Goal: Task Accomplishment & Management: Complete application form

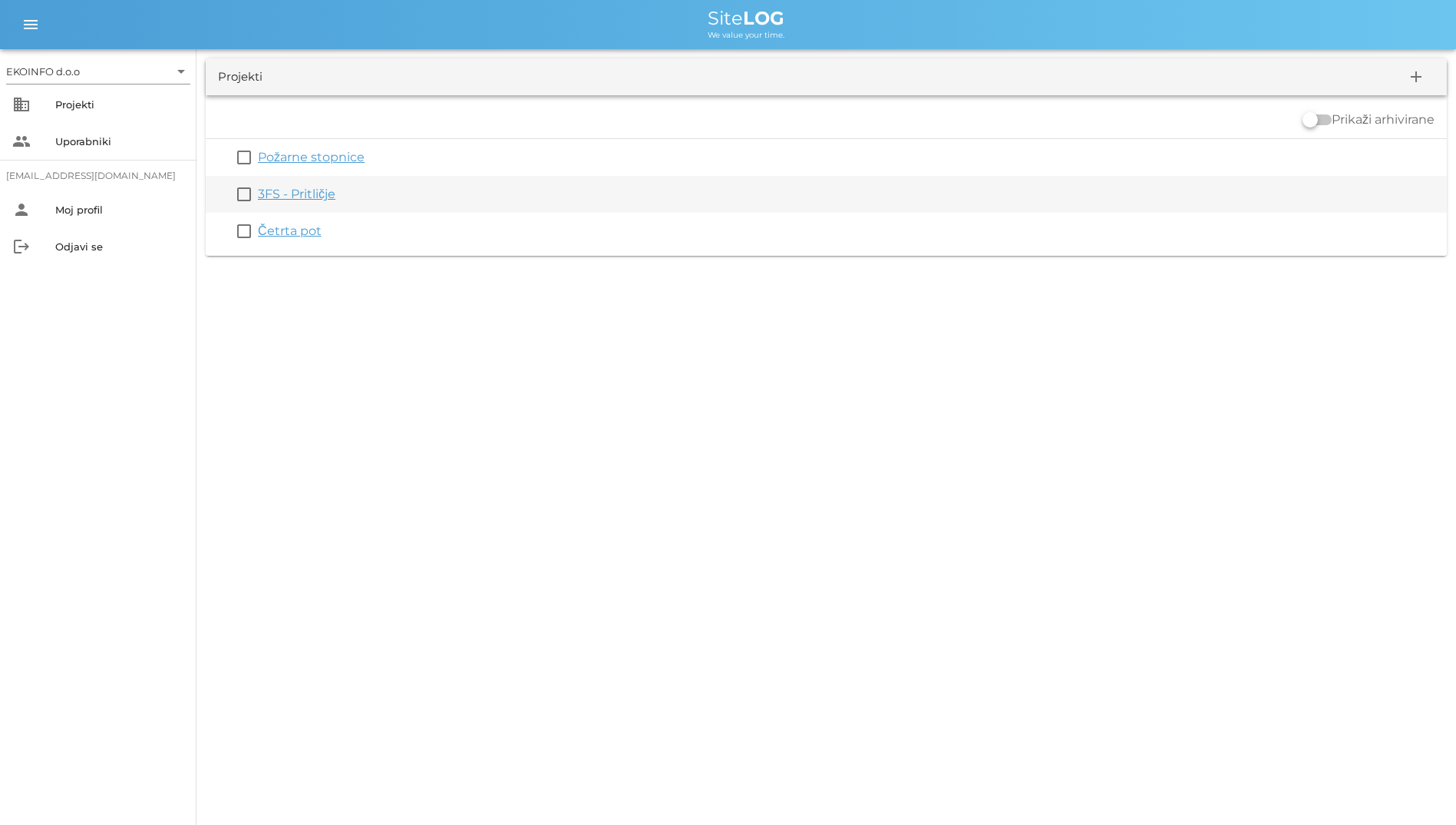
click at [318, 187] on link "3FS - Pritličje" at bounding box center [296, 194] width 78 height 15
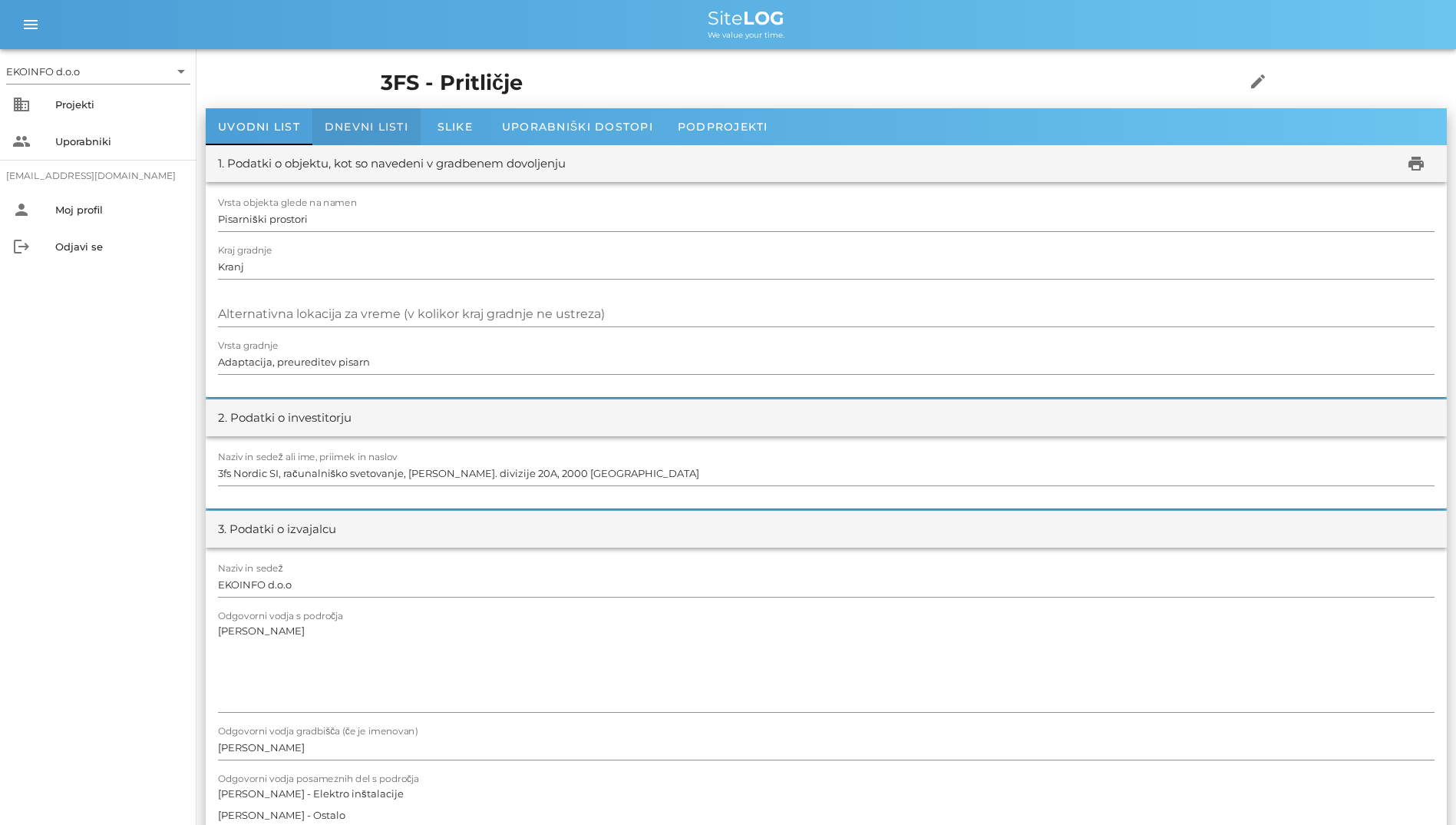
click at [335, 133] on span "Dnevni listi" at bounding box center [366, 127] width 84 height 14
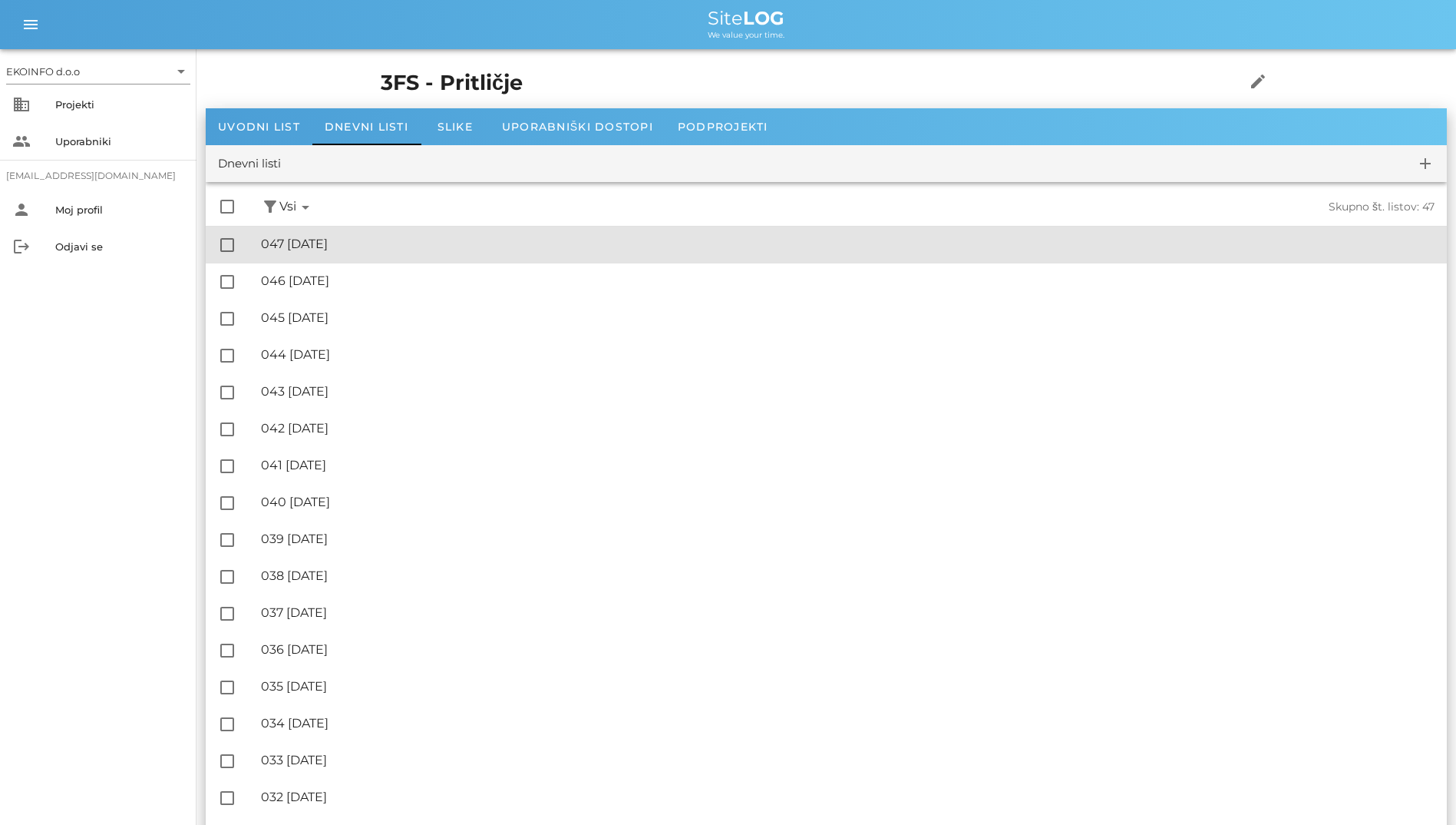
click at [336, 237] on div "🔏 047 [GEOGRAPHIC_DATA][DATE]" at bounding box center [848, 244] width 1174 height 15
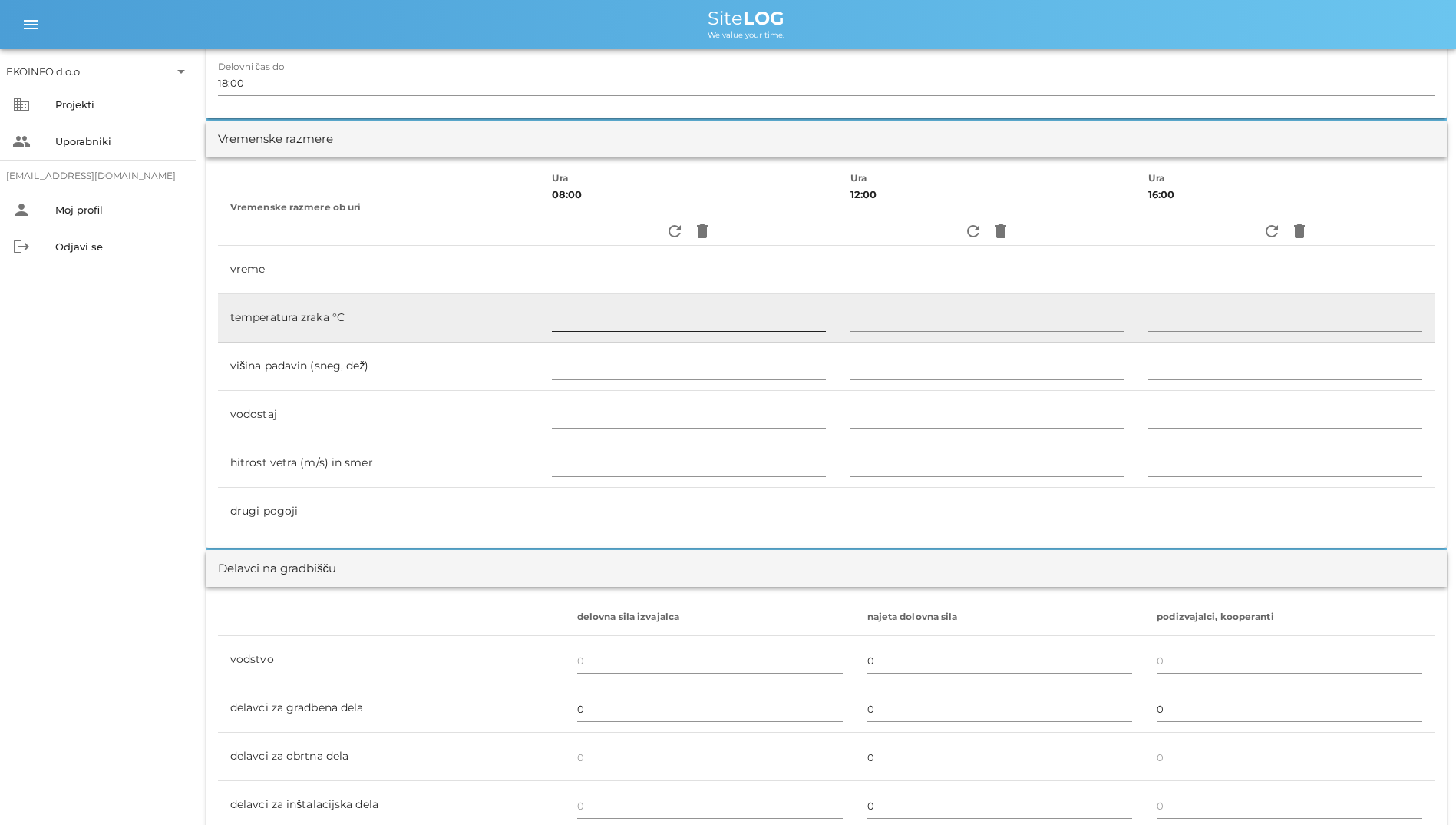
scroll to position [461, 0]
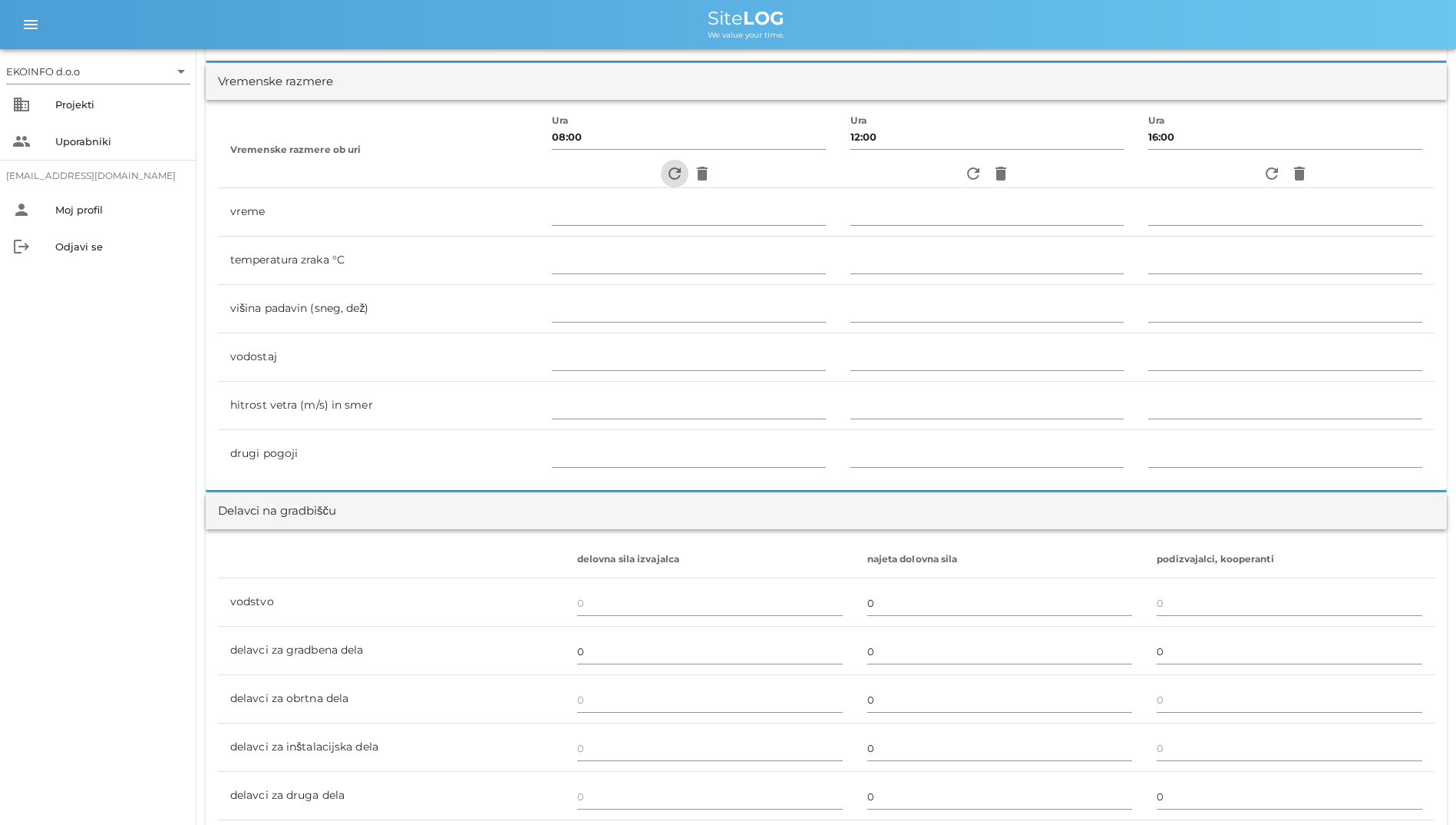
click at [666, 173] on icon "refresh" at bounding box center [675, 174] width 19 height 19
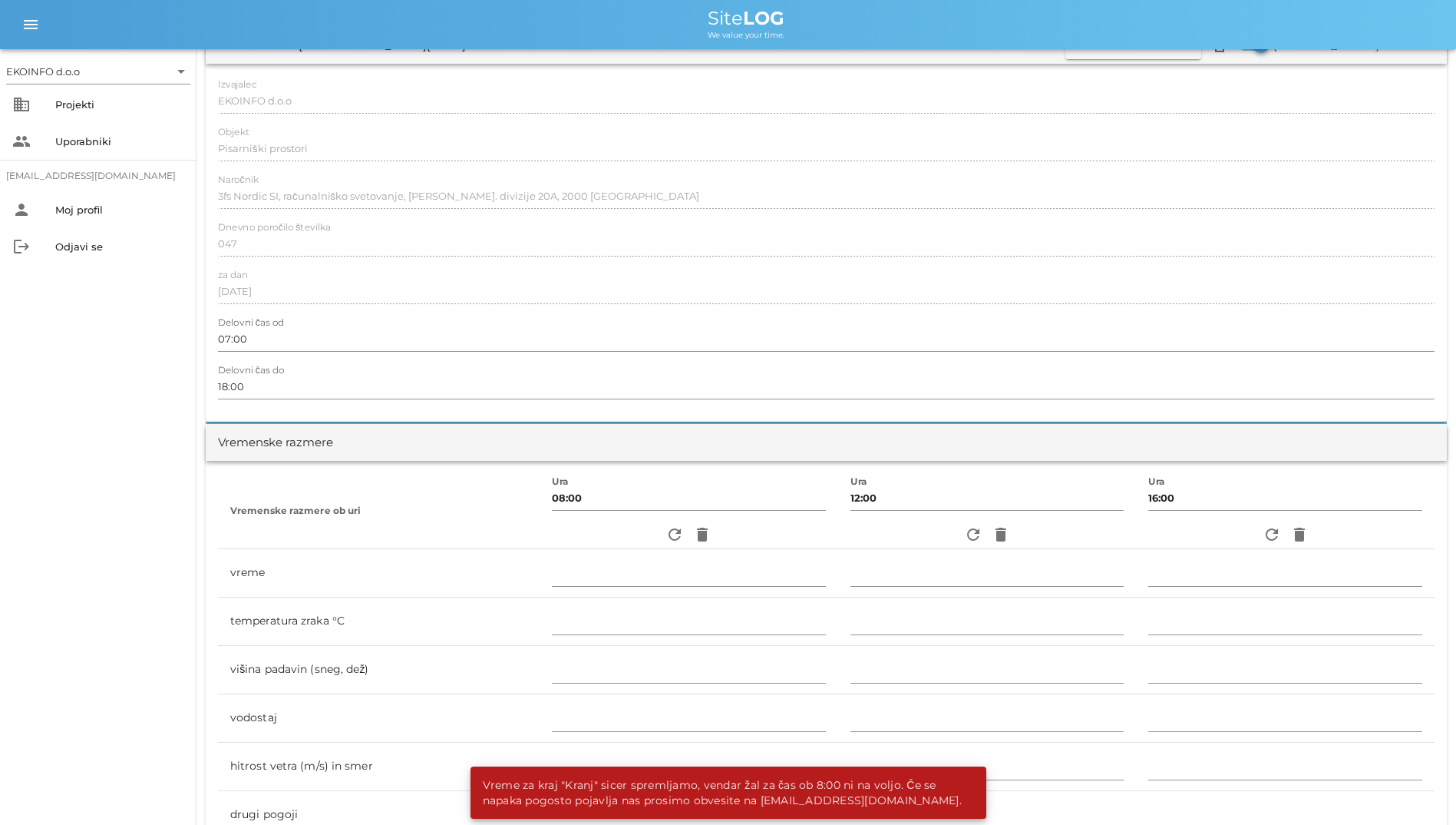
scroll to position [0, 0]
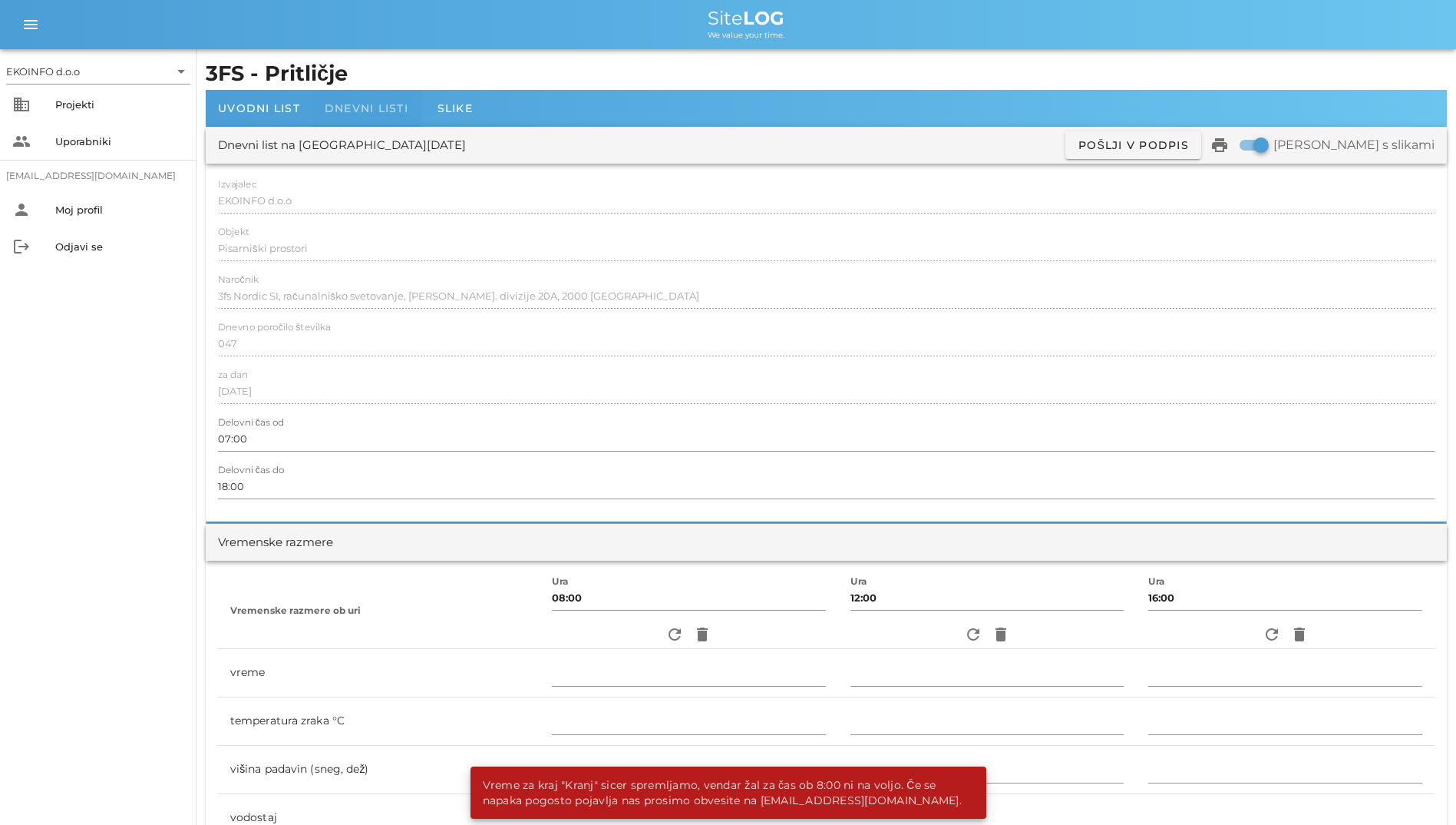
click at [358, 97] on div "Dnevni listi" at bounding box center [367, 108] width 108 height 37
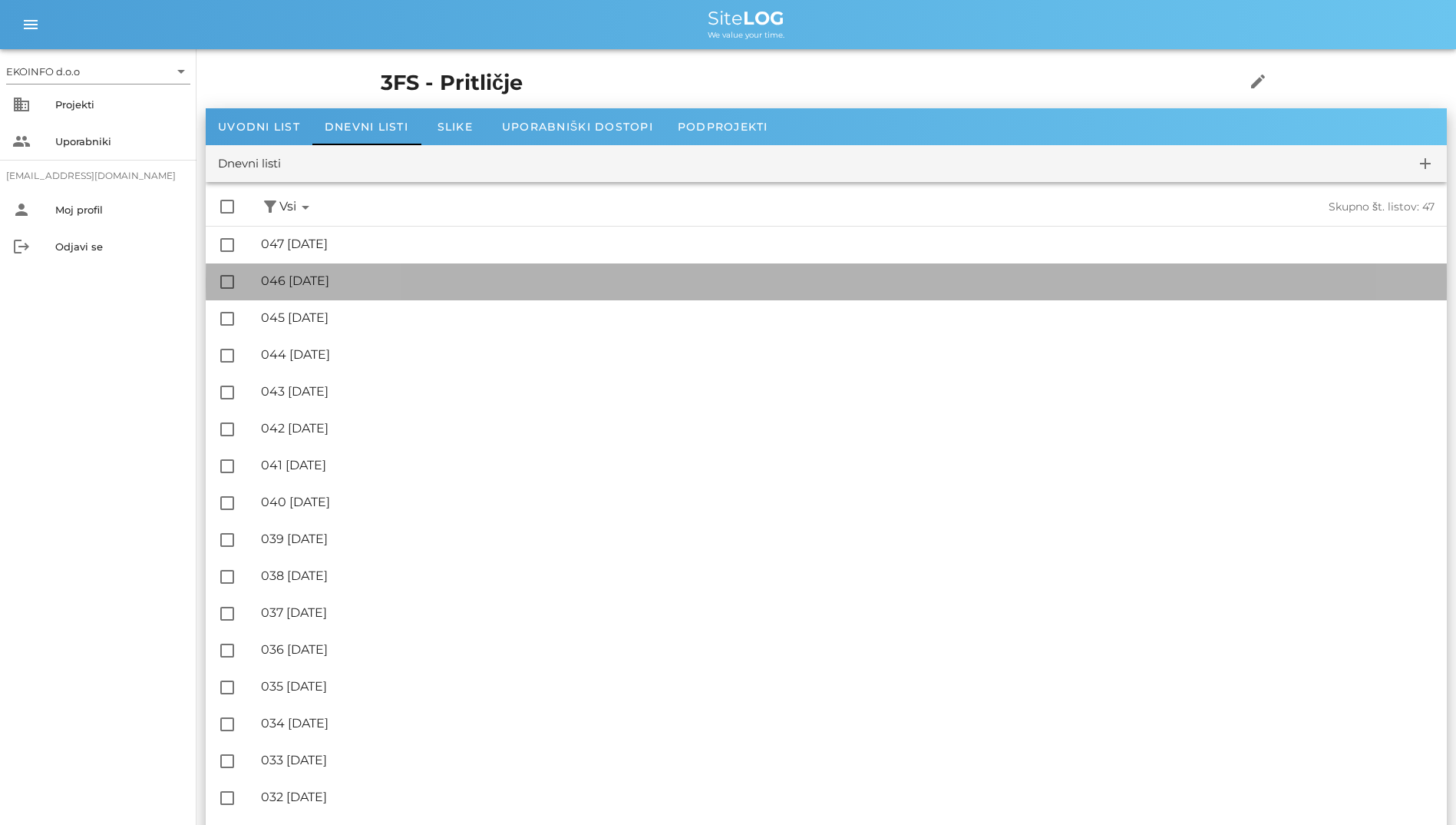
click at [313, 271] on div "🔏 046 [DATE] ✓ Podpisal: Nadzornik ✓ Podpisal: Sestavljalec ✓ Podpisal: Odgovor…" at bounding box center [848, 282] width 1174 height 35
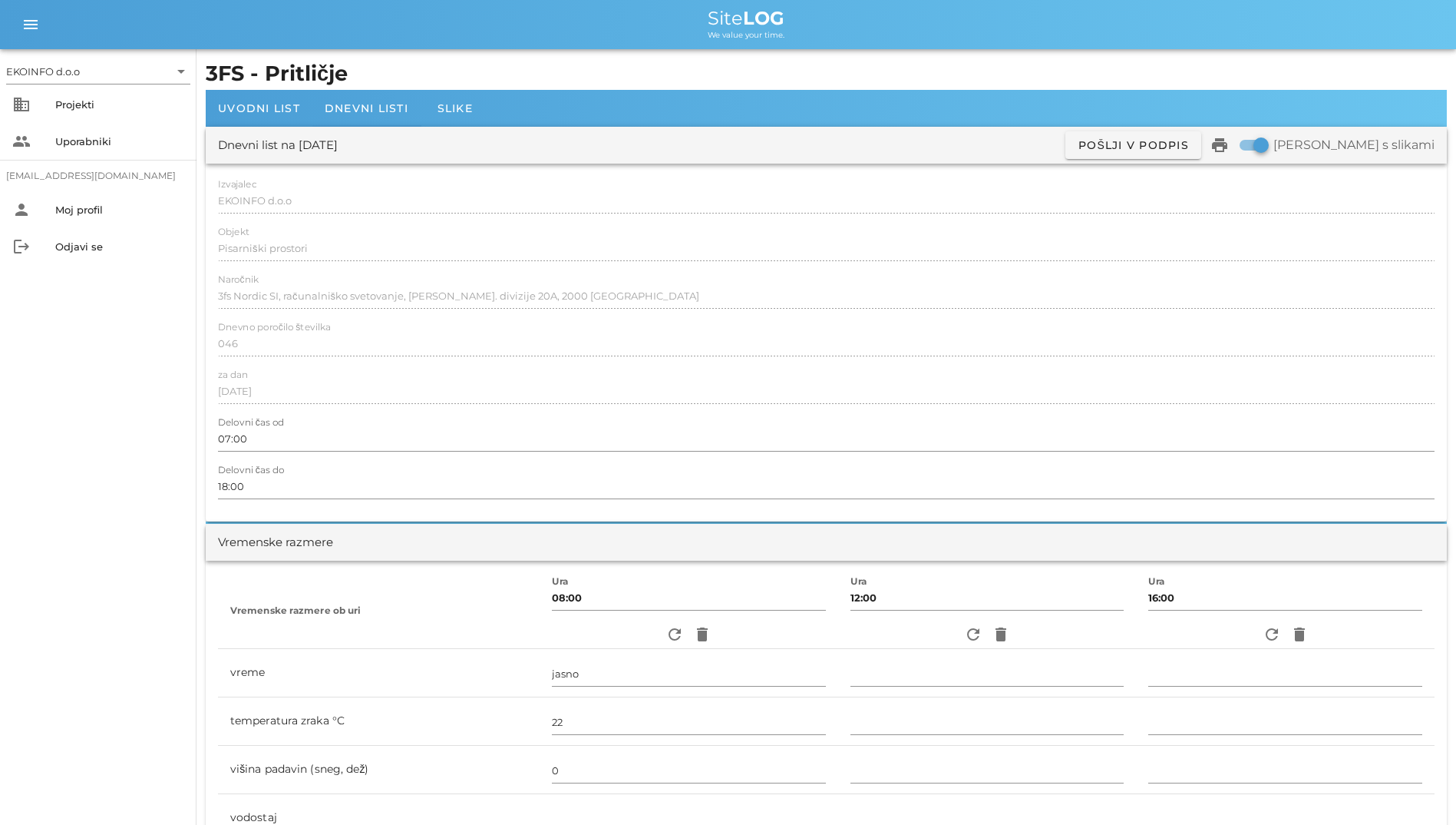
scroll to position [461, 0]
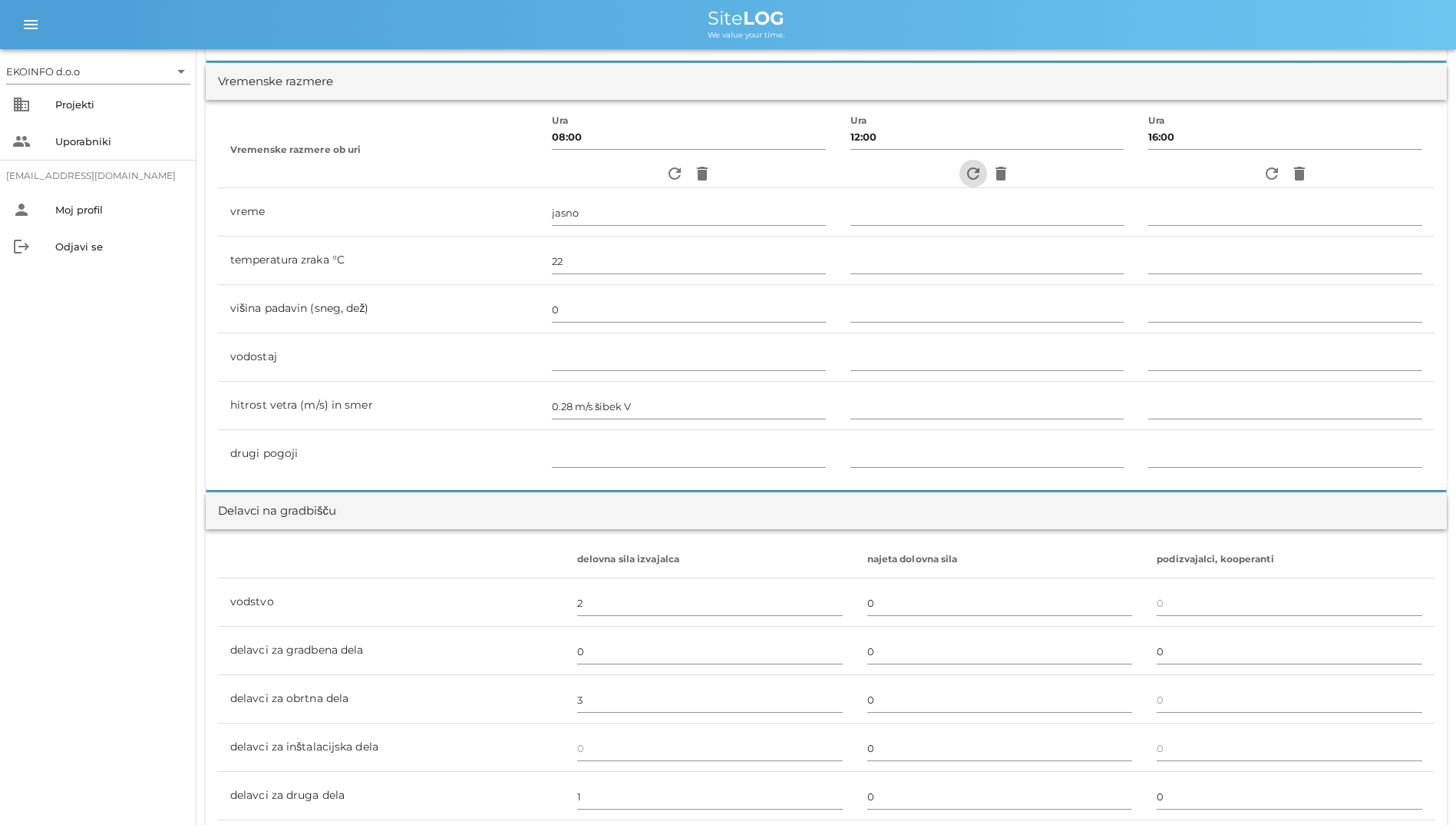
click at [964, 165] on icon "refresh" at bounding box center [974, 174] width 19 height 19
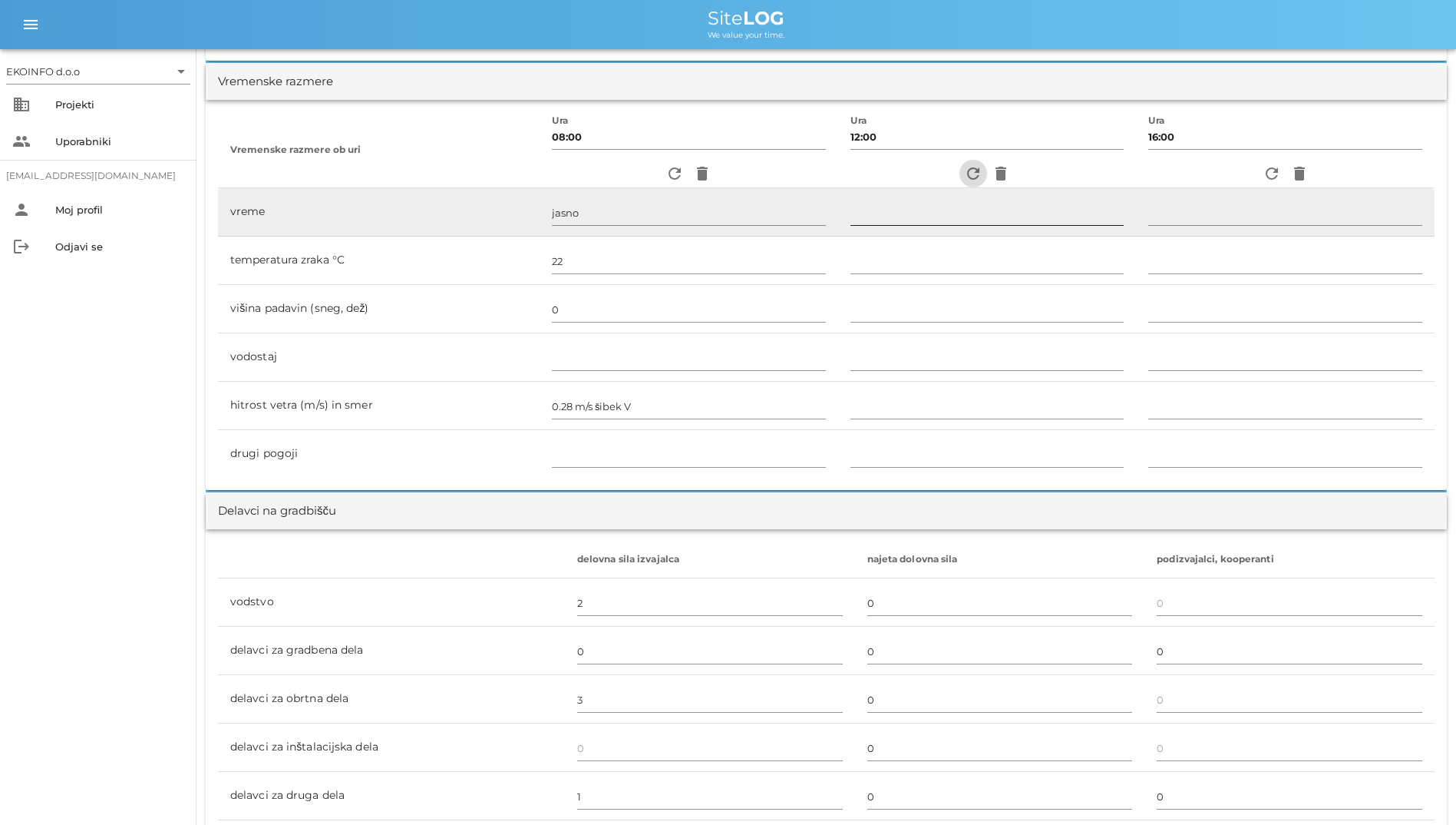
type input "jasno"
type input "27"
type input "0"
type input "1.39 m/s šibek J"
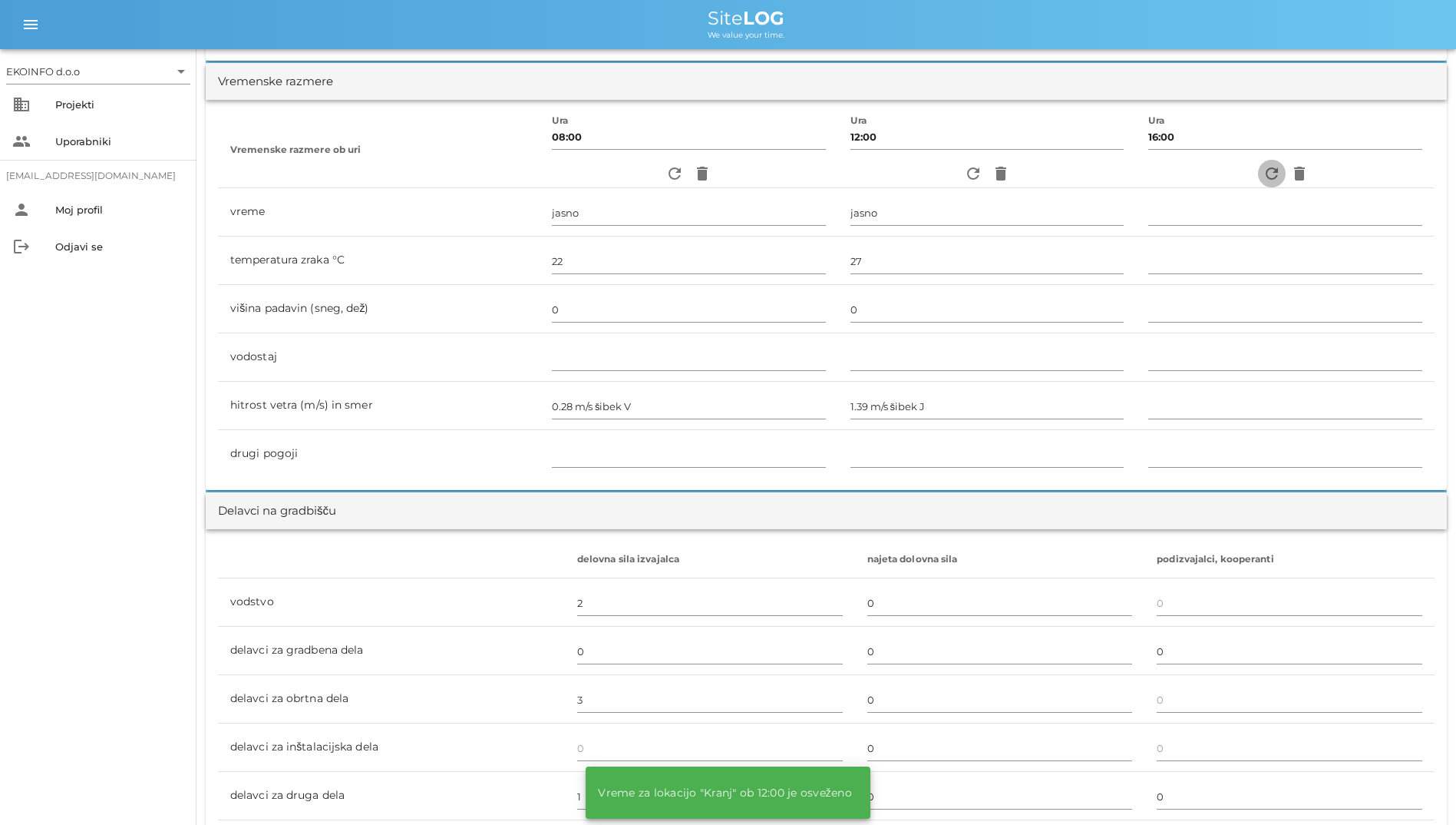
click at [1267, 169] on icon "refresh" at bounding box center [1273, 174] width 19 height 19
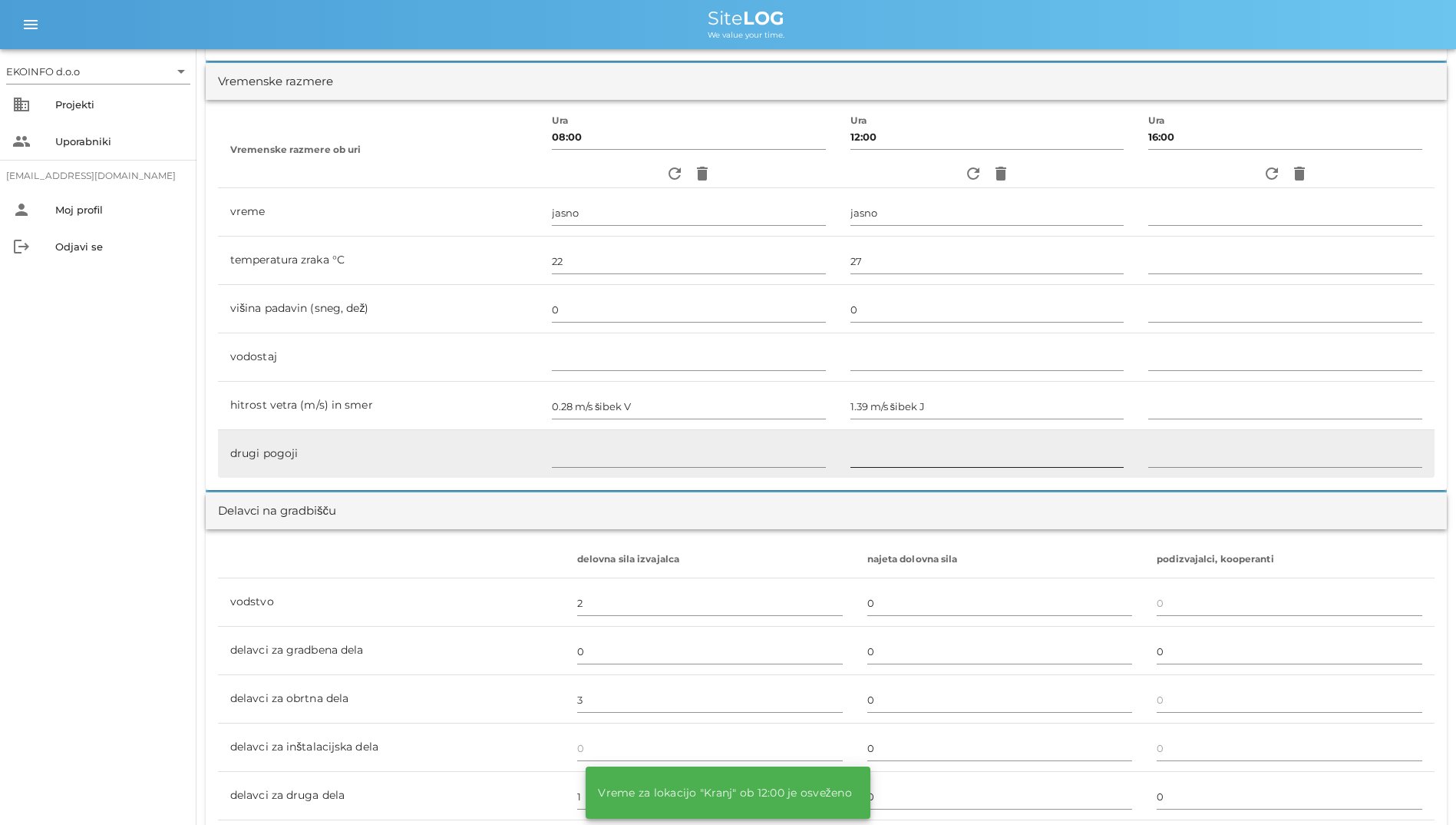
type input "jasno"
type input "27"
type input "0"
type input "2.78 m/s šibek V"
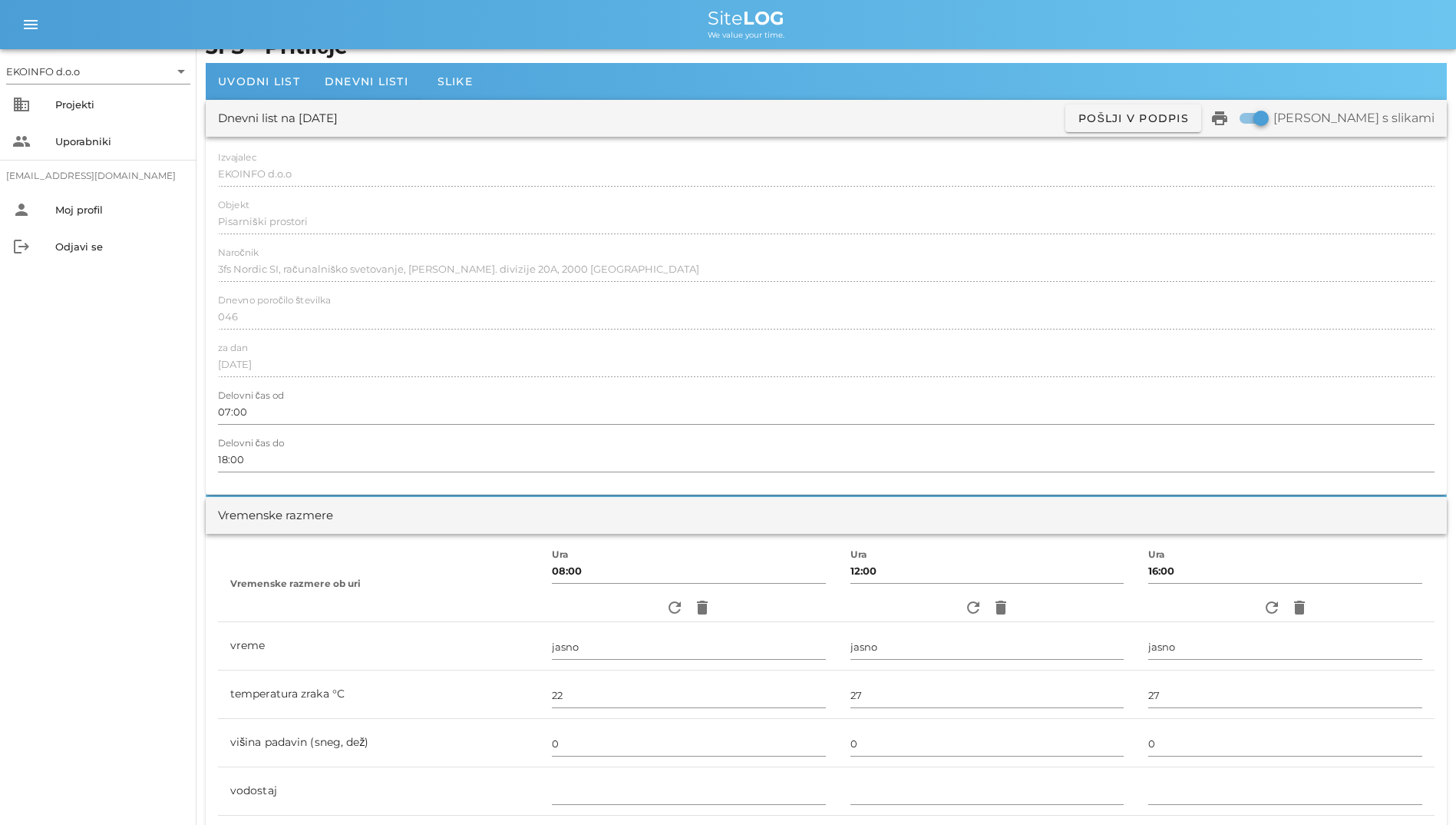
scroll to position [0, 0]
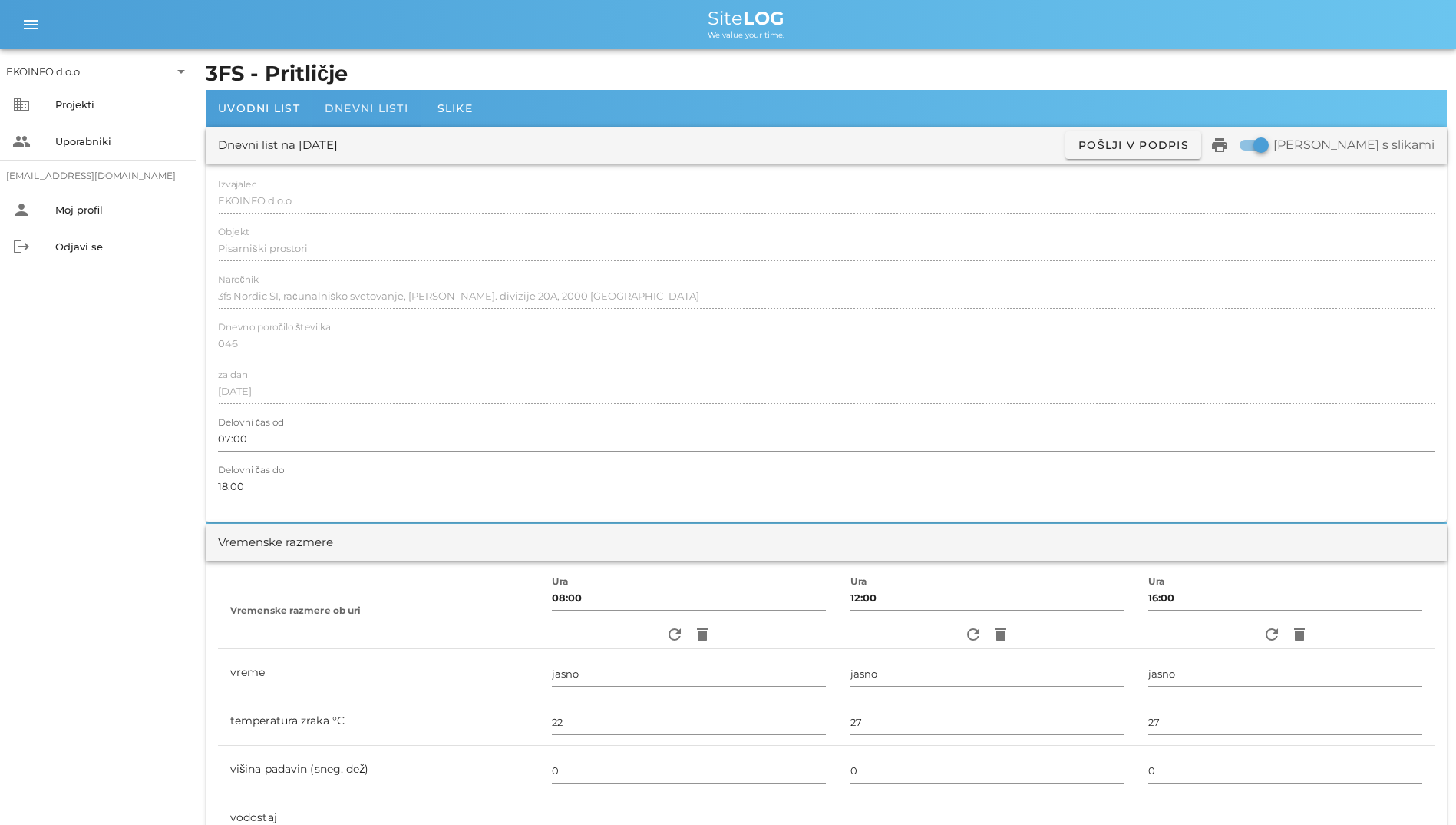
click at [381, 112] on span "Dnevni listi" at bounding box center [366, 108] width 84 height 14
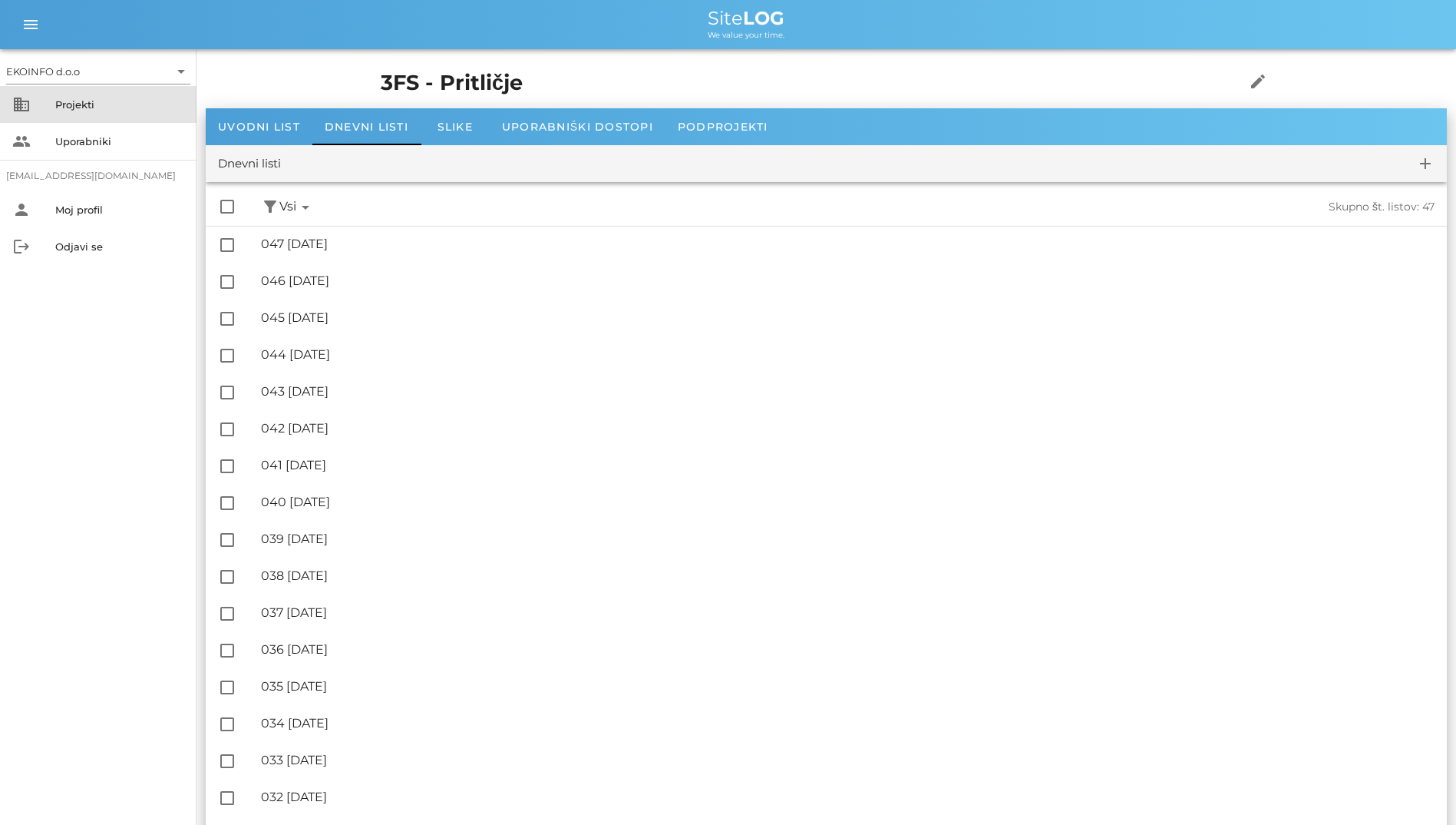
click at [75, 114] on div "Projekti" at bounding box center [120, 104] width 129 height 24
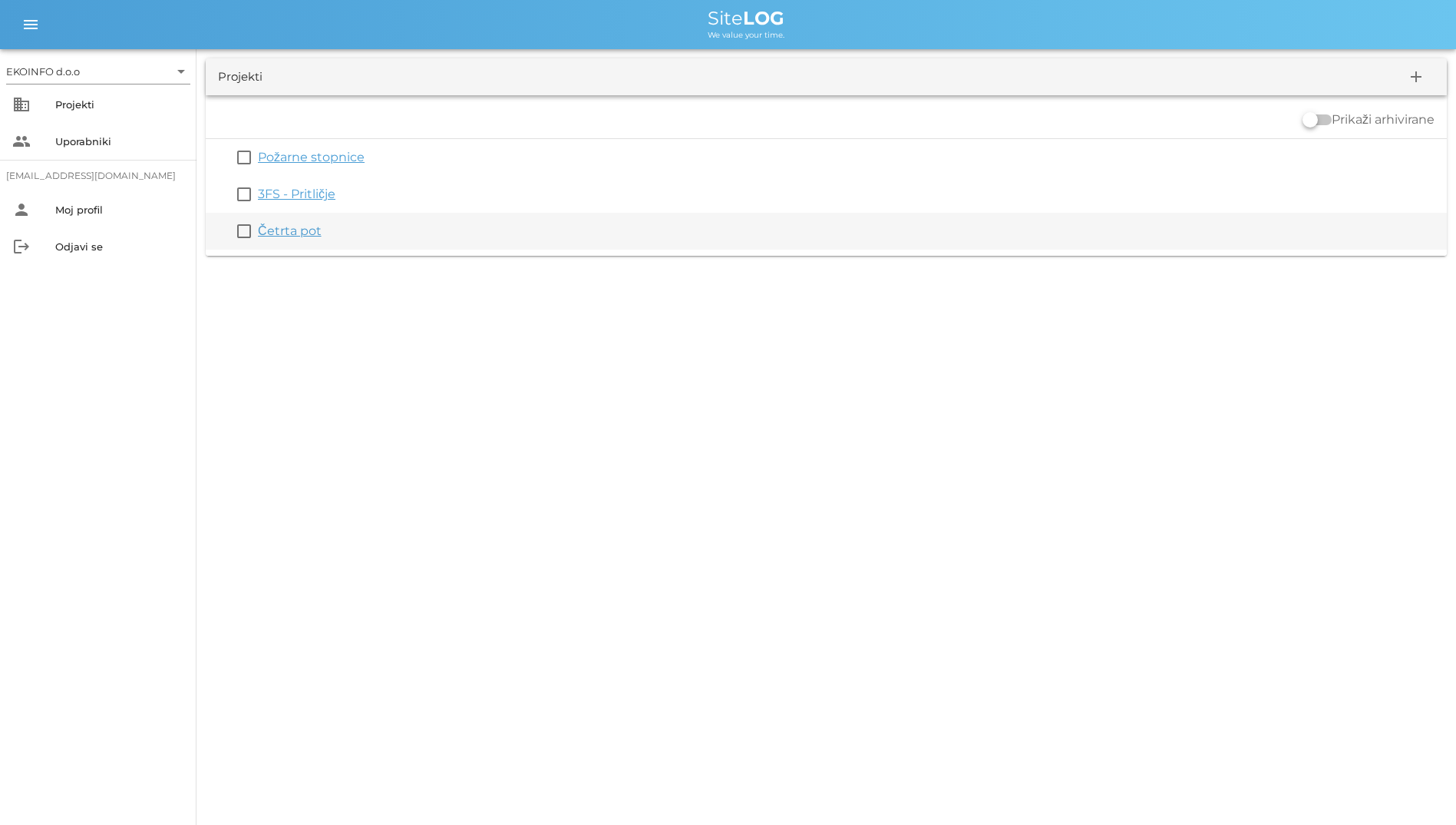
click at [280, 237] on link "Četrta pot" at bounding box center [289, 231] width 64 height 15
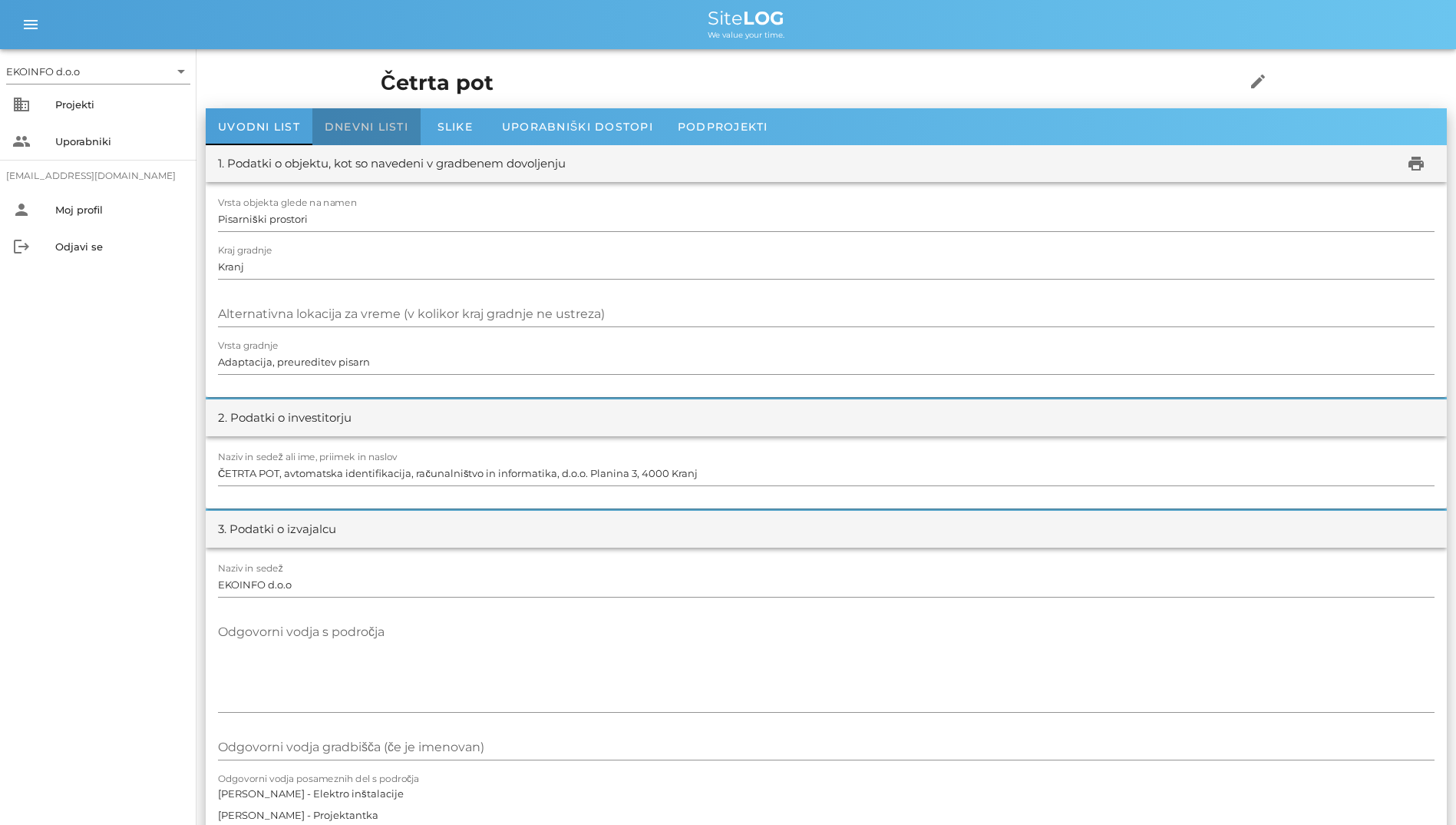
click at [350, 136] on div "Dnevni listi" at bounding box center [367, 126] width 108 height 37
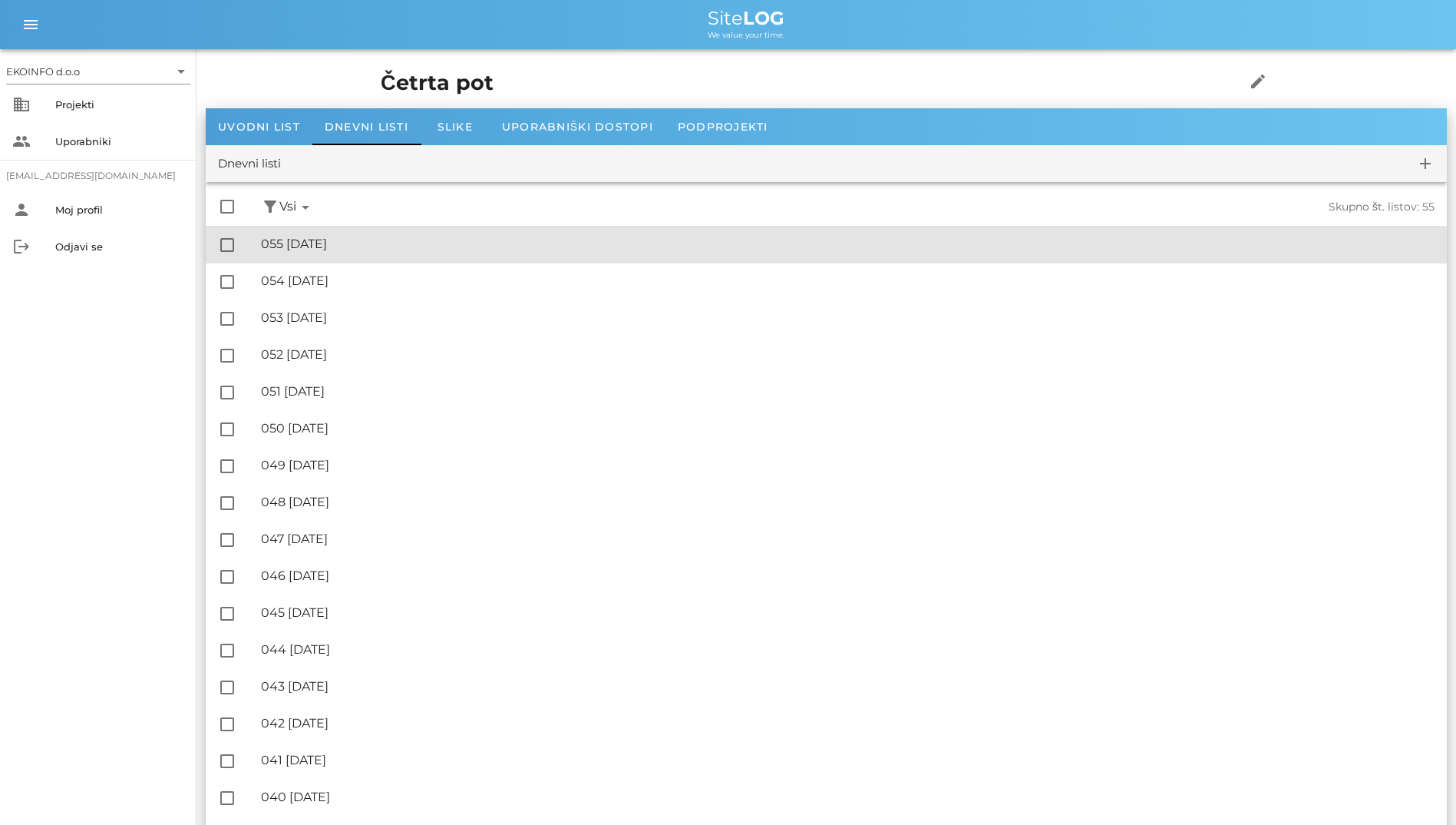
click at [300, 240] on div "🔏 055 [DATE]" at bounding box center [848, 244] width 1174 height 15
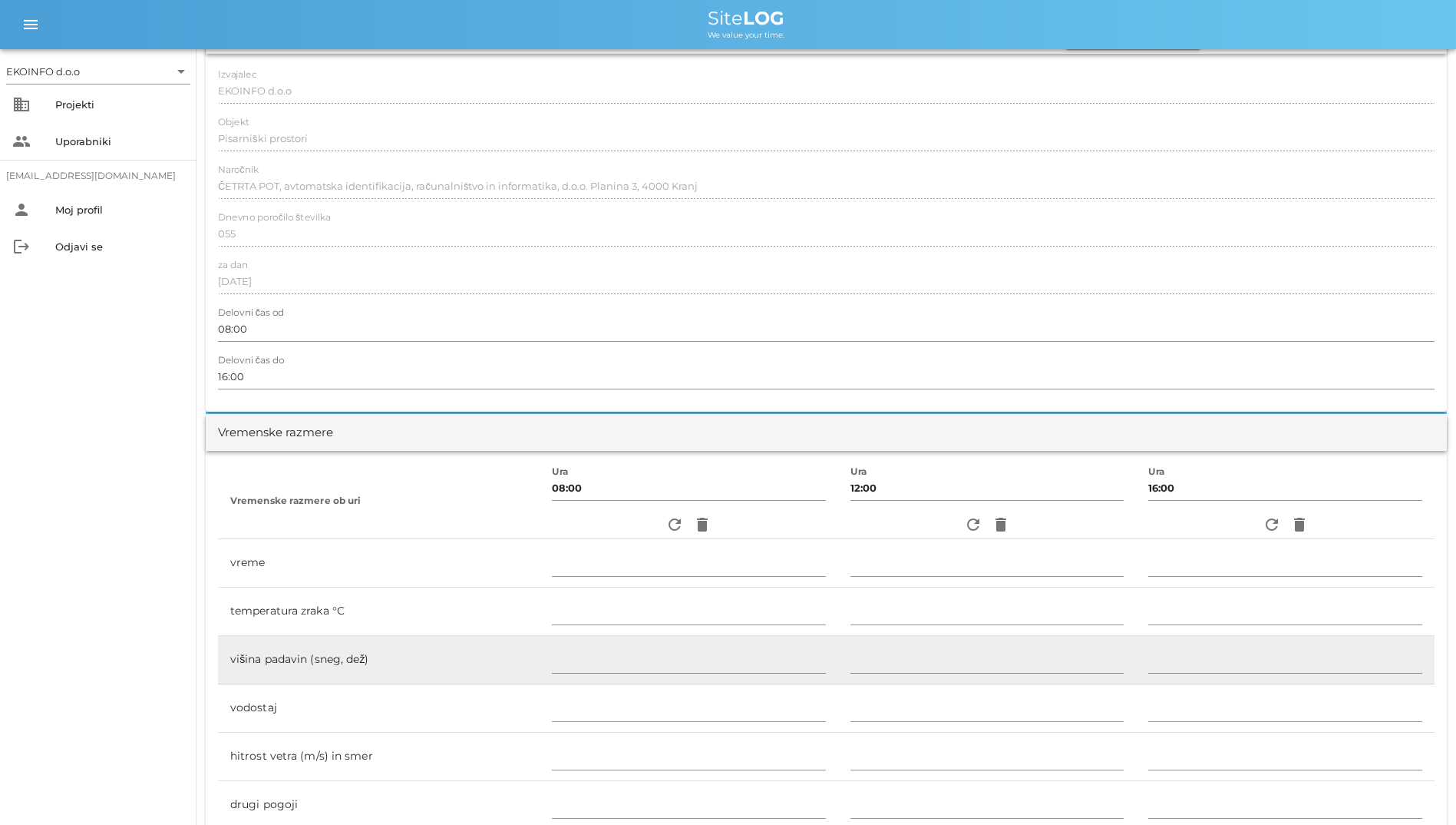
scroll to position [307, 0]
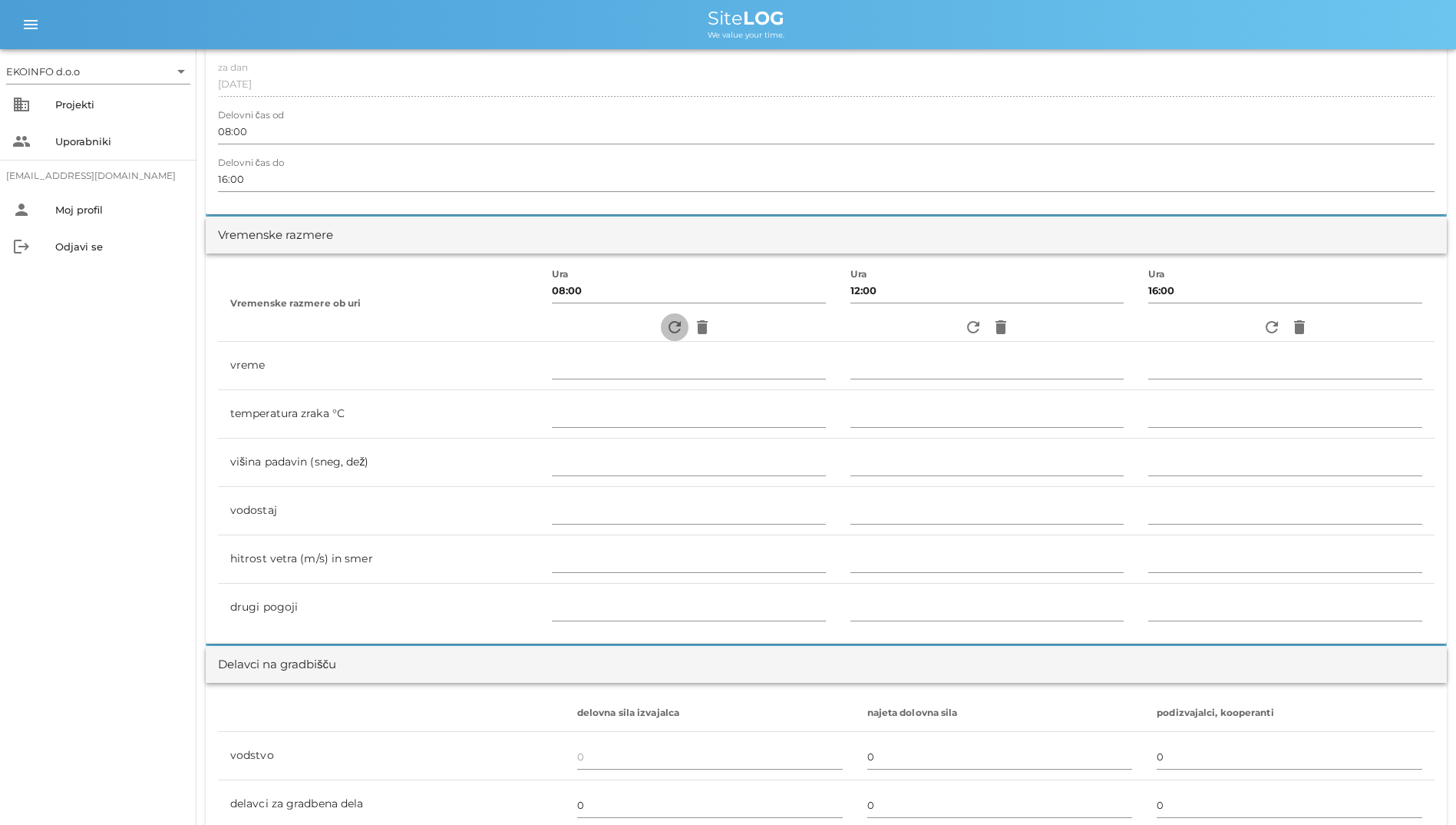
click at [661, 333] on span "refresh" at bounding box center [674, 327] width 27 height 19
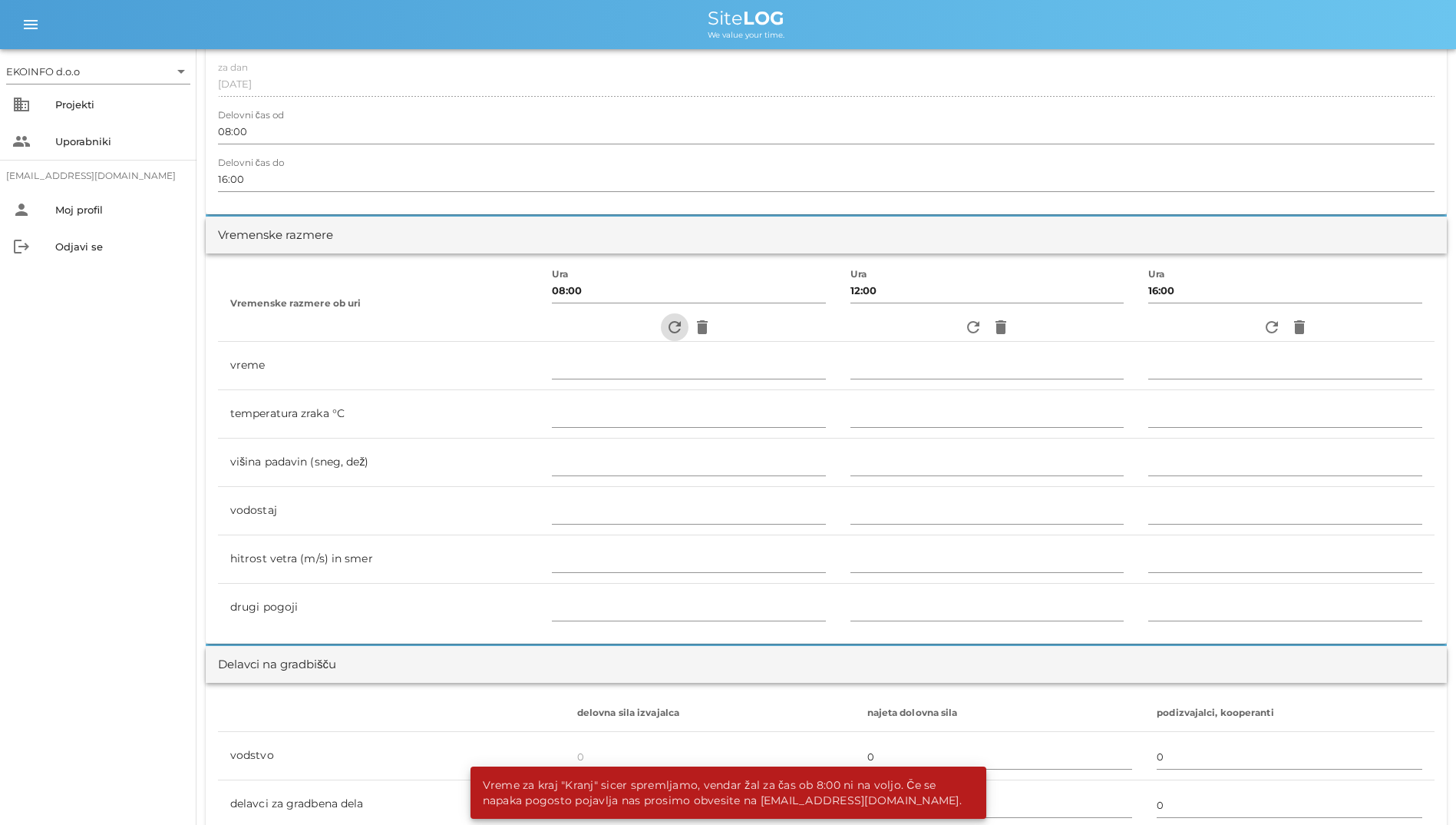
click at [666, 331] on icon "refresh" at bounding box center [675, 327] width 19 height 19
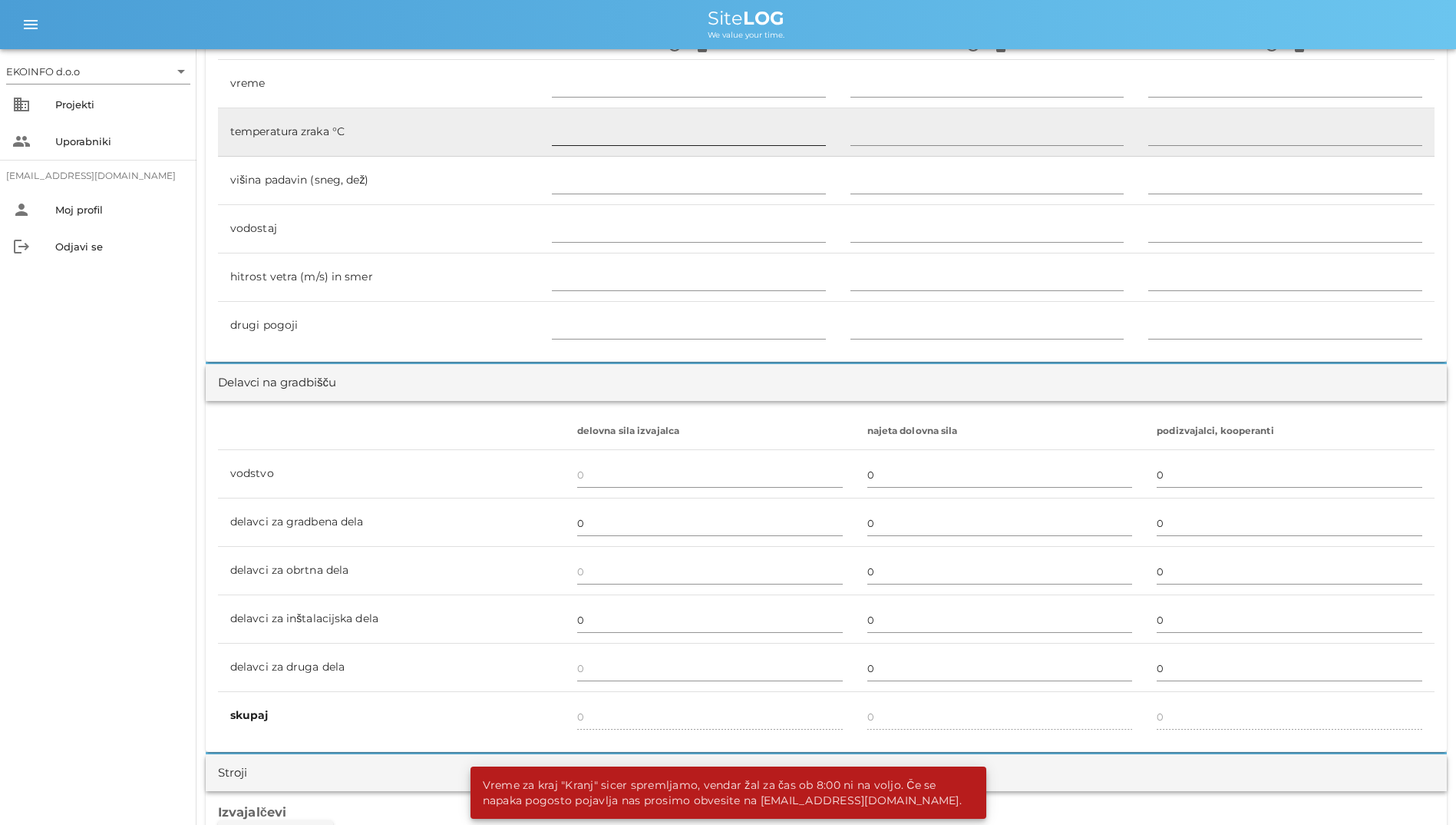
scroll to position [845, 0]
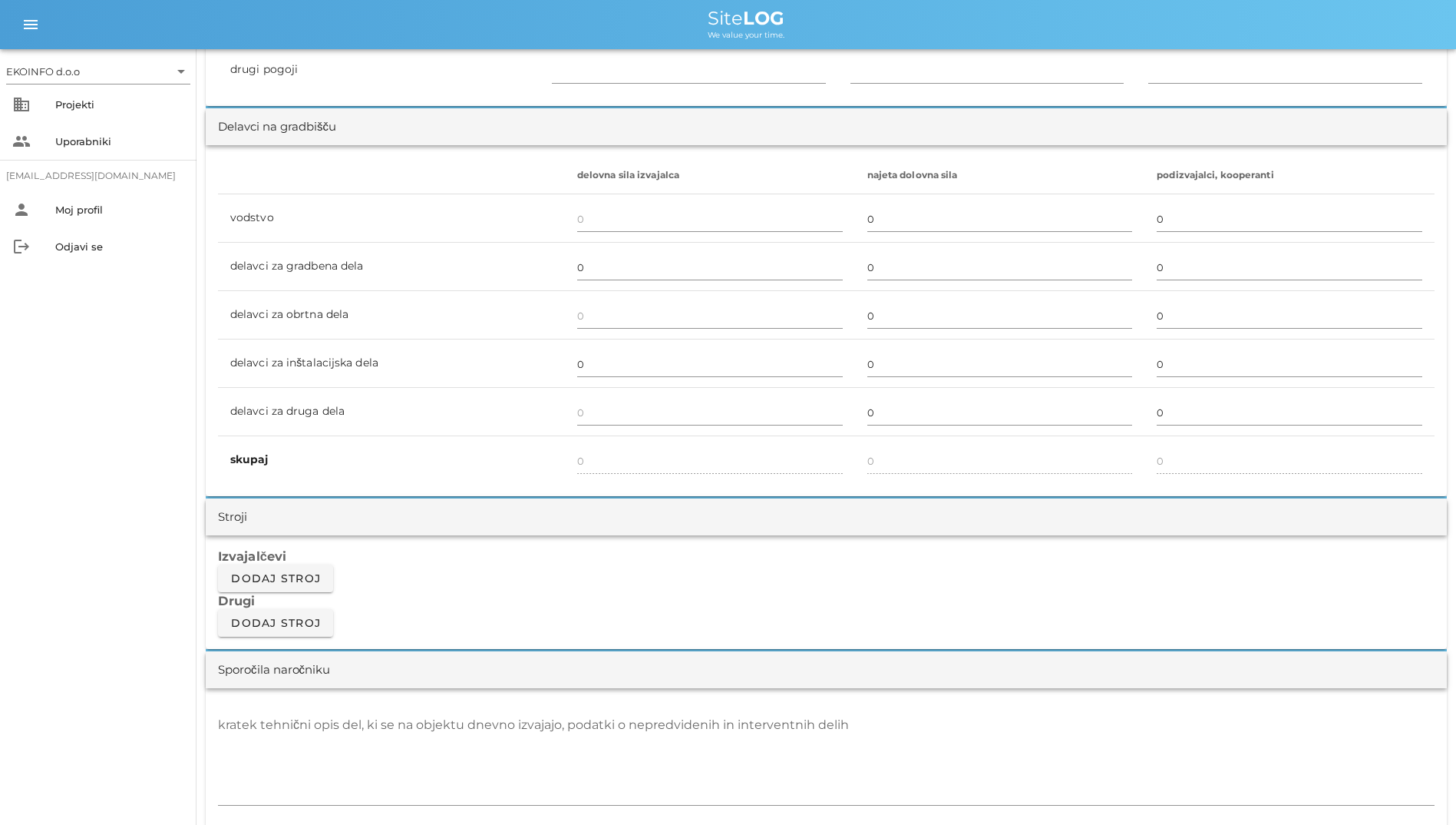
click at [152, 465] on div "EKOINFO d.o.o arrow_drop_down business Projekti people Uporabniki [EMAIL_ADDRES…" at bounding box center [98, 437] width 197 height 776
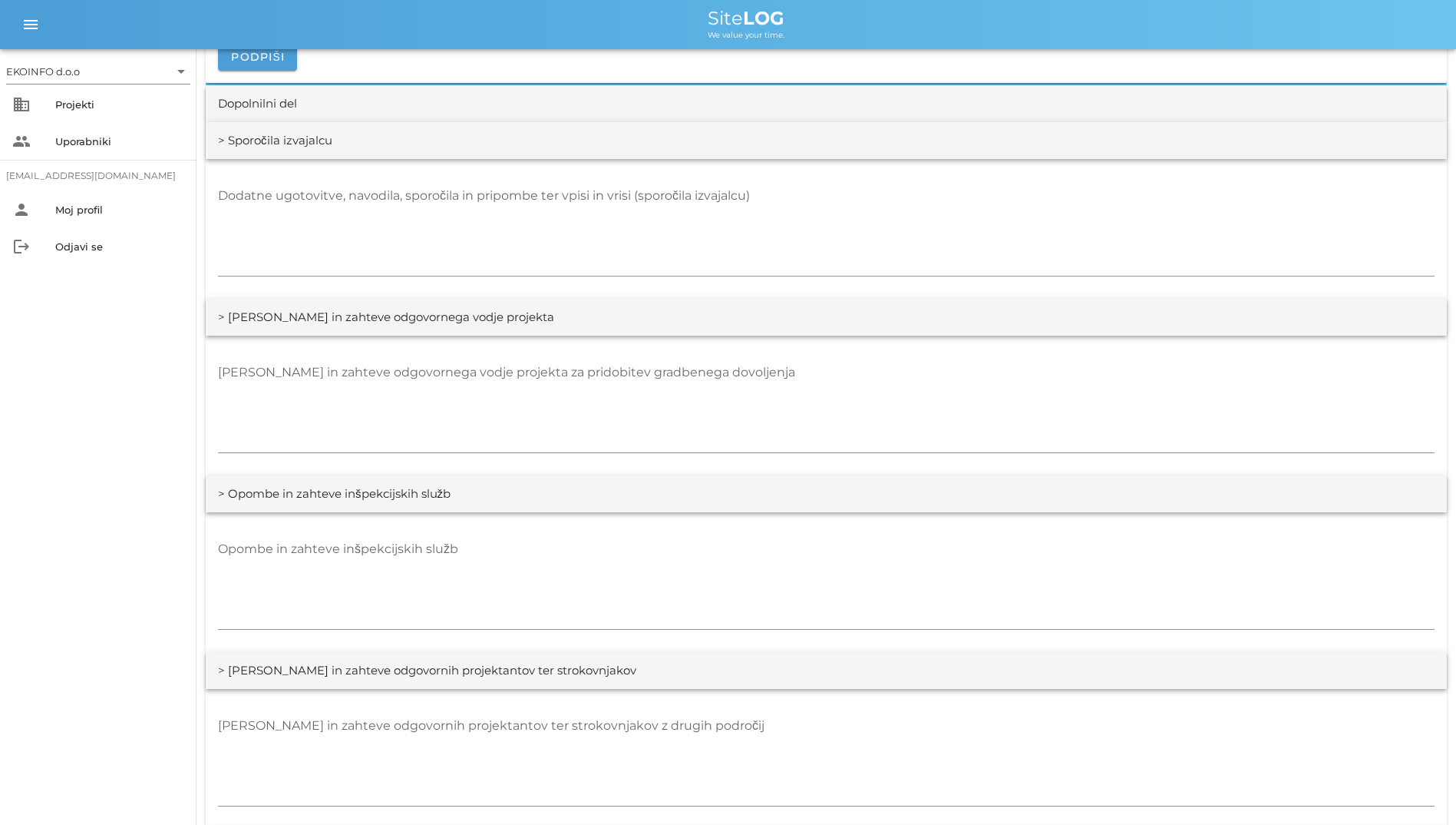
scroll to position [2073, 0]
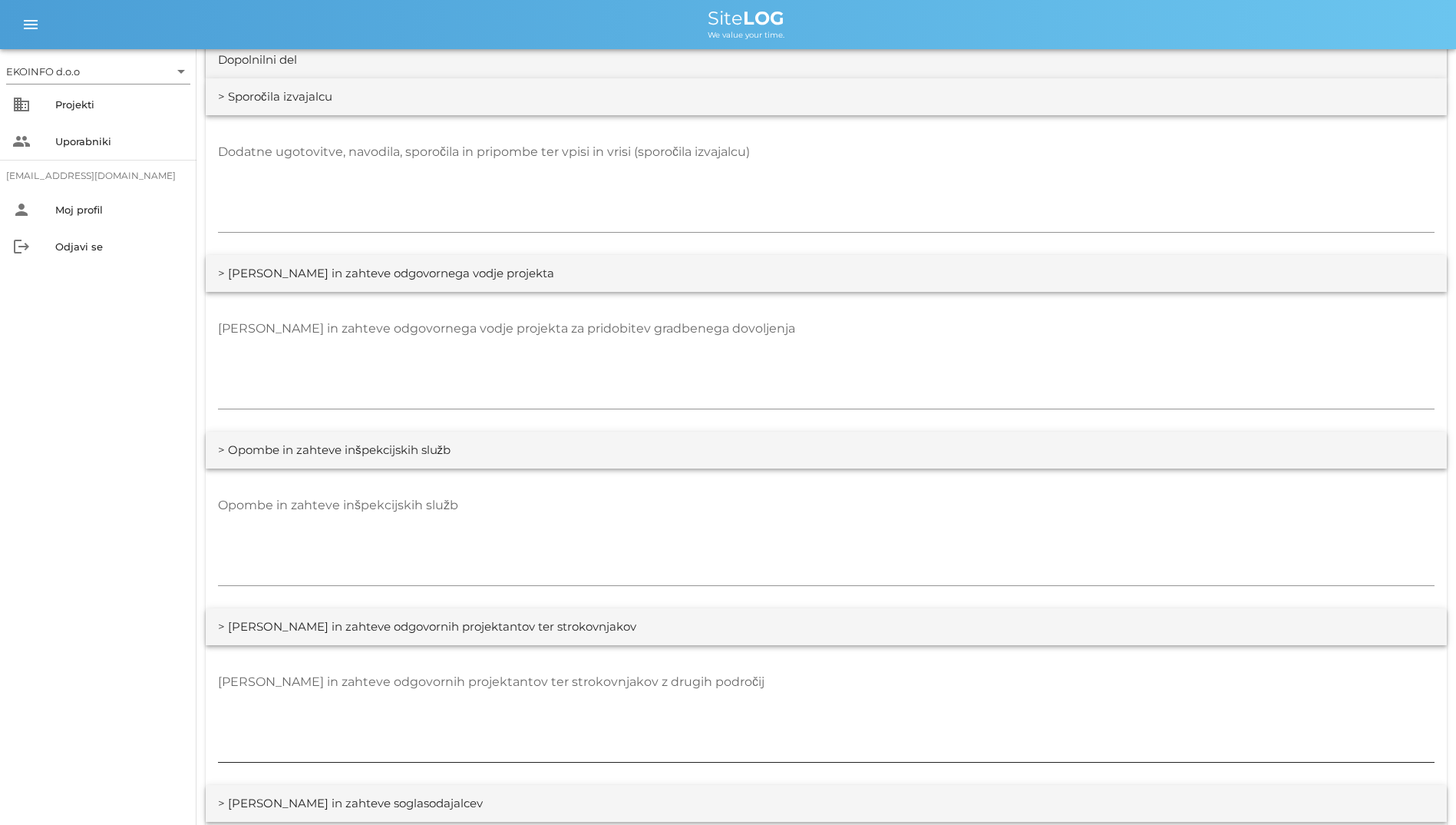
click at [708, 689] on textarea "[PERSON_NAME] in zahteve odgovornih projektantov ter strokovnjakov z drugih pod…" at bounding box center [826, 716] width 1217 height 93
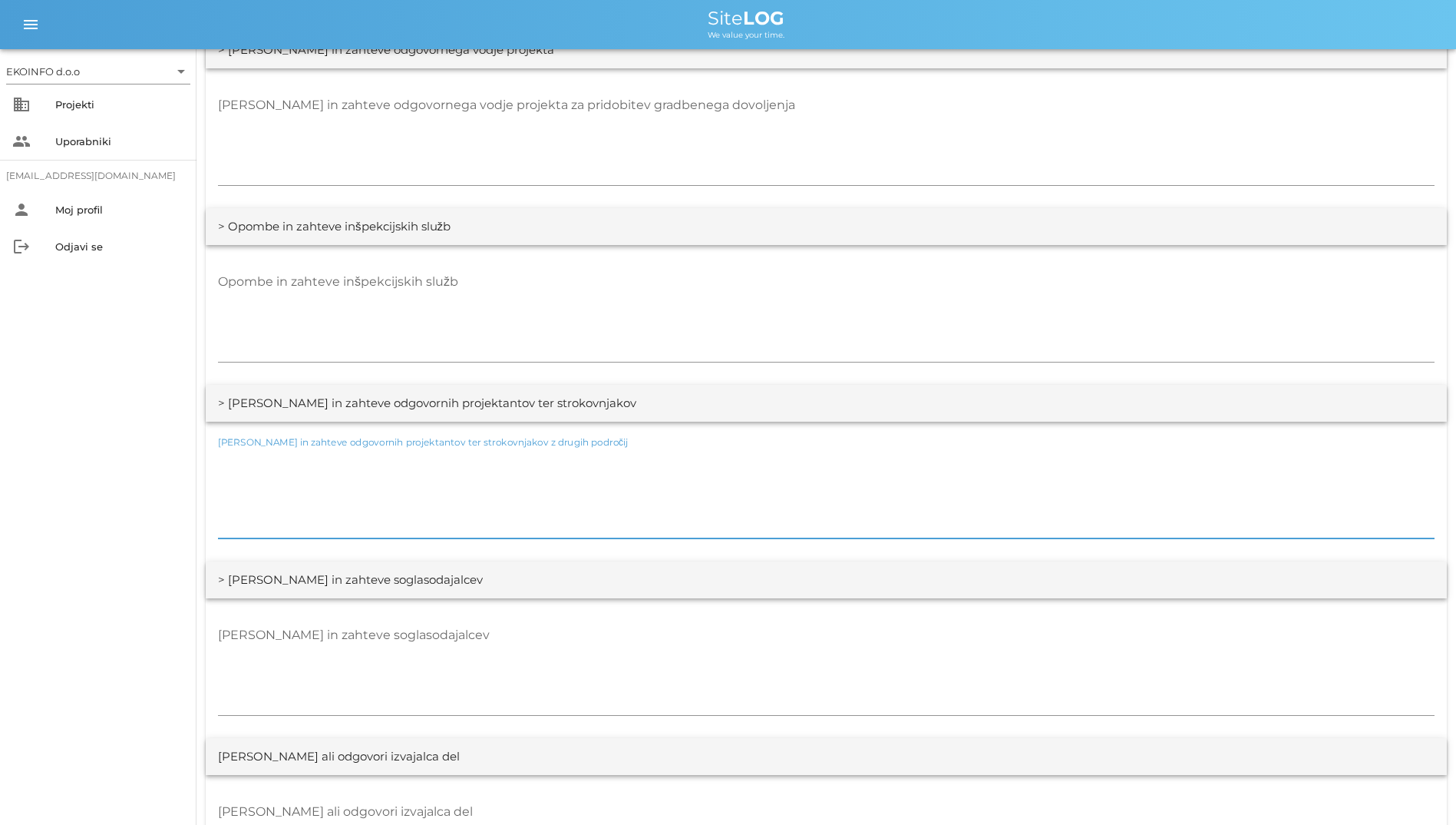
scroll to position [2304, 0]
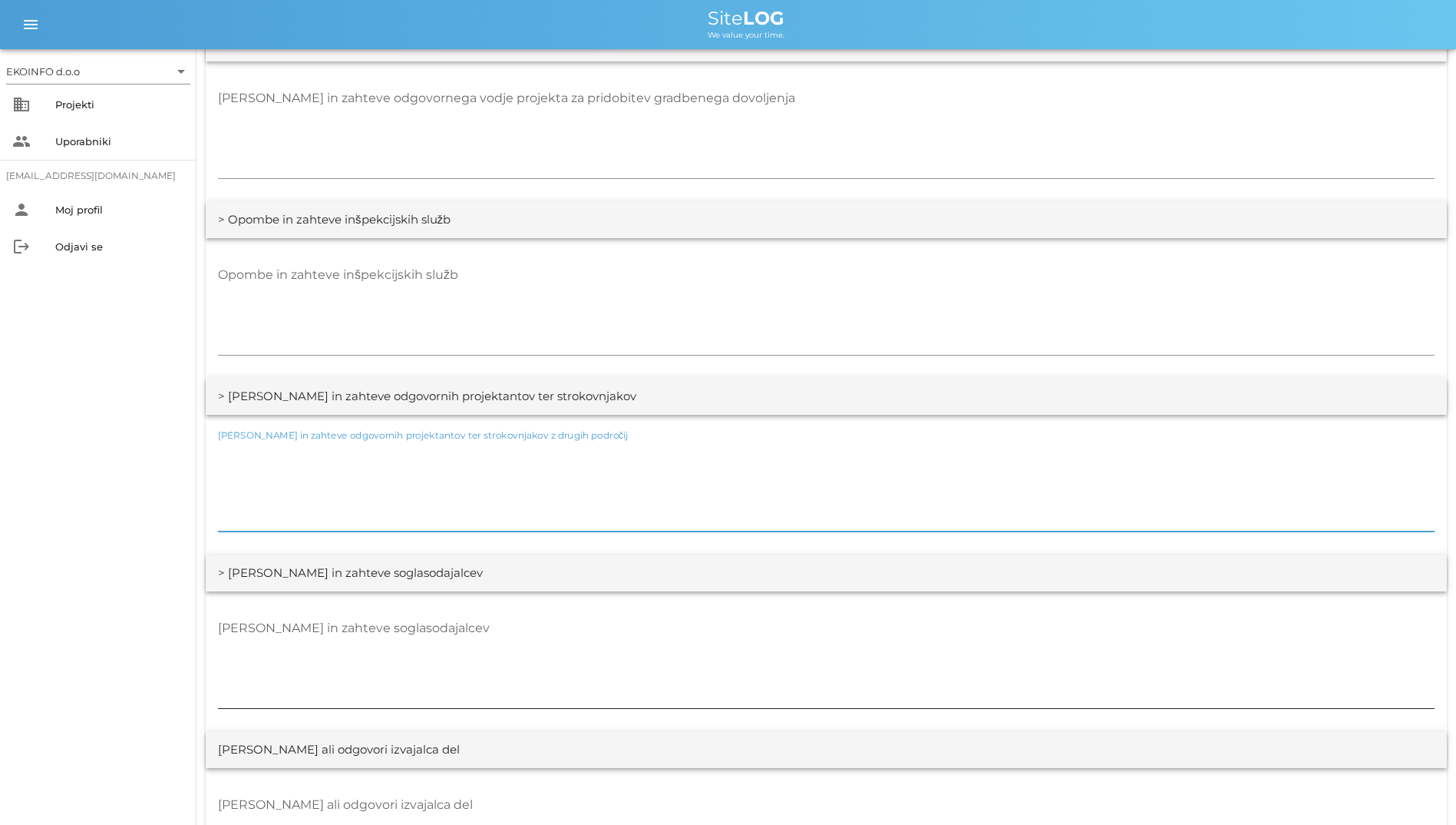
click at [711, 681] on textarea "[PERSON_NAME] in zahteve soglasodajalcev" at bounding box center [826, 662] width 1217 height 93
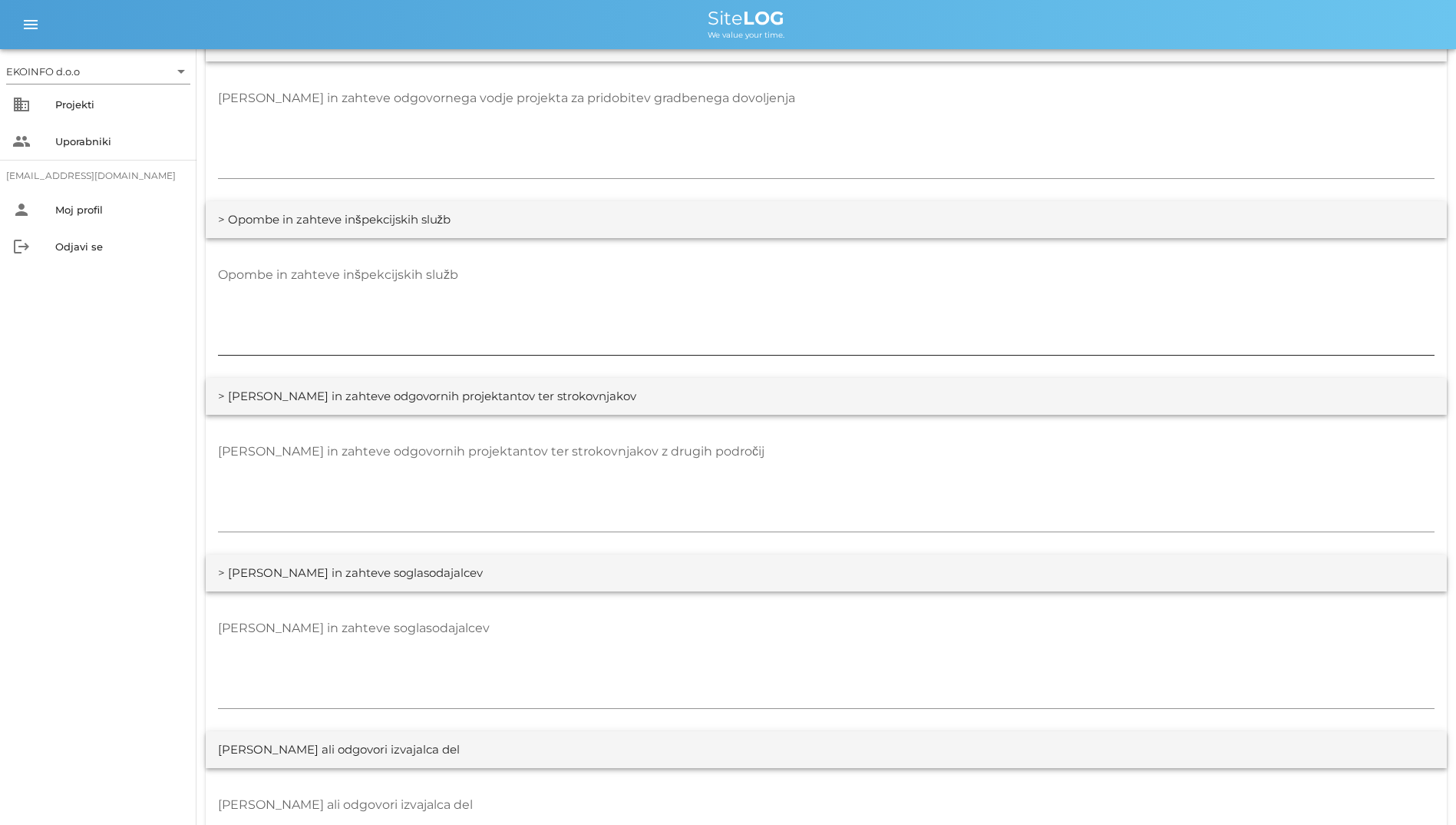
click at [1075, 311] on textarea "Opombe in zahteve inšpekcijskih služb" at bounding box center [826, 309] width 1217 height 93
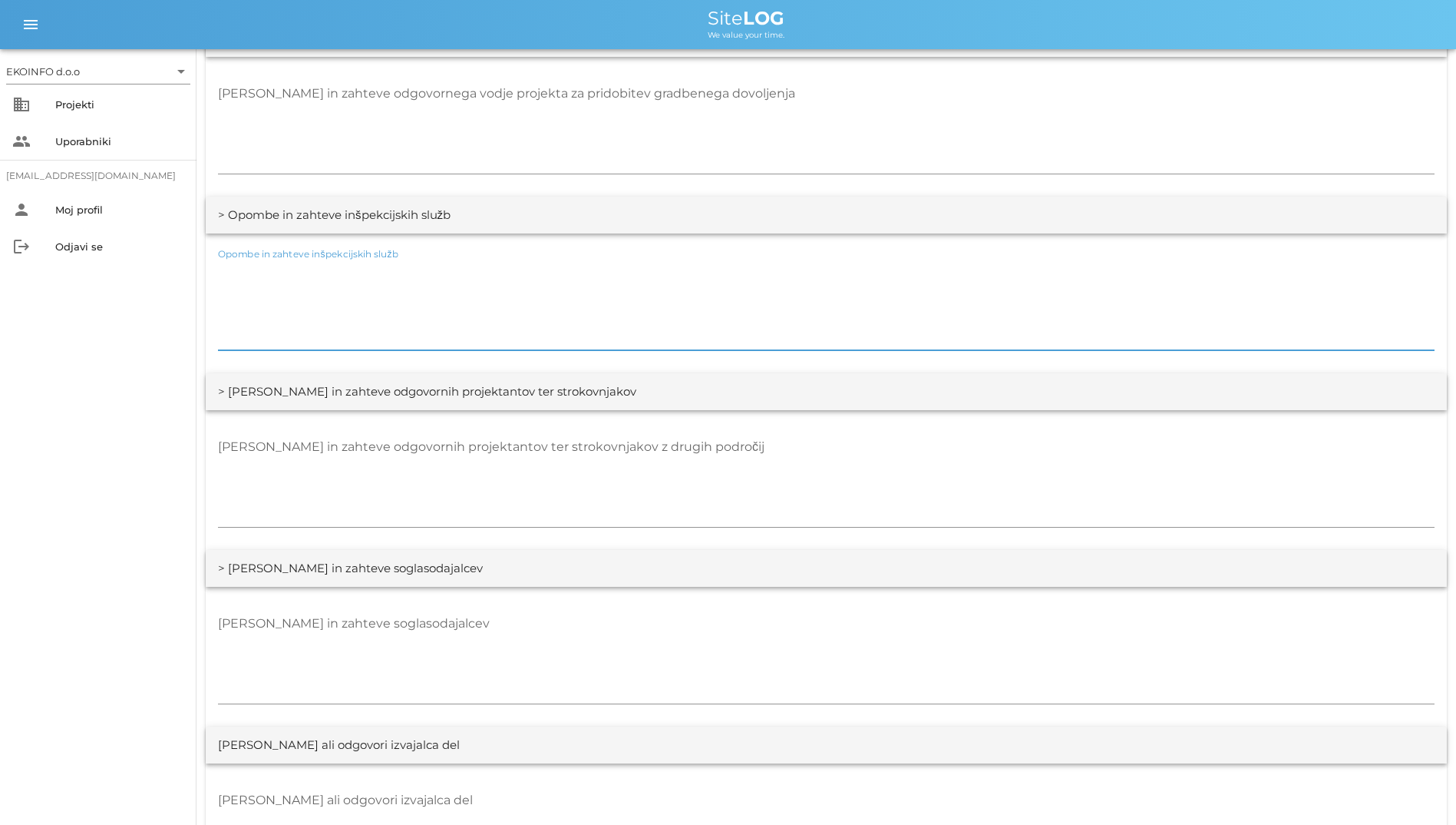
scroll to position [2534, 0]
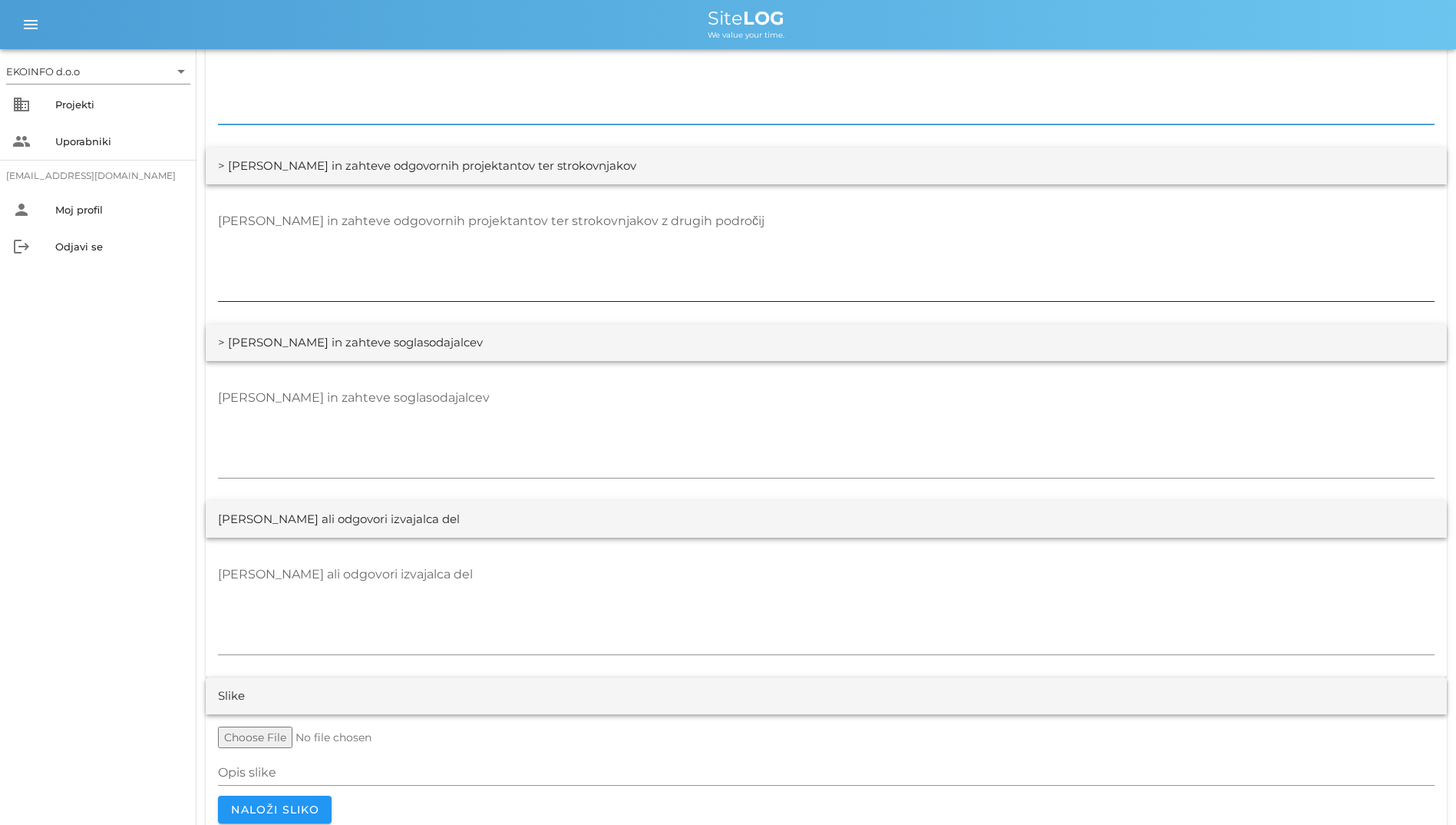
click at [972, 264] on textarea "[PERSON_NAME] in zahteve odgovornih projektantov ter strokovnjakov z drugih pod…" at bounding box center [826, 255] width 1217 height 93
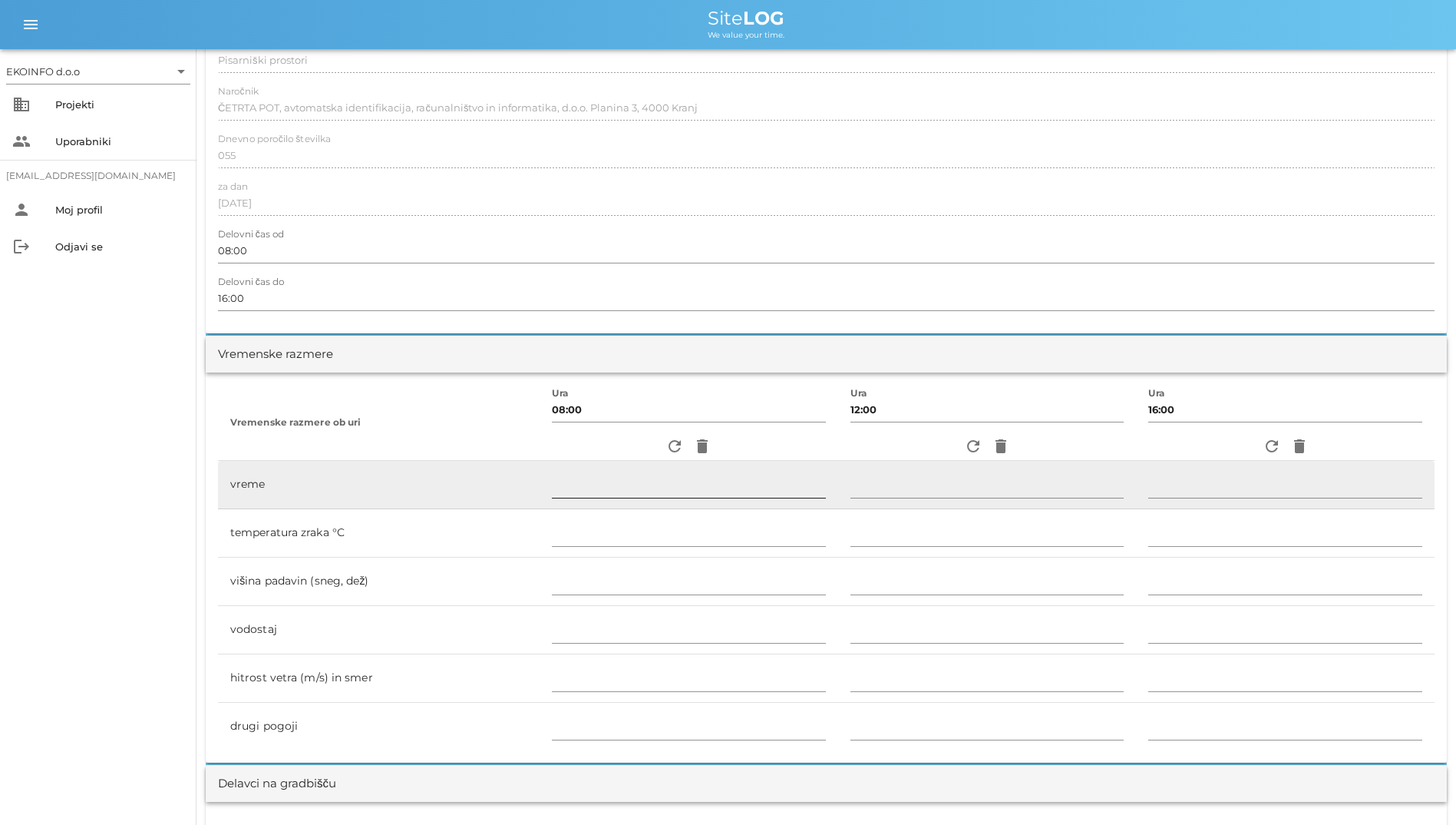
scroll to position [231, 0]
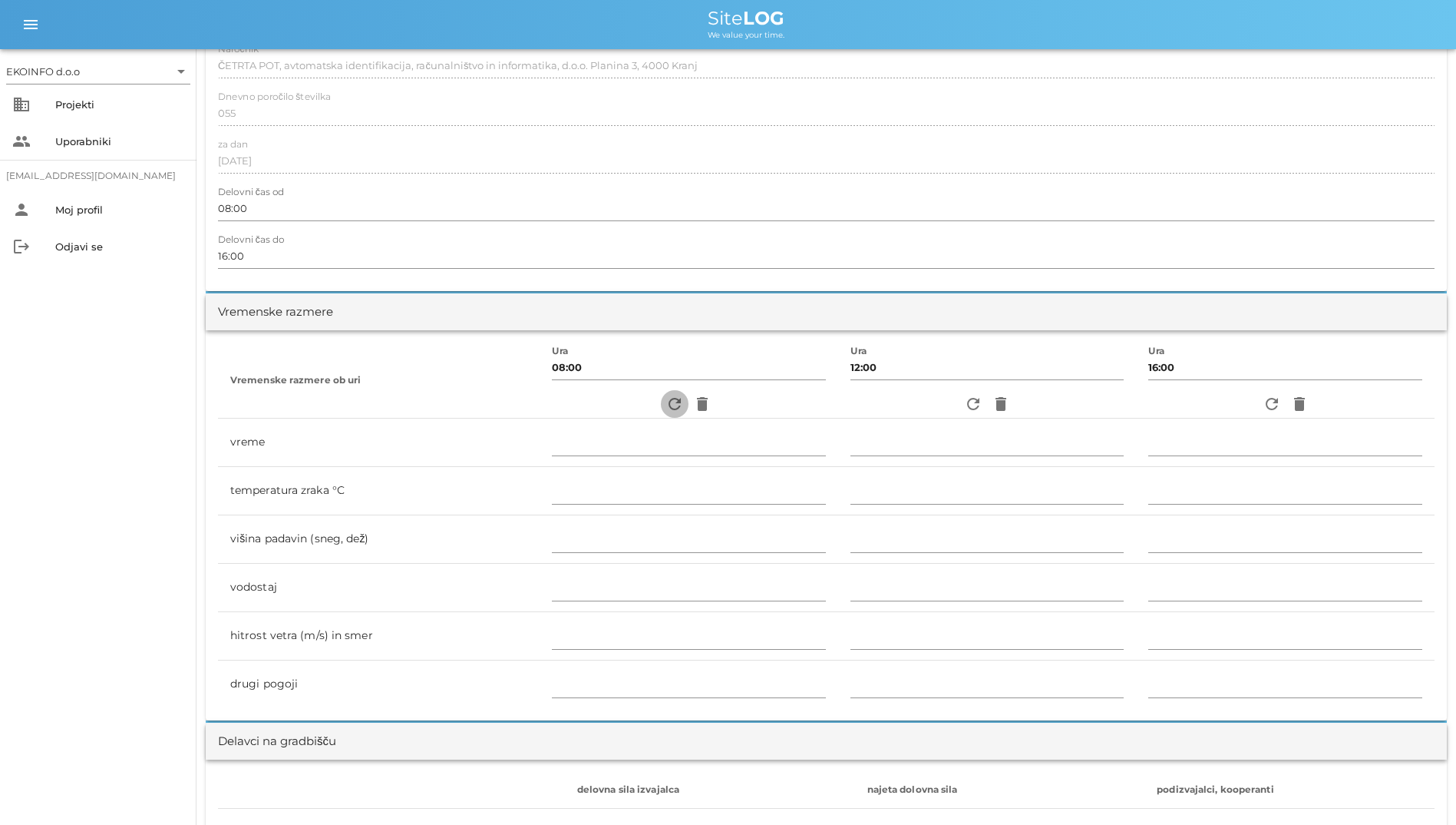
click at [666, 404] on icon "refresh" at bounding box center [675, 404] width 19 height 19
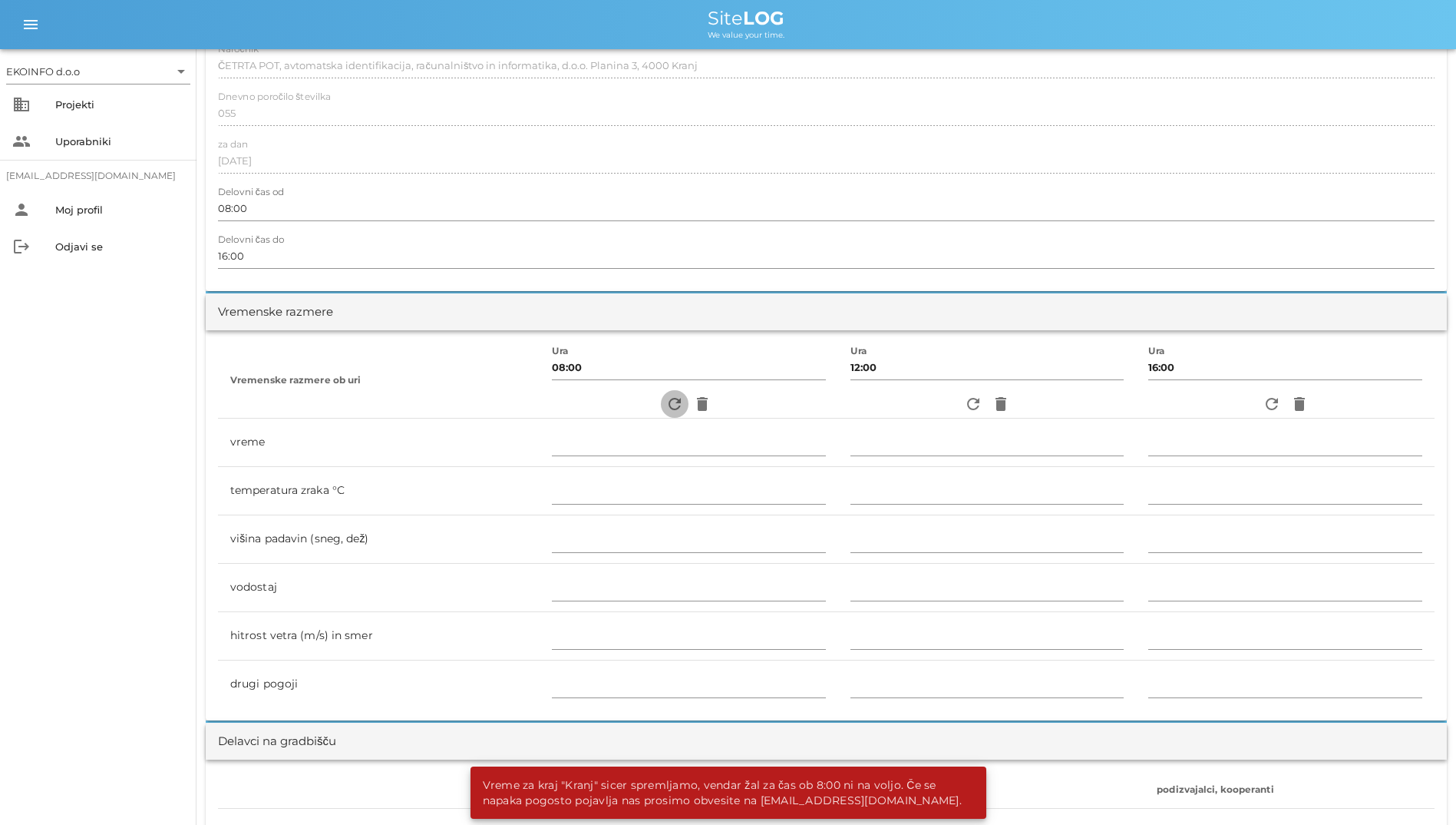
click at [666, 404] on icon "refresh" at bounding box center [675, 404] width 19 height 19
click at [666, 400] on icon "refresh" at bounding box center [675, 404] width 19 height 19
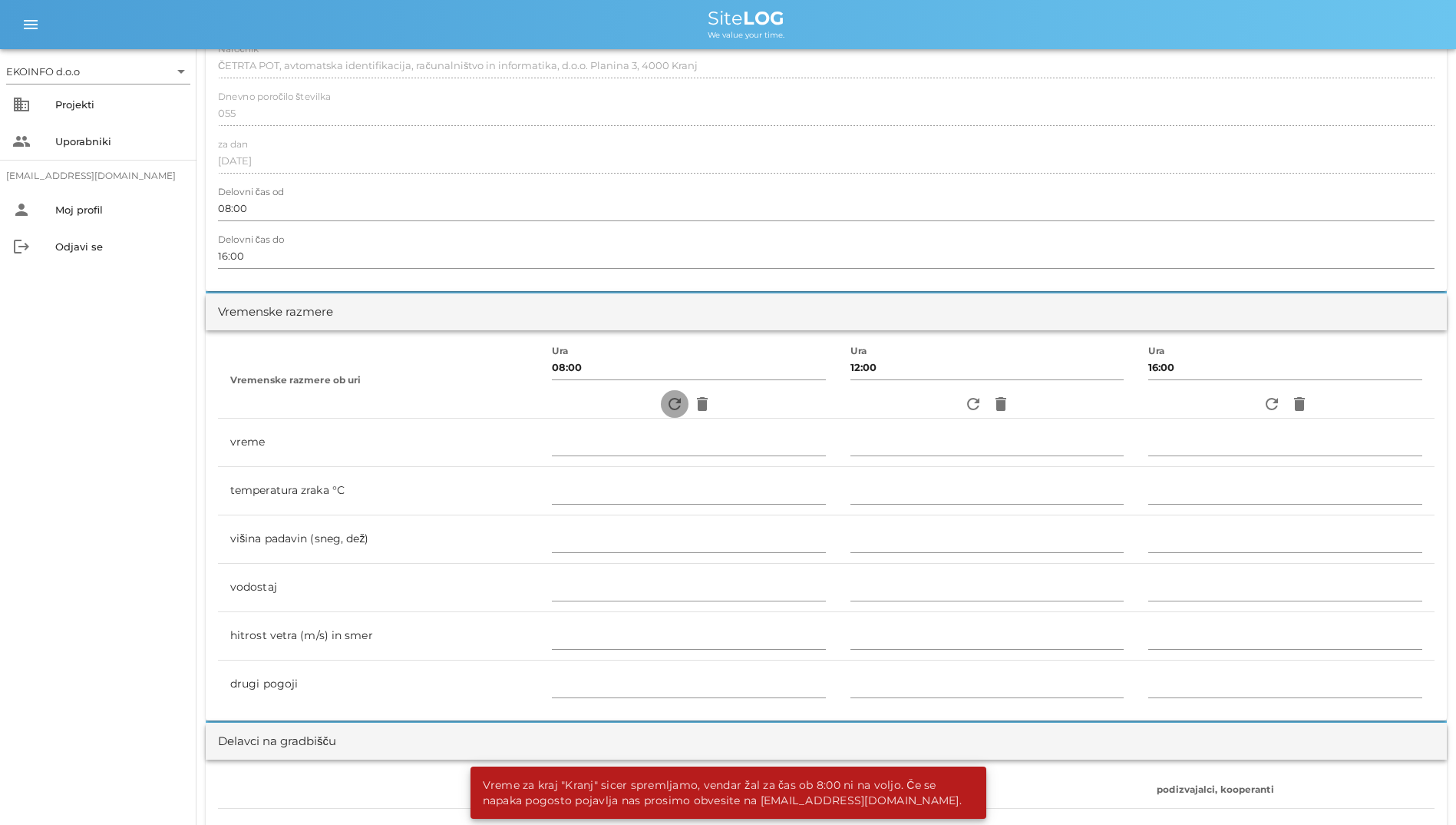
click at [666, 400] on icon "refresh" at bounding box center [675, 404] width 19 height 19
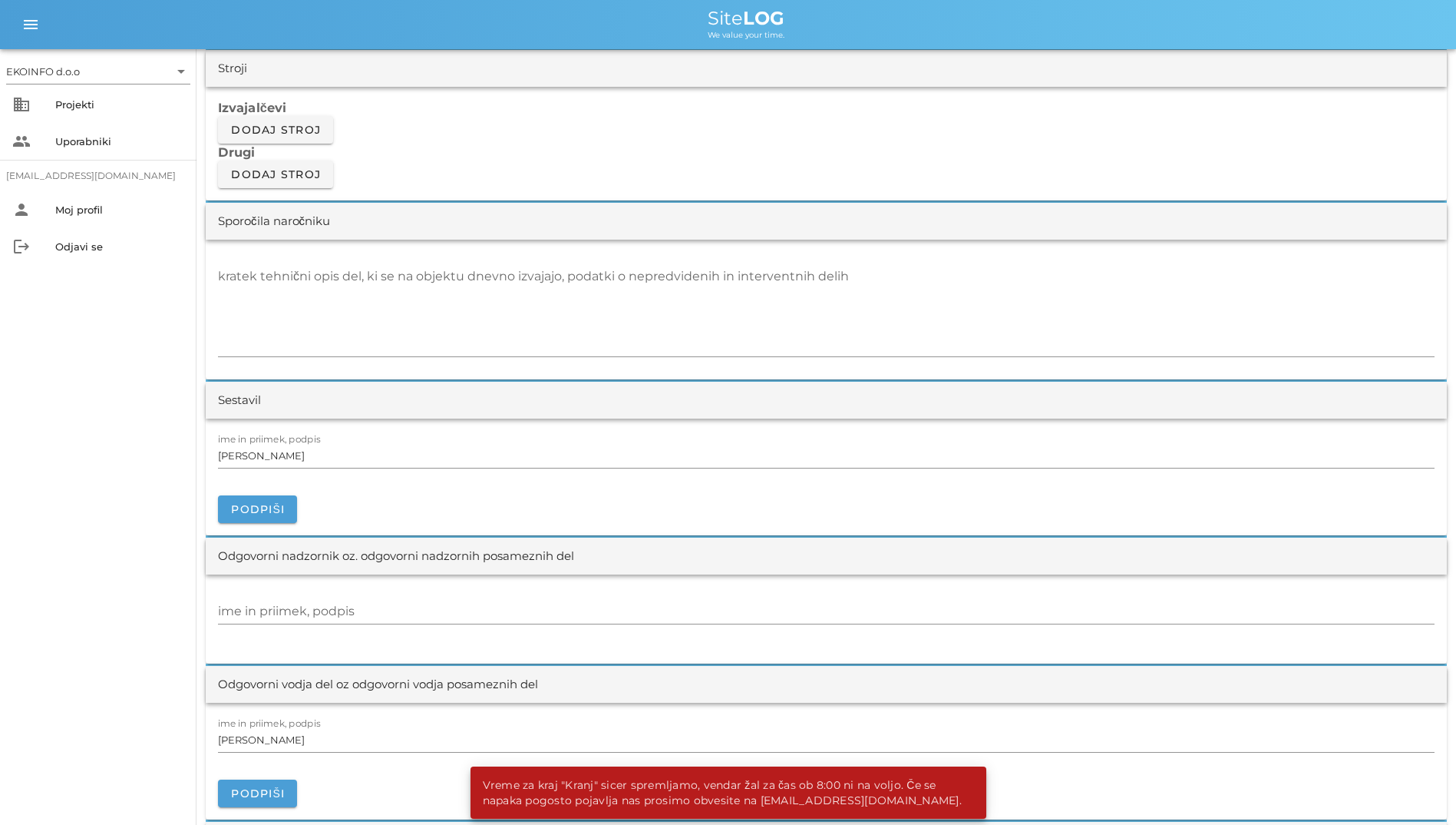
scroll to position [1306, 0]
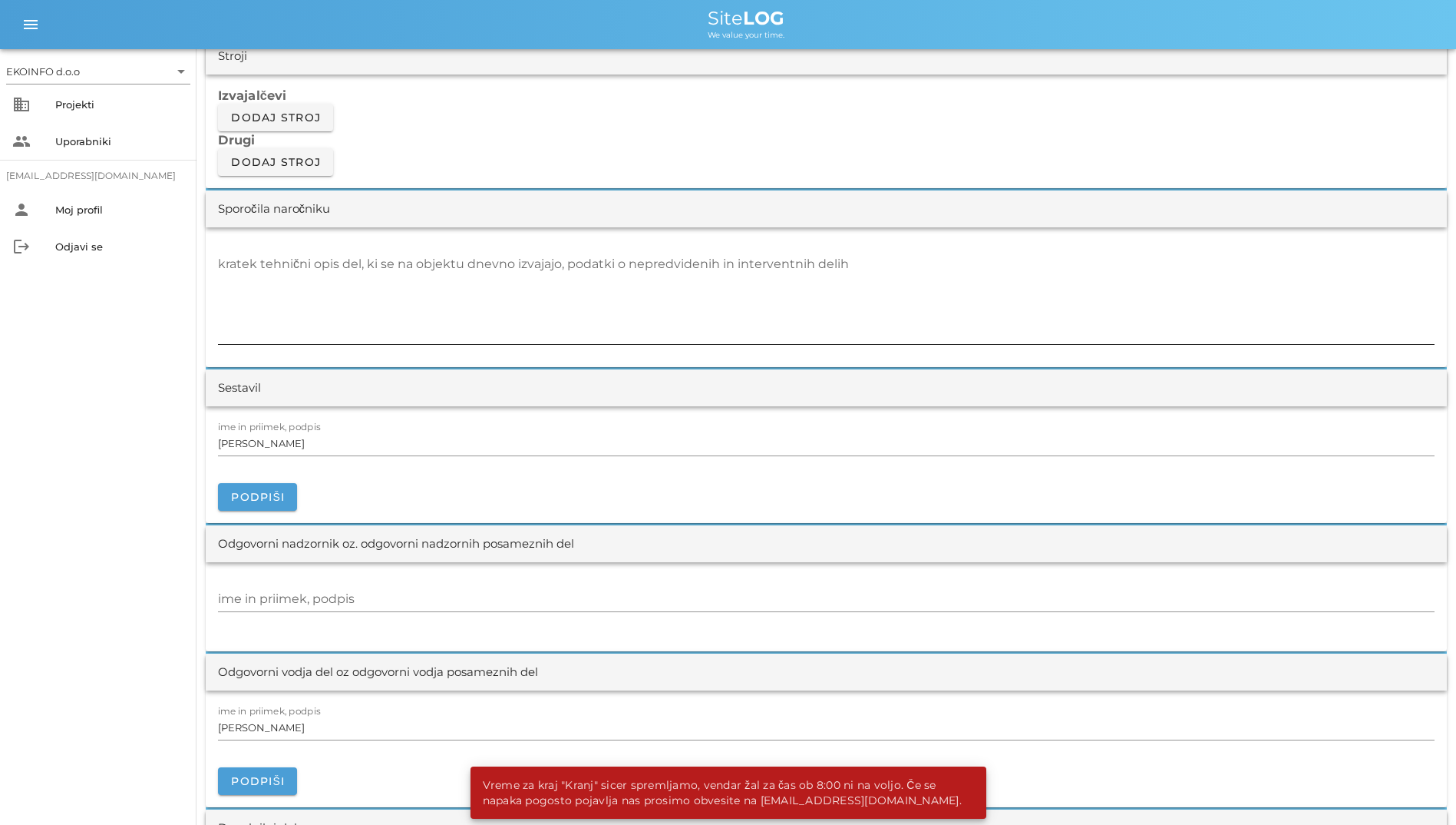
click at [575, 311] on textarea "kratek tehnični opis del, ki se na objektu dnevno izvajajo, podatki o nepredvid…" at bounding box center [826, 298] width 1217 height 93
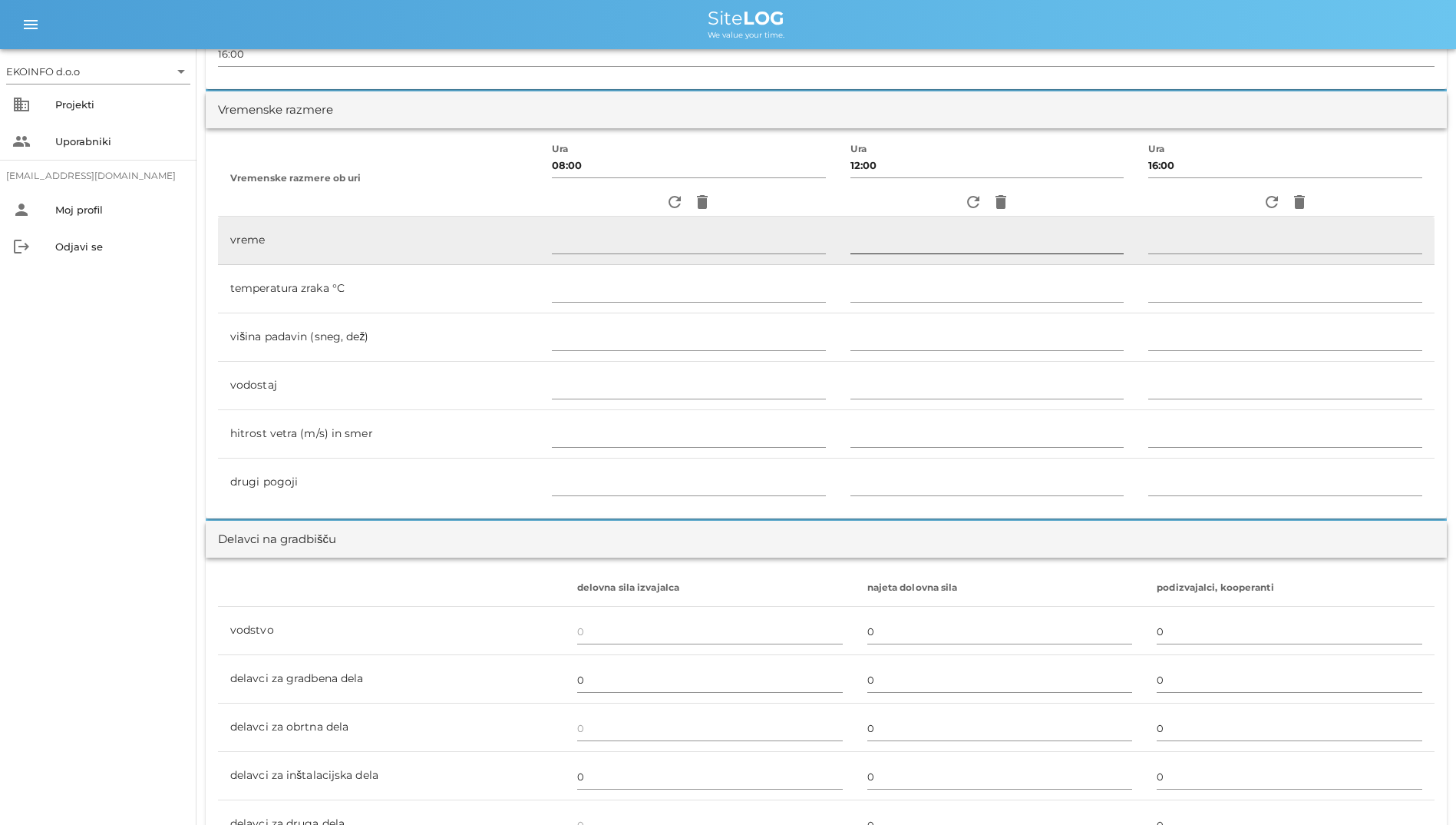
scroll to position [405, 0]
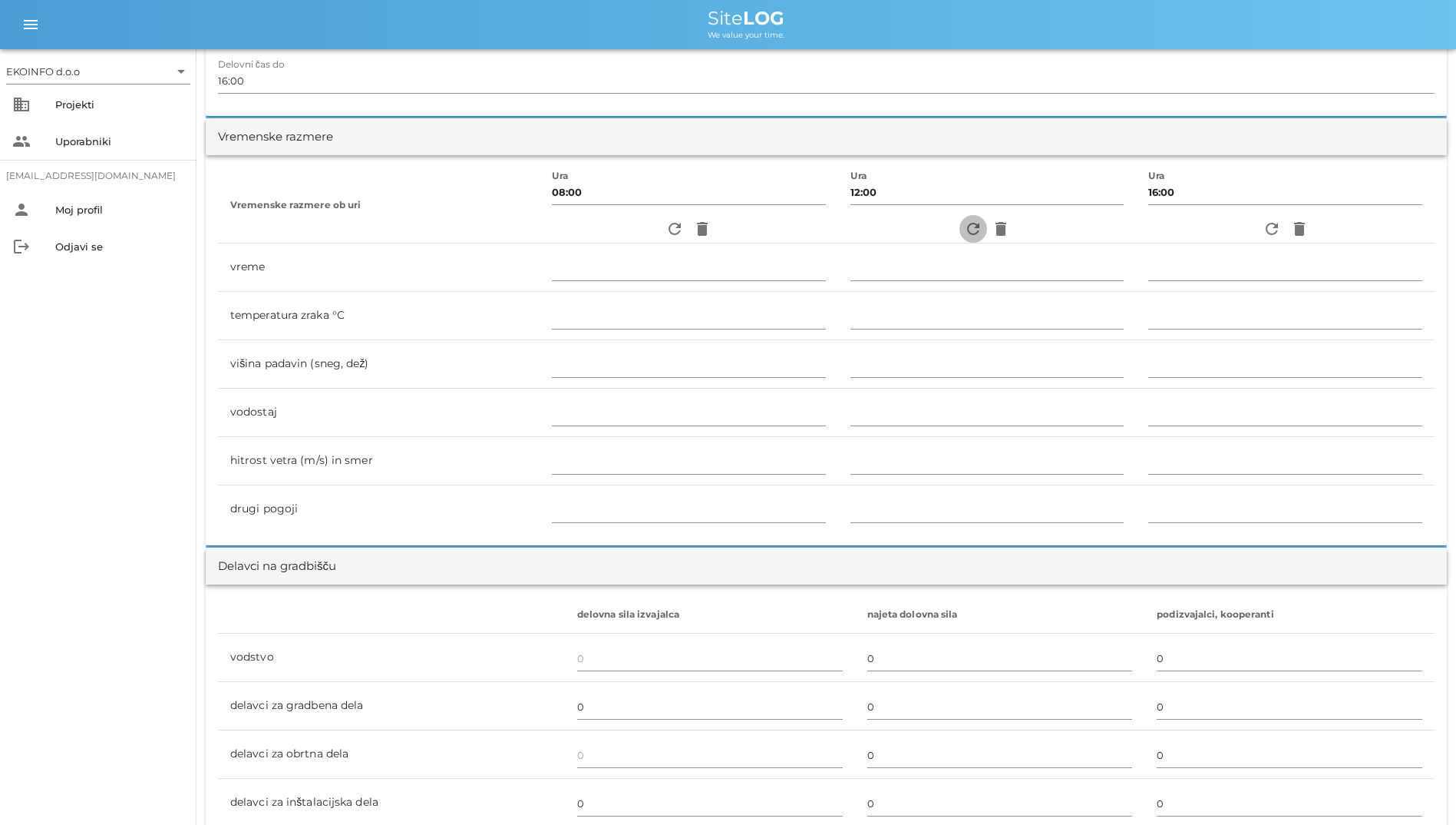
click at [964, 233] on icon "refresh" at bounding box center [974, 229] width 19 height 19
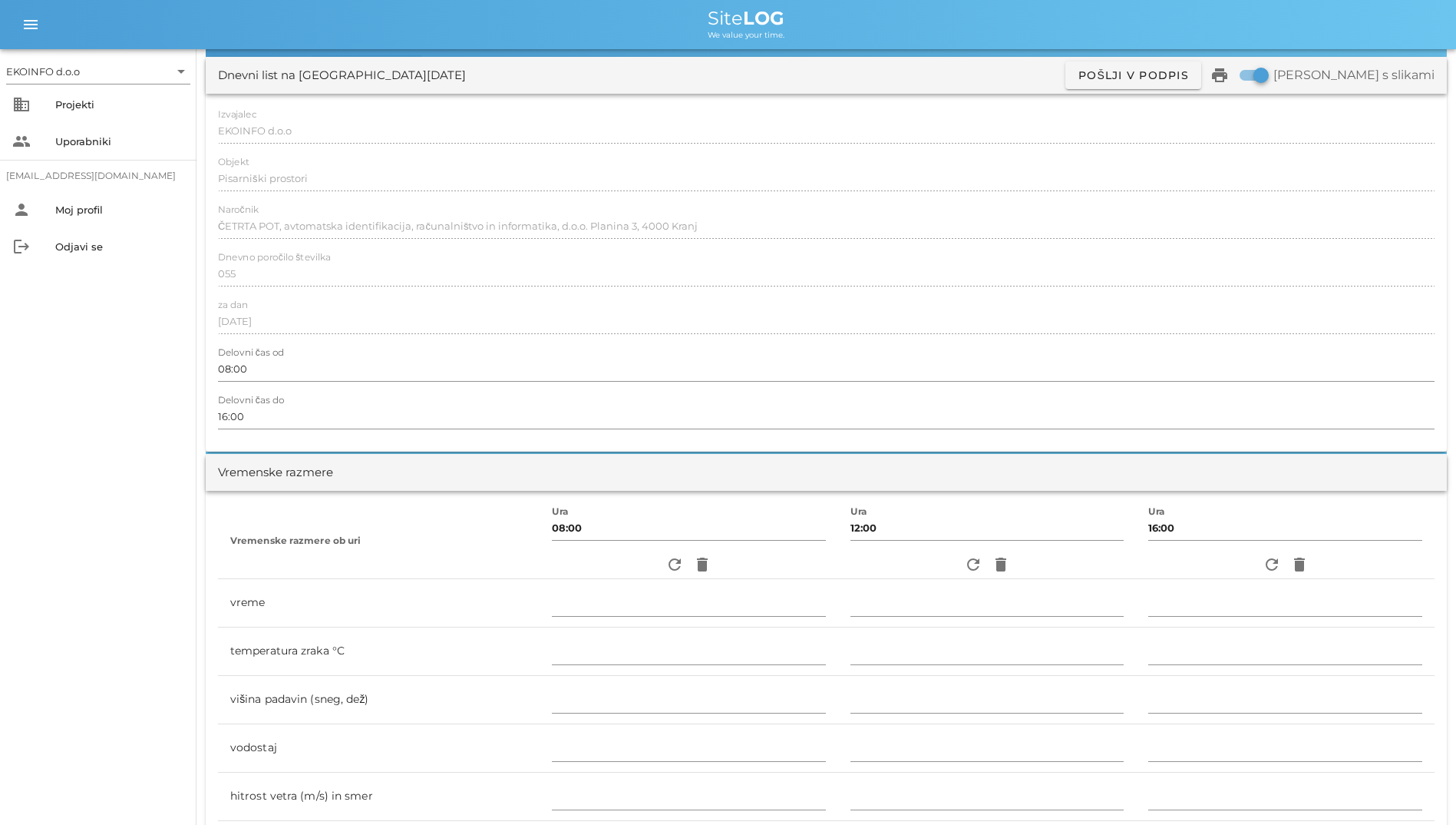
scroll to position [21, 0]
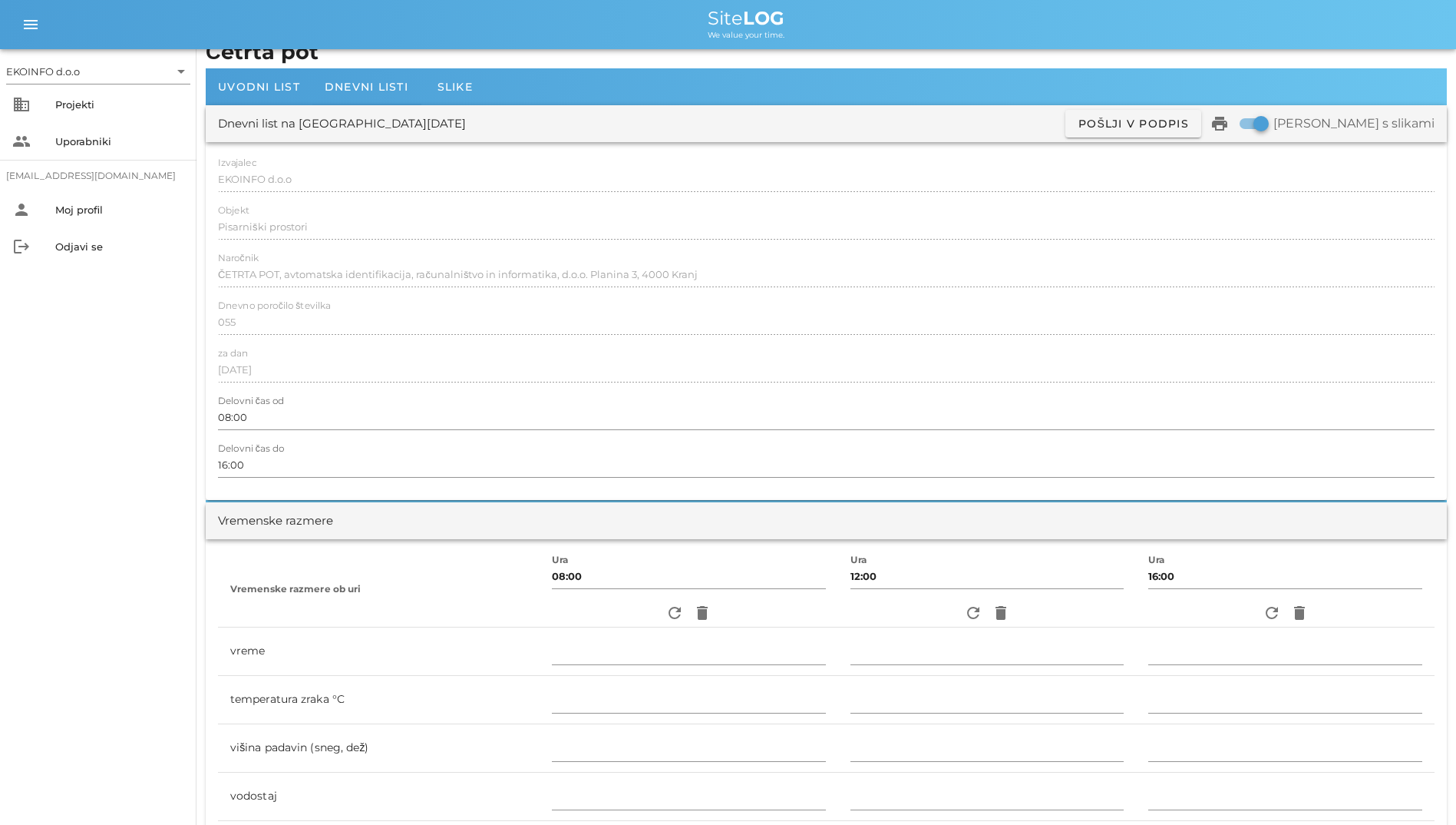
click at [221, 168] on div "Izvajalec EKOINFO d.o.o Objekt Pisarniški prostori Naročnik ČETRTA POT, avtomat…" at bounding box center [826, 321] width 1241 height 358
drag, startPoint x: 221, startPoint y: 168, endPoint x: 241, endPoint y: 241, distance: 75.7
click at [241, 241] on div at bounding box center [826, 245] width 1217 height 11
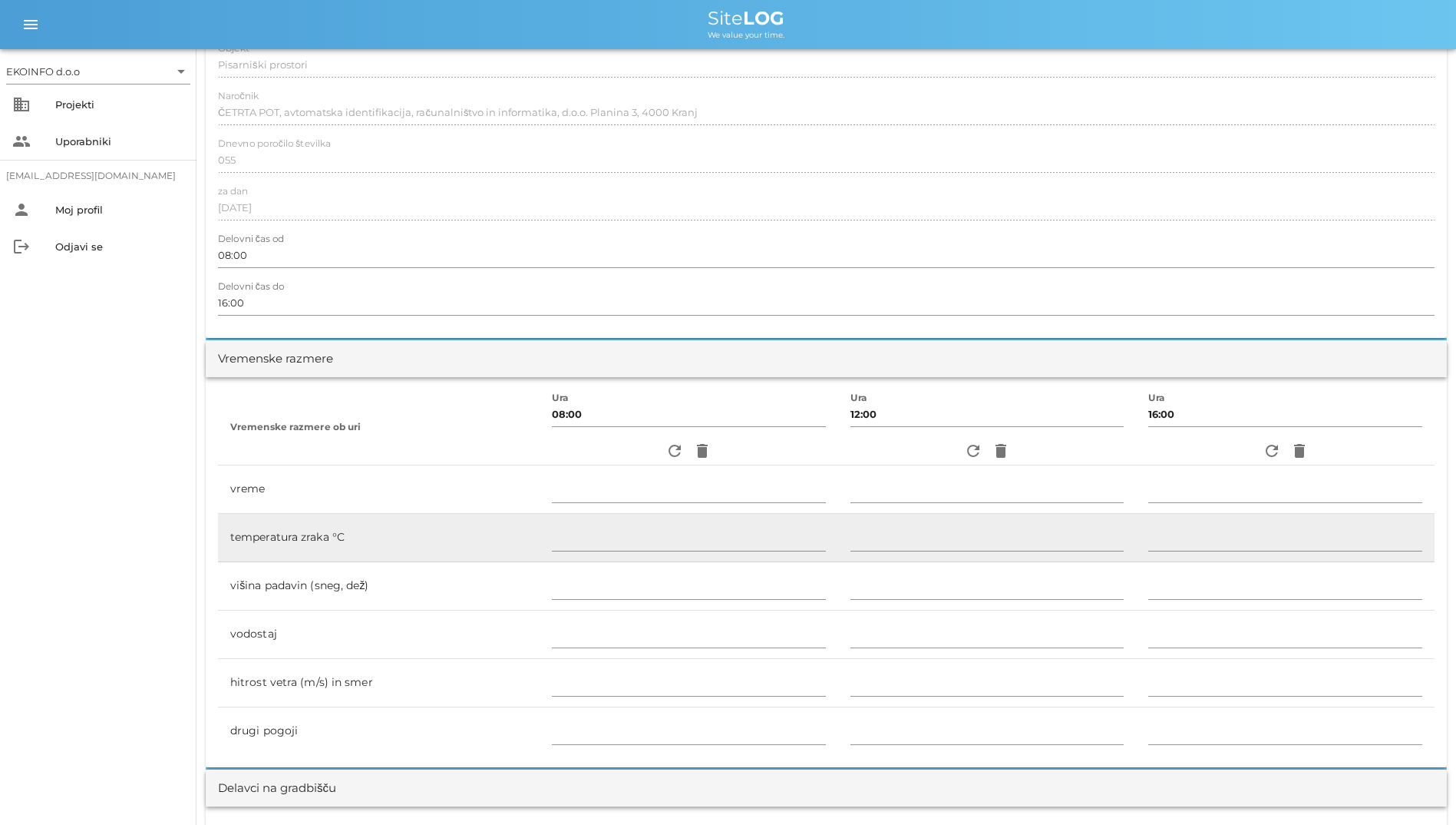
scroll to position [405, 0]
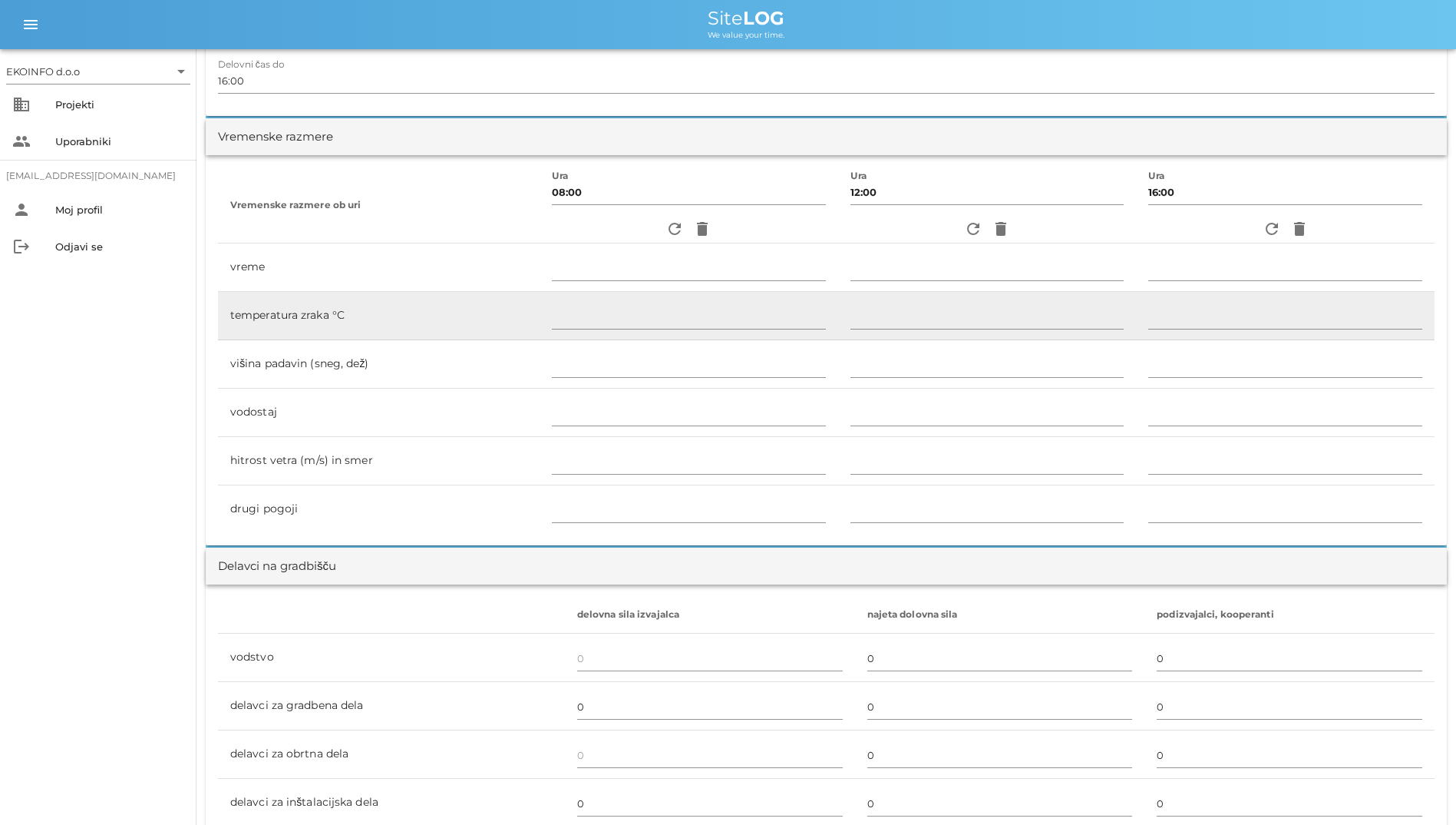
drag, startPoint x: 210, startPoint y: 147, endPoint x: 461, endPoint y: 558, distance: 481.6
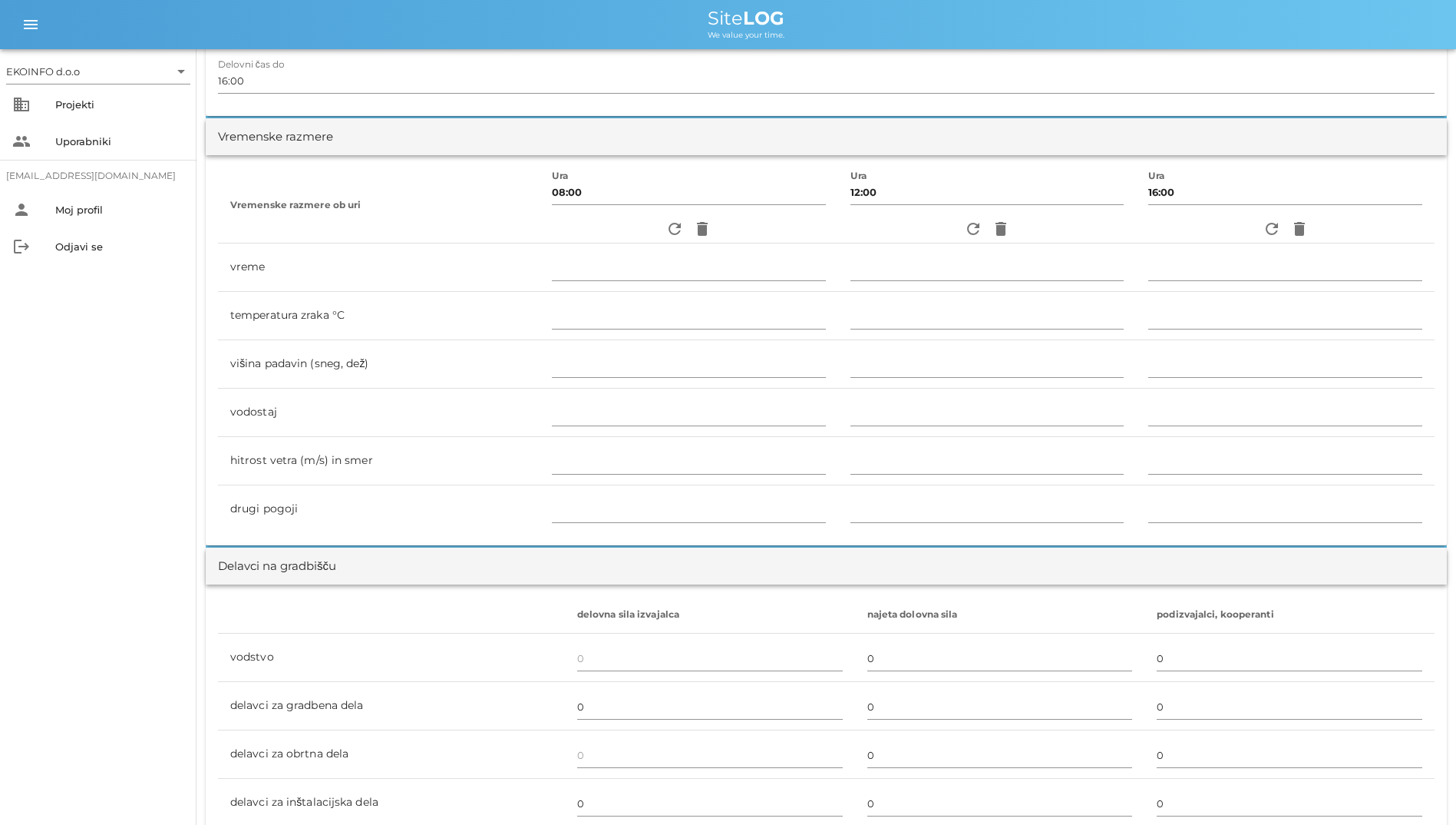
click at [328, 611] on th at bounding box center [391, 615] width 347 height 37
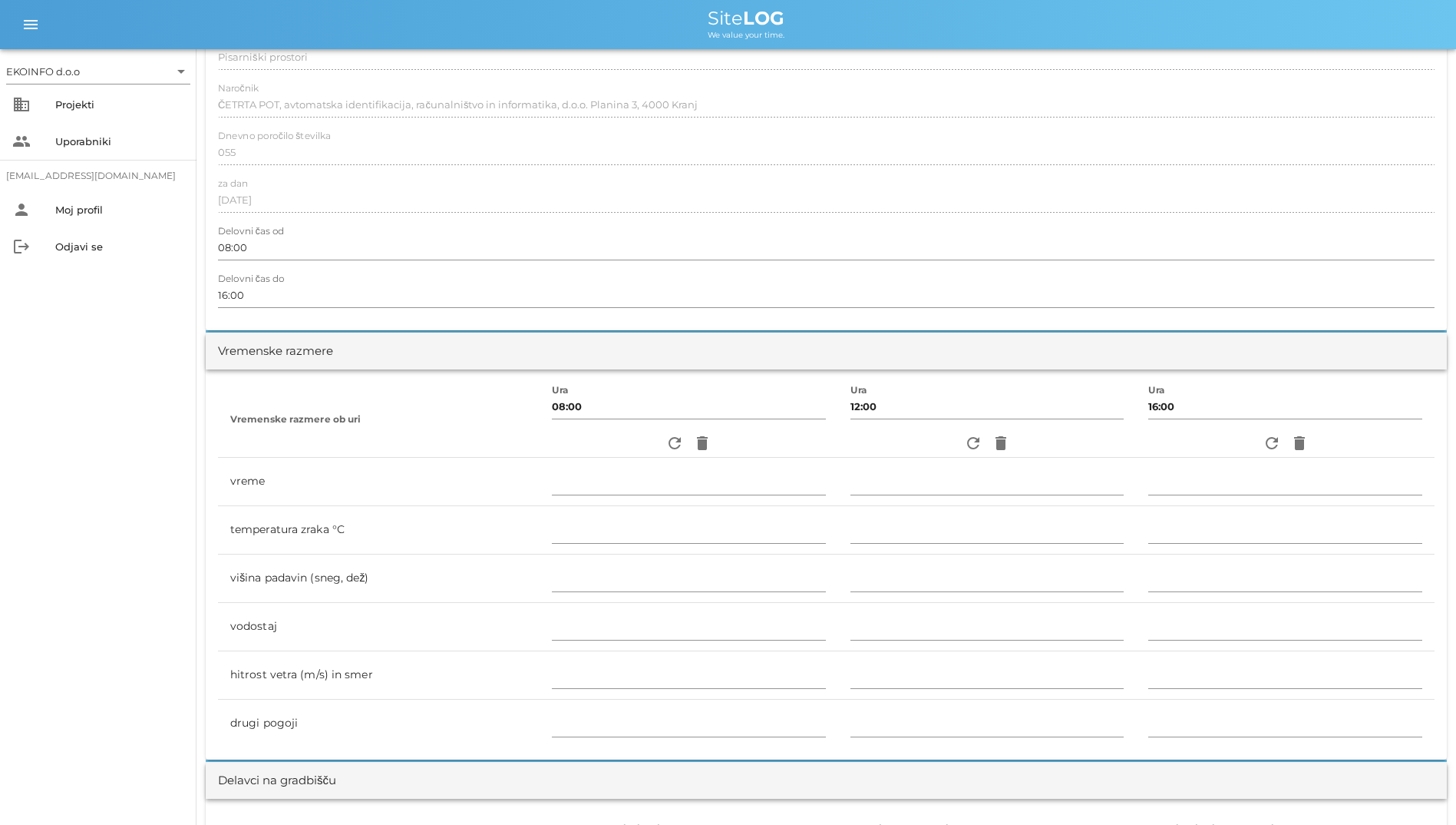
scroll to position [0, 0]
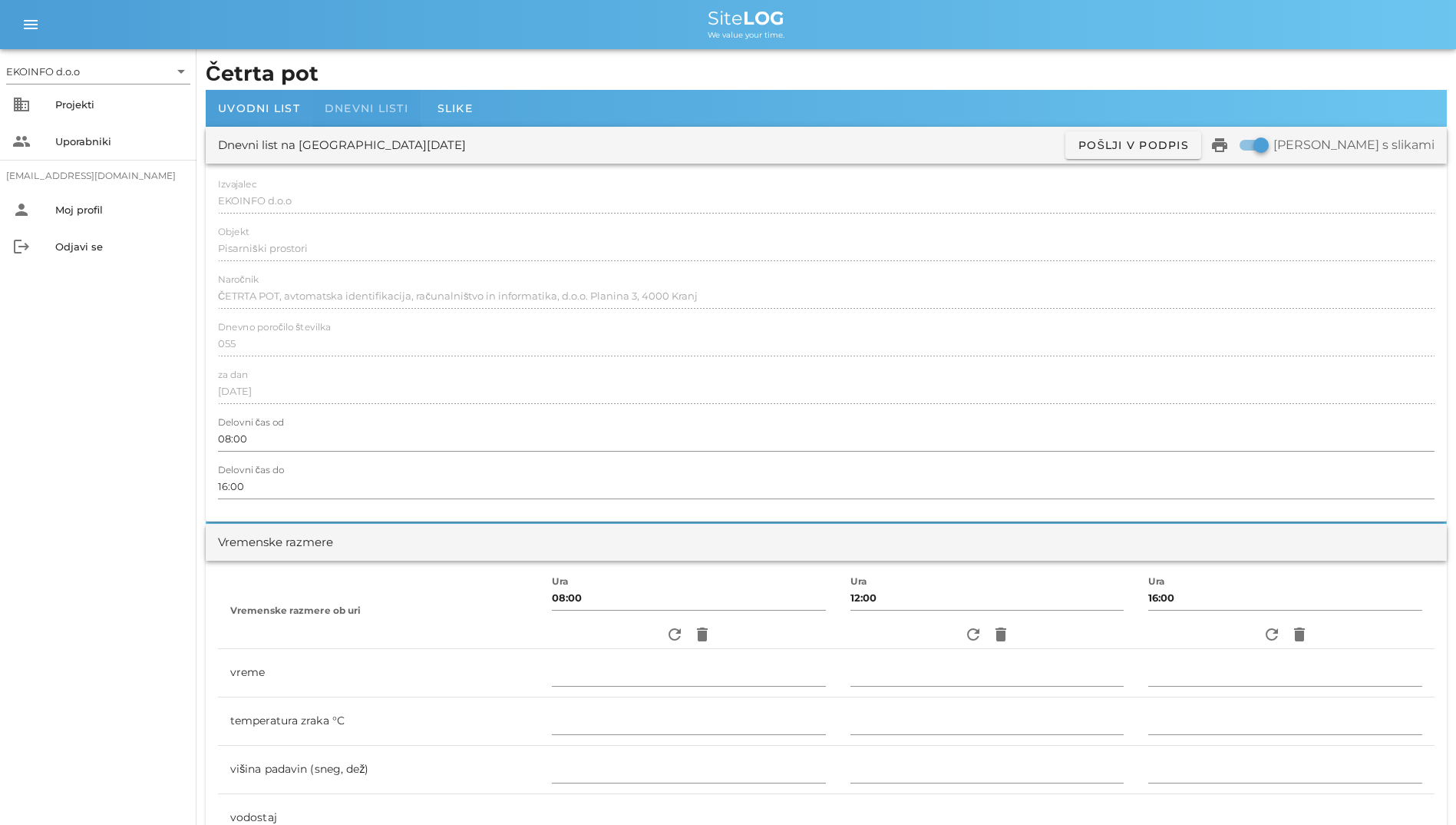
click at [358, 116] on div "Dnevni listi" at bounding box center [367, 108] width 108 height 37
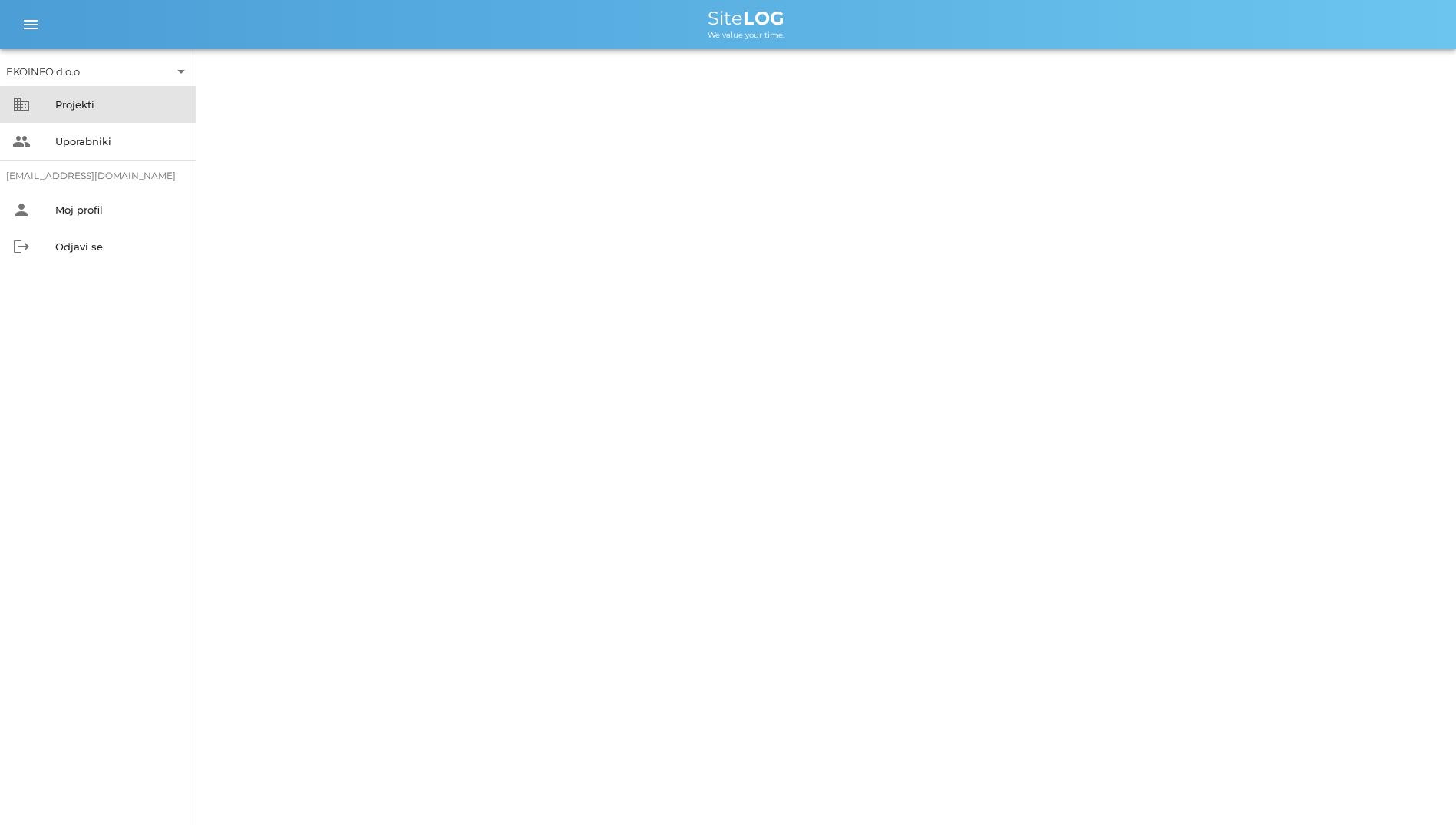
click at [94, 111] on div "Projekti" at bounding box center [120, 104] width 129 height 24
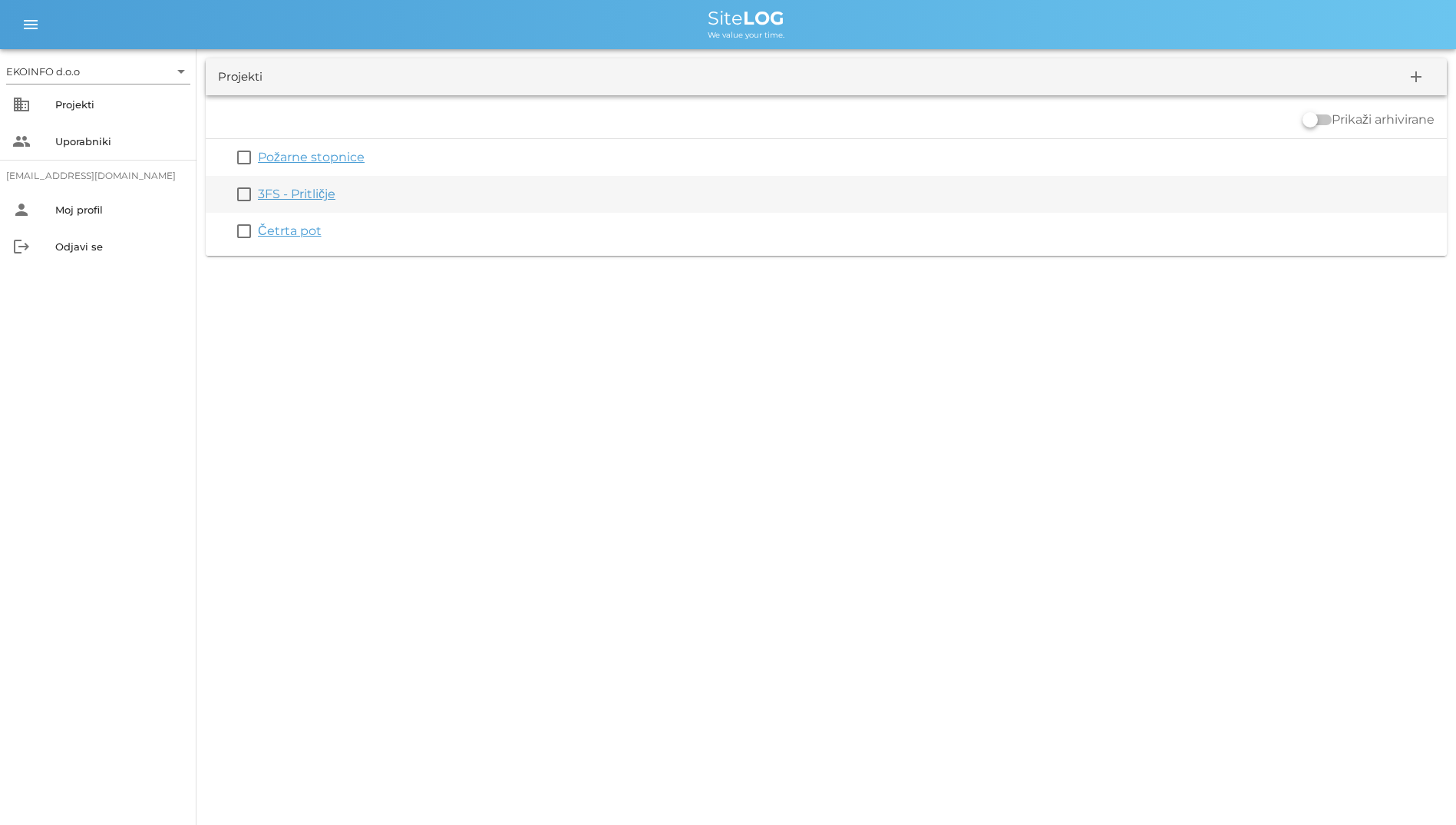
click at [318, 198] on link "3FS - Pritličje" at bounding box center [296, 194] width 78 height 15
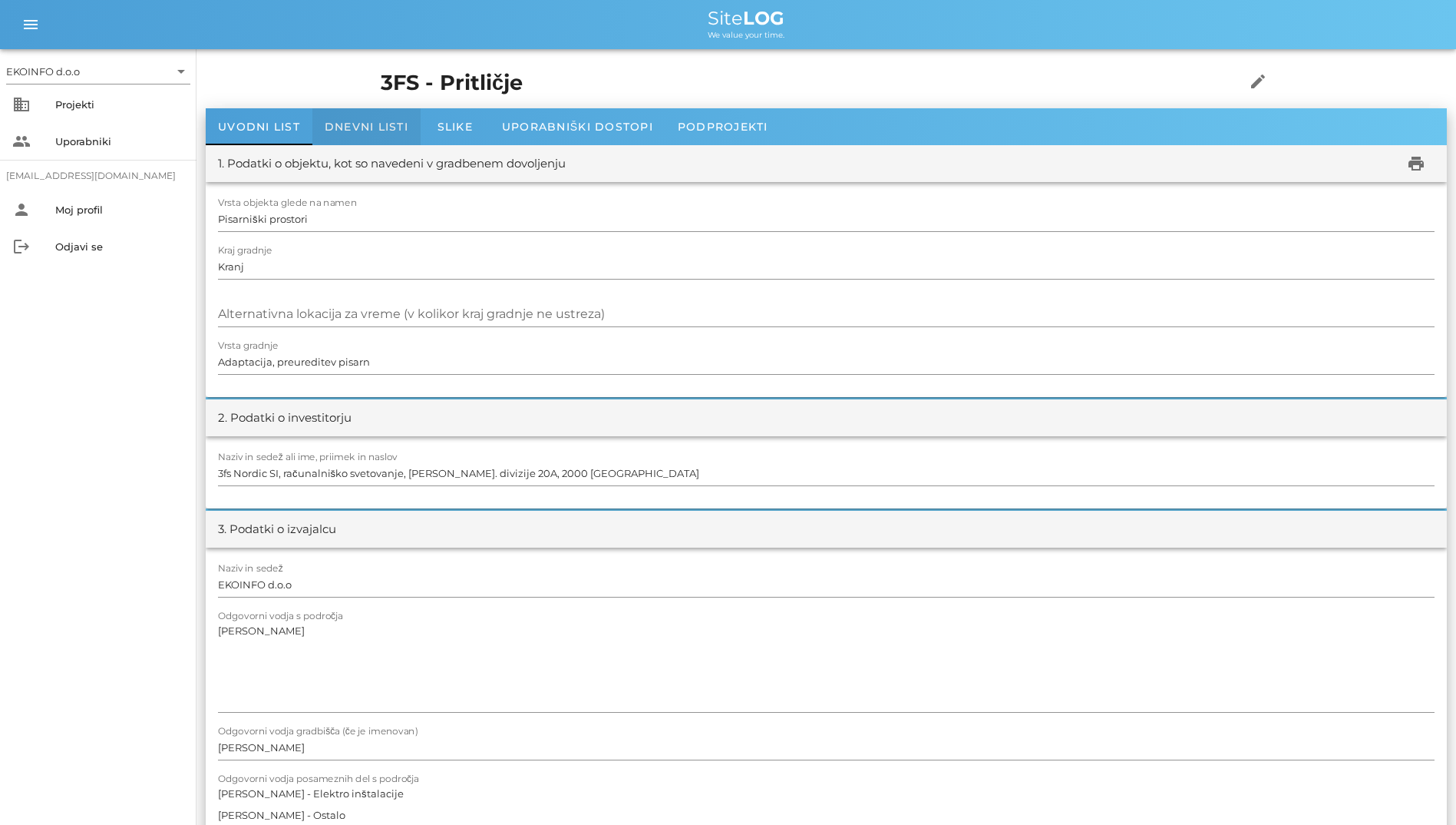
click at [340, 125] on span "Dnevni listi" at bounding box center [366, 127] width 84 height 14
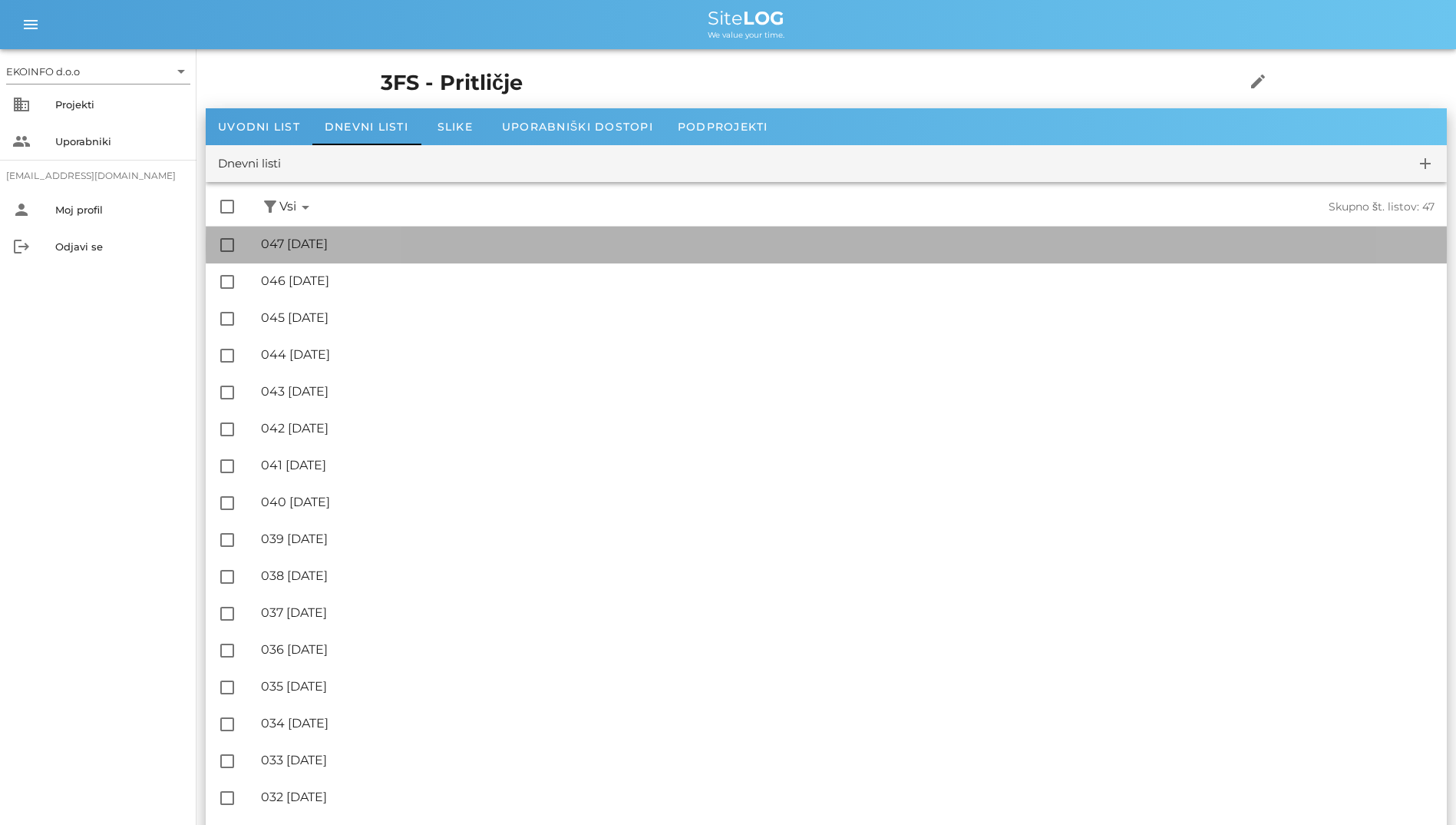
click at [385, 253] on div "🔏 047 [DATE] ✓ Podpisal: Nadzornik ✓ Podpisal: Sestavljalec ✓ Podpisal: Odgovor…" at bounding box center [848, 245] width 1174 height 35
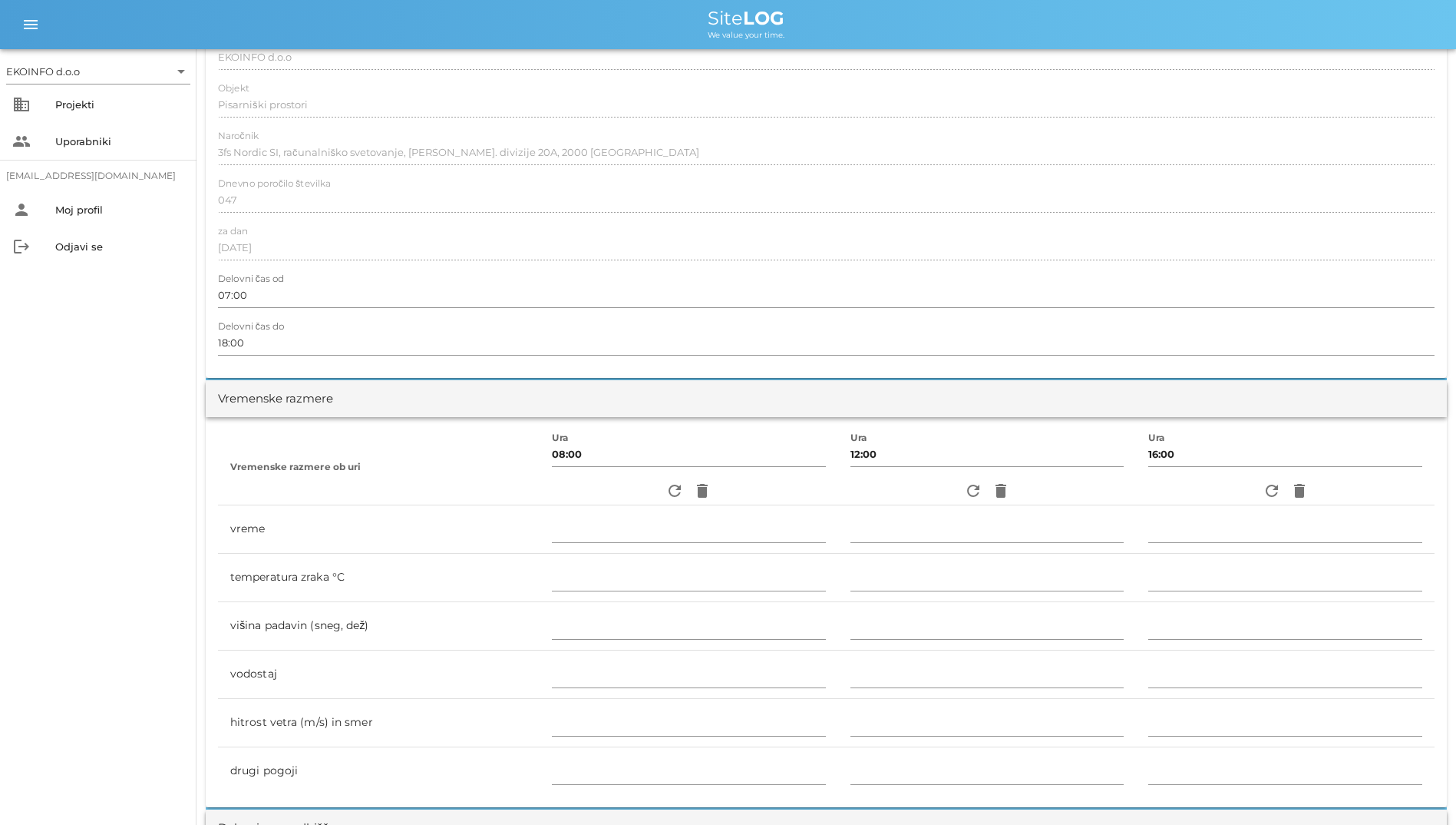
scroll to position [154, 0]
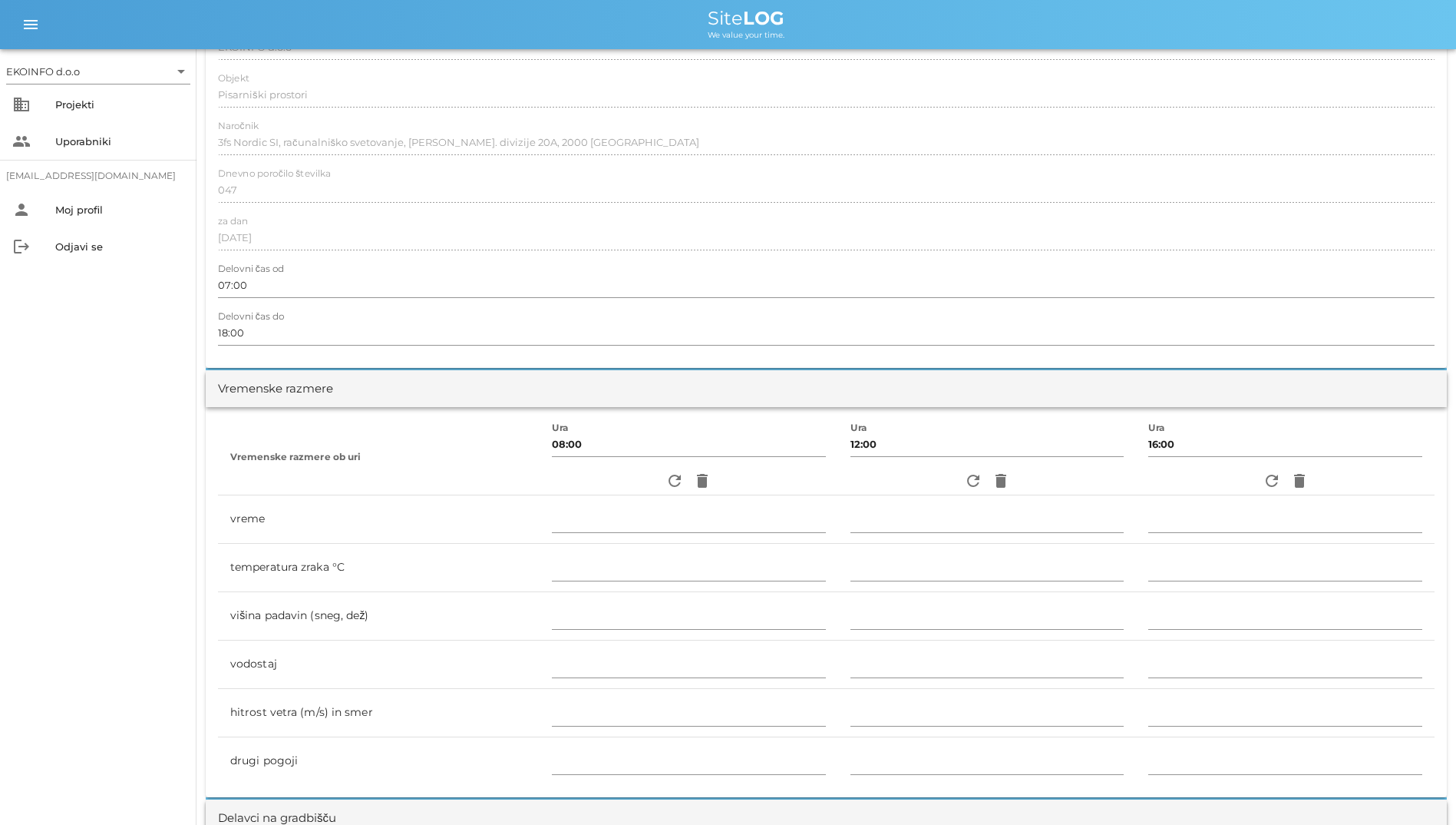
click at [268, 114] on div "Izvajalec EKOINFO d.o.o Objekt Pisarniški prostori Naročnik 3fs Nordic SI, raču…" at bounding box center [826, 189] width 1241 height 358
drag, startPoint x: 202, startPoint y: 158, endPoint x: 227, endPoint y: 177, distance: 31.4
click at [227, 177] on label "Dnevno poročilo številka" at bounding box center [274, 173] width 113 height 12
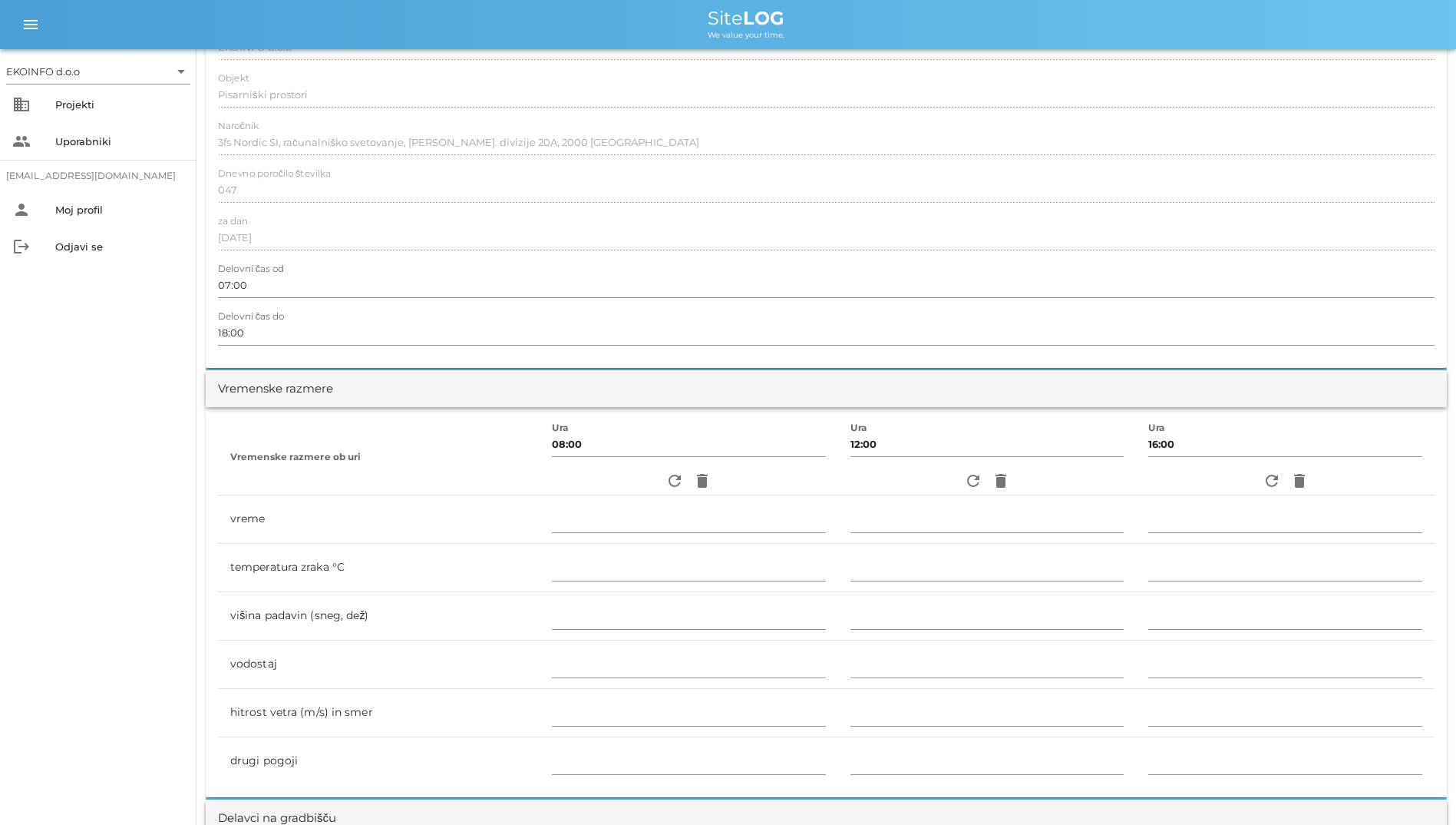
click at [227, 177] on label "Dnevno poročilo številka" at bounding box center [274, 173] width 113 height 12
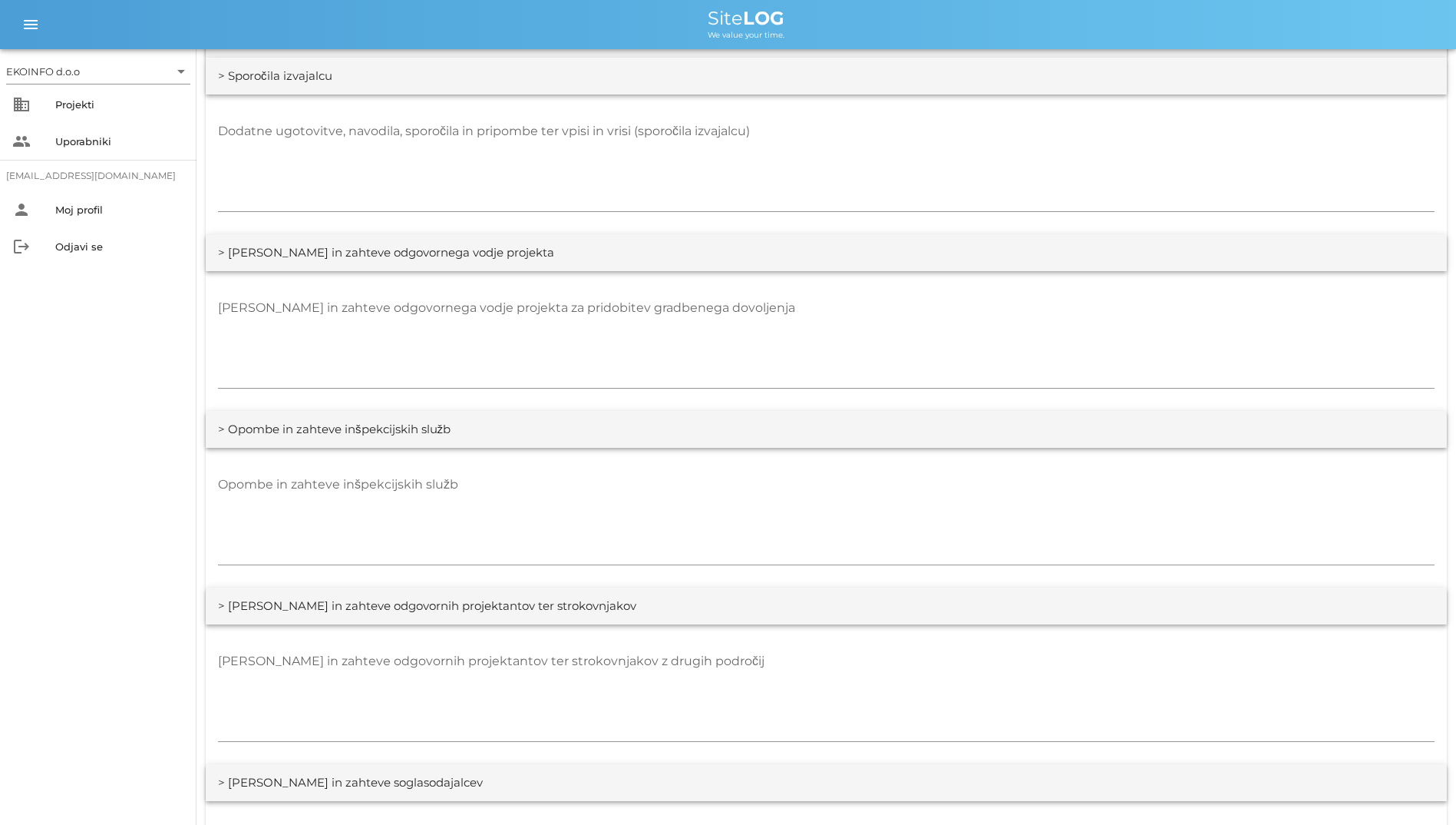
scroll to position [2380, 0]
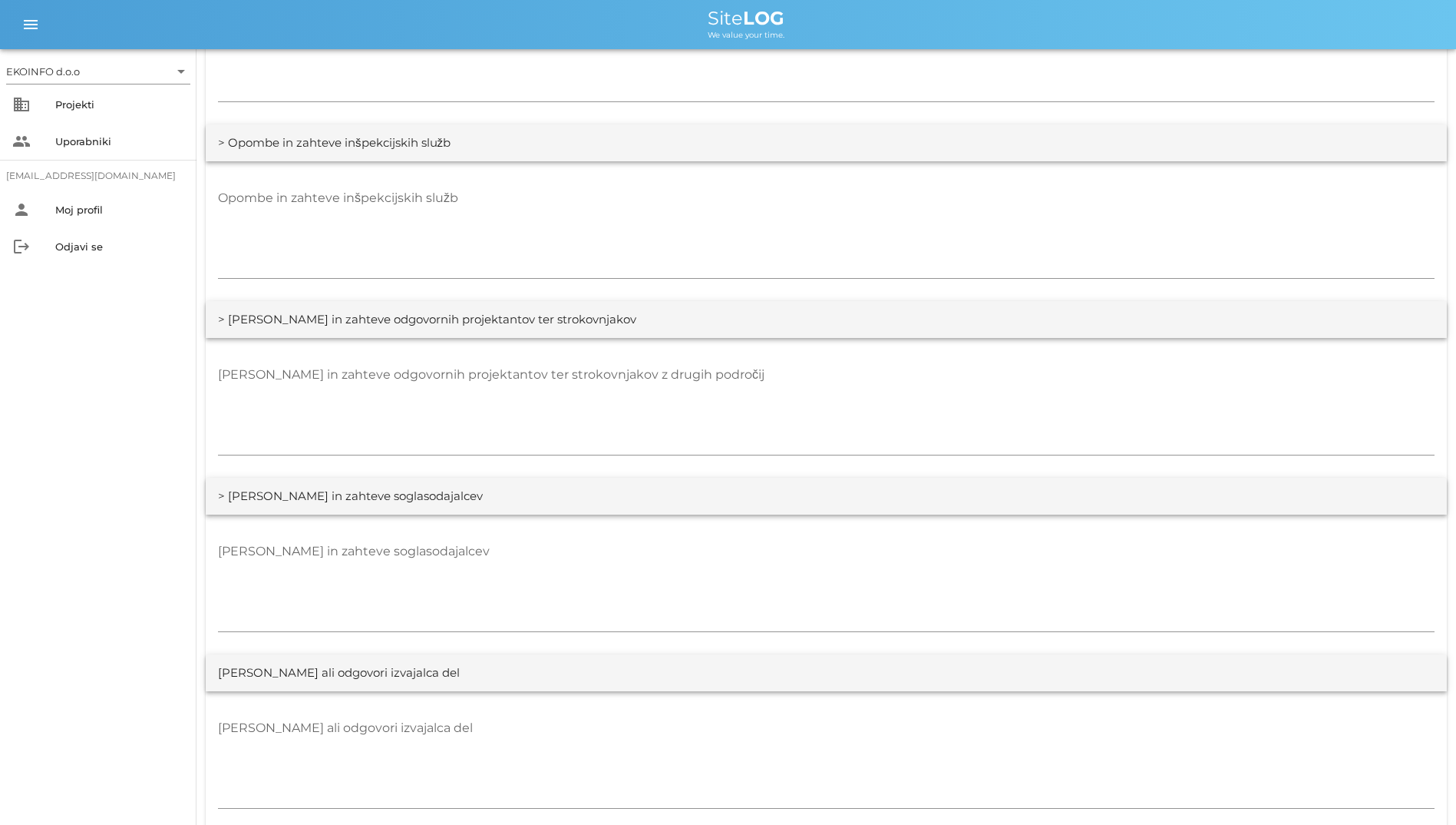
click at [74, 567] on div "EKOINFO d.o.o arrow_drop_down business Projekti people Uporabniki [EMAIL_ADDRES…" at bounding box center [98, 437] width 197 height 776
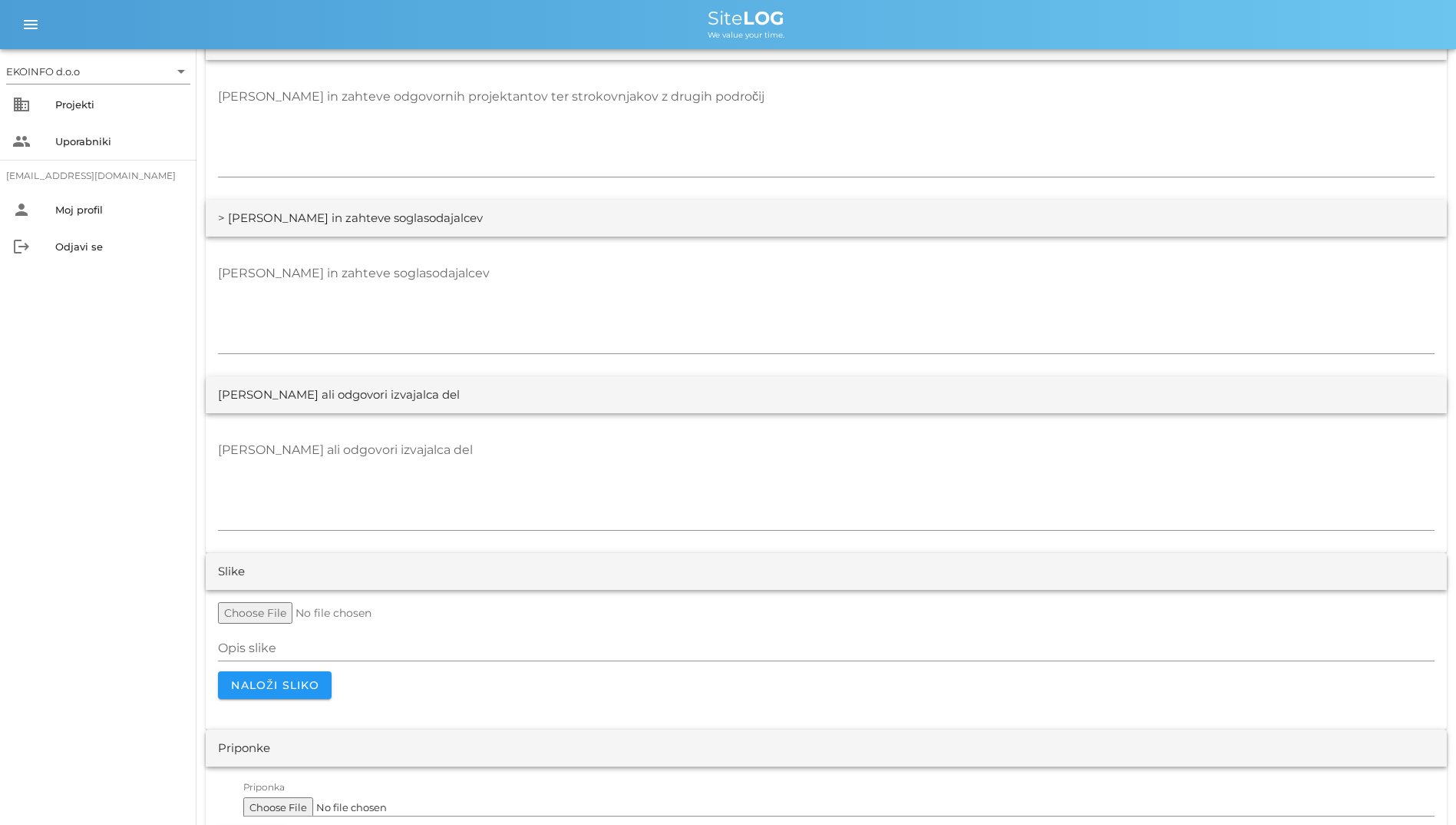
scroll to position [2709, 0]
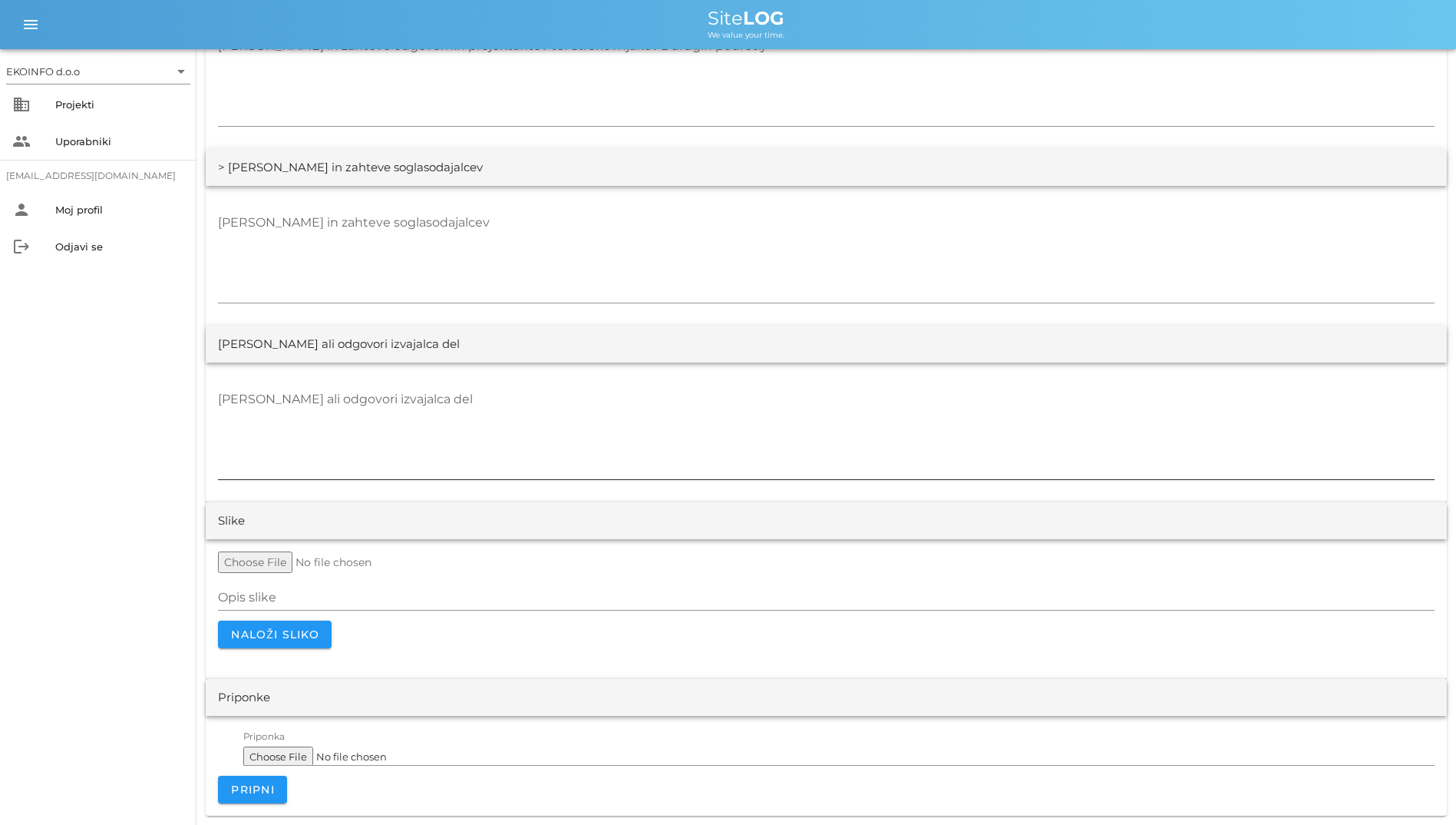
click at [382, 435] on textarea "[PERSON_NAME] ali odgovori izvajalca del" at bounding box center [826, 434] width 1217 height 93
click at [274, 268] on textarea "[PERSON_NAME] in zahteve soglasodajalcev" at bounding box center [826, 256] width 1217 height 93
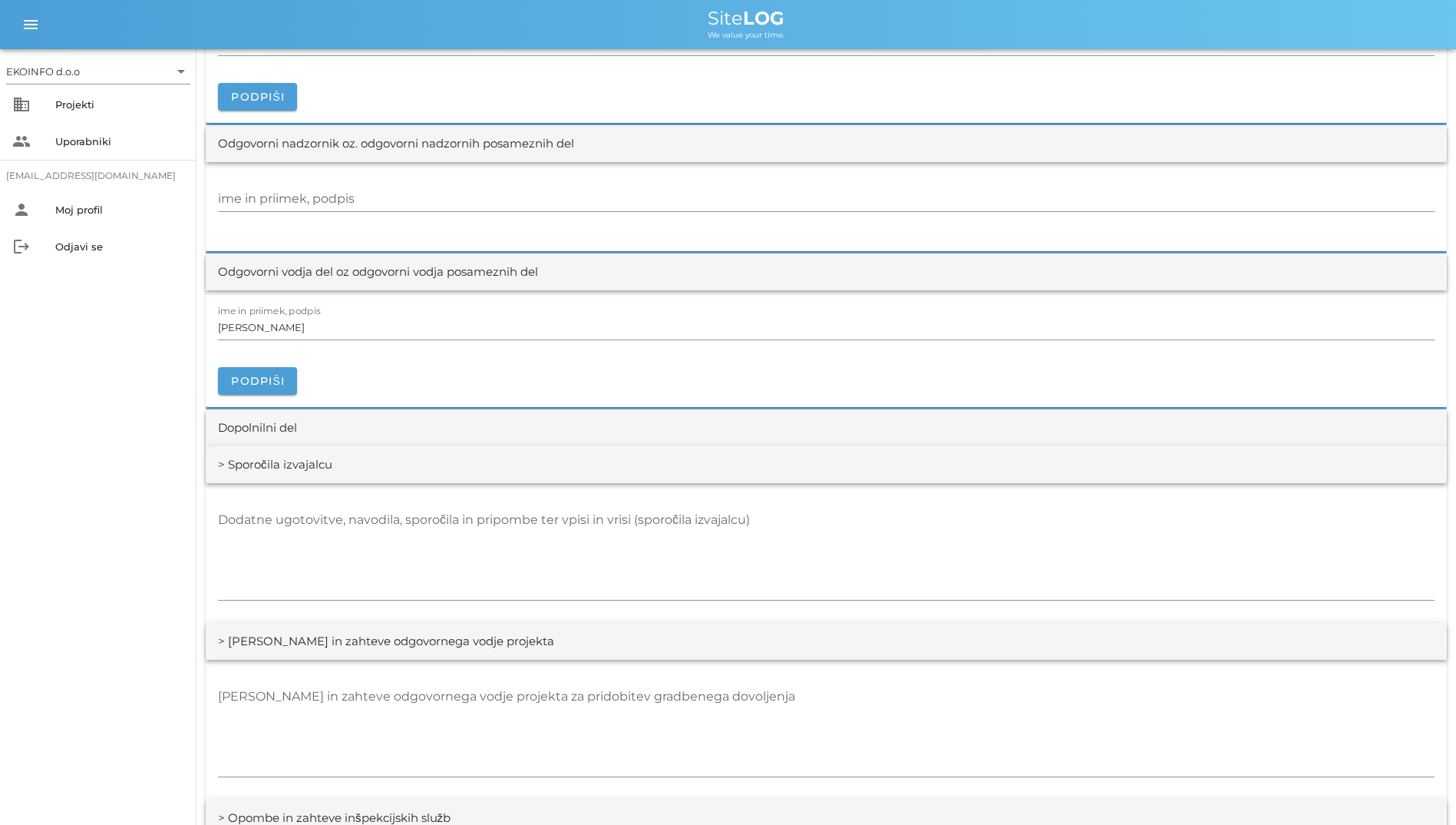
scroll to position [1481, 0]
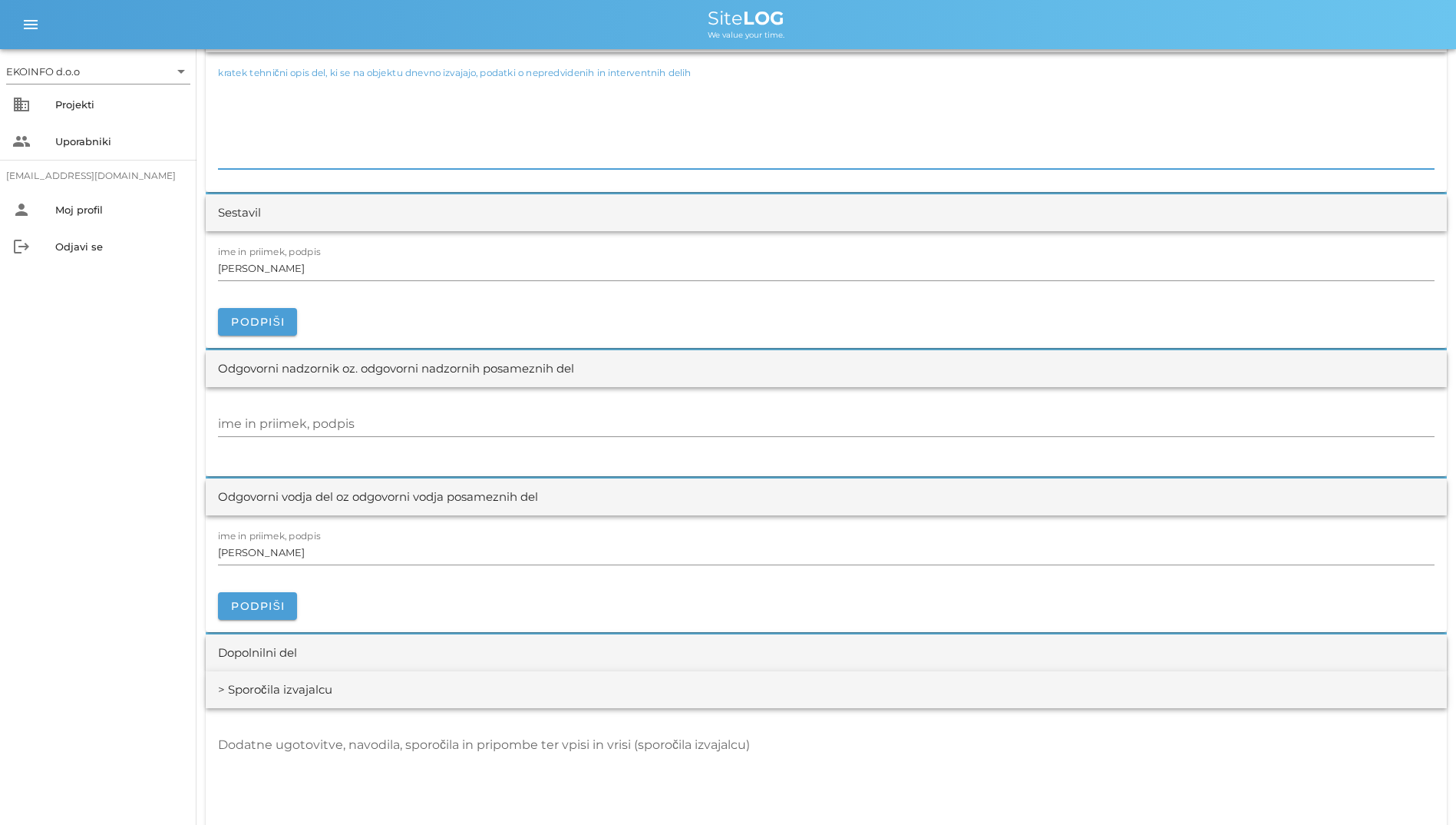
click at [382, 143] on textarea "kratek tehnični opis del, ki se na objektu dnevno izvajajo, podatki o nepredvid…" at bounding box center [826, 123] width 1217 height 93
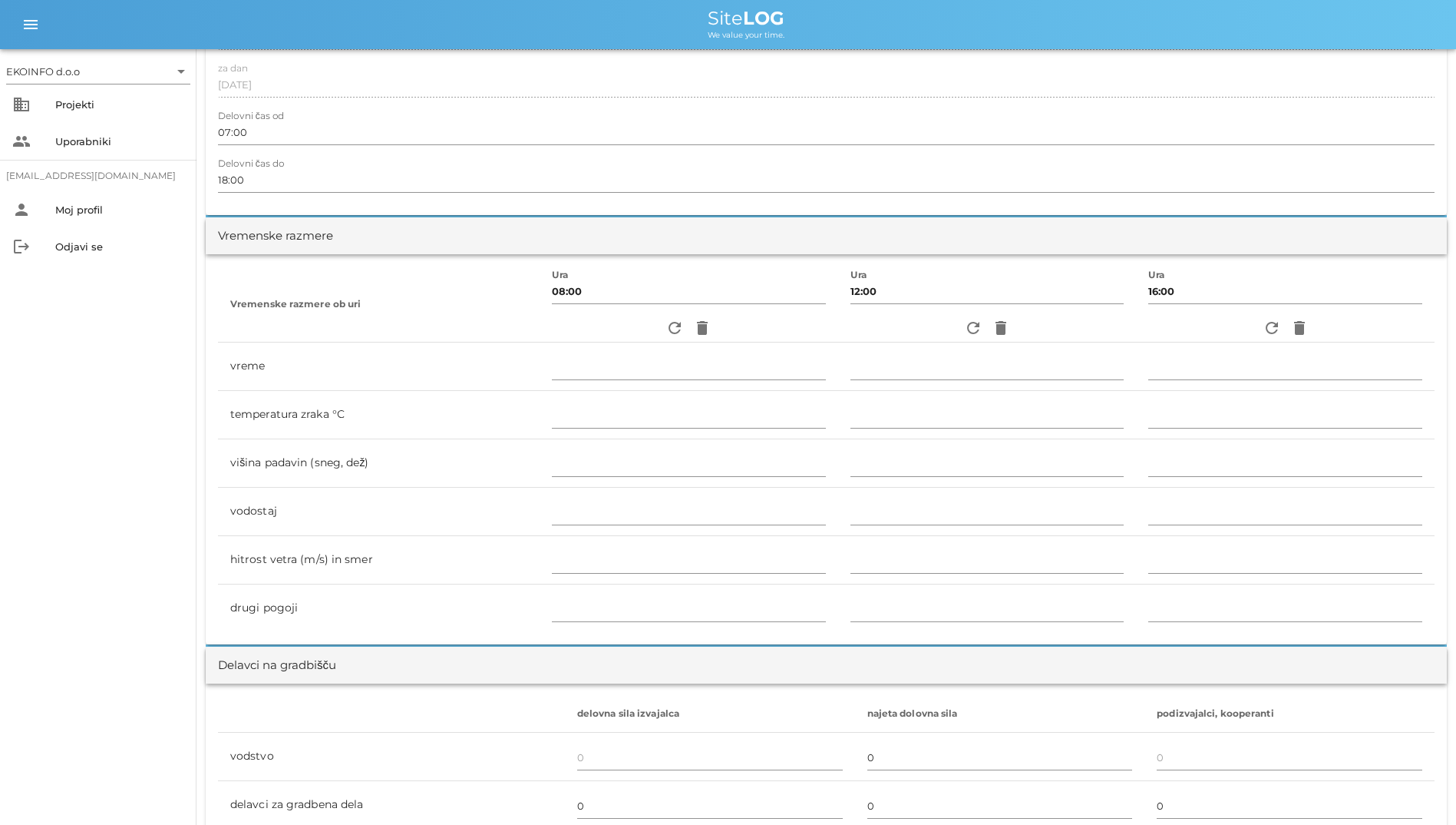
scroll to position [175, 0]
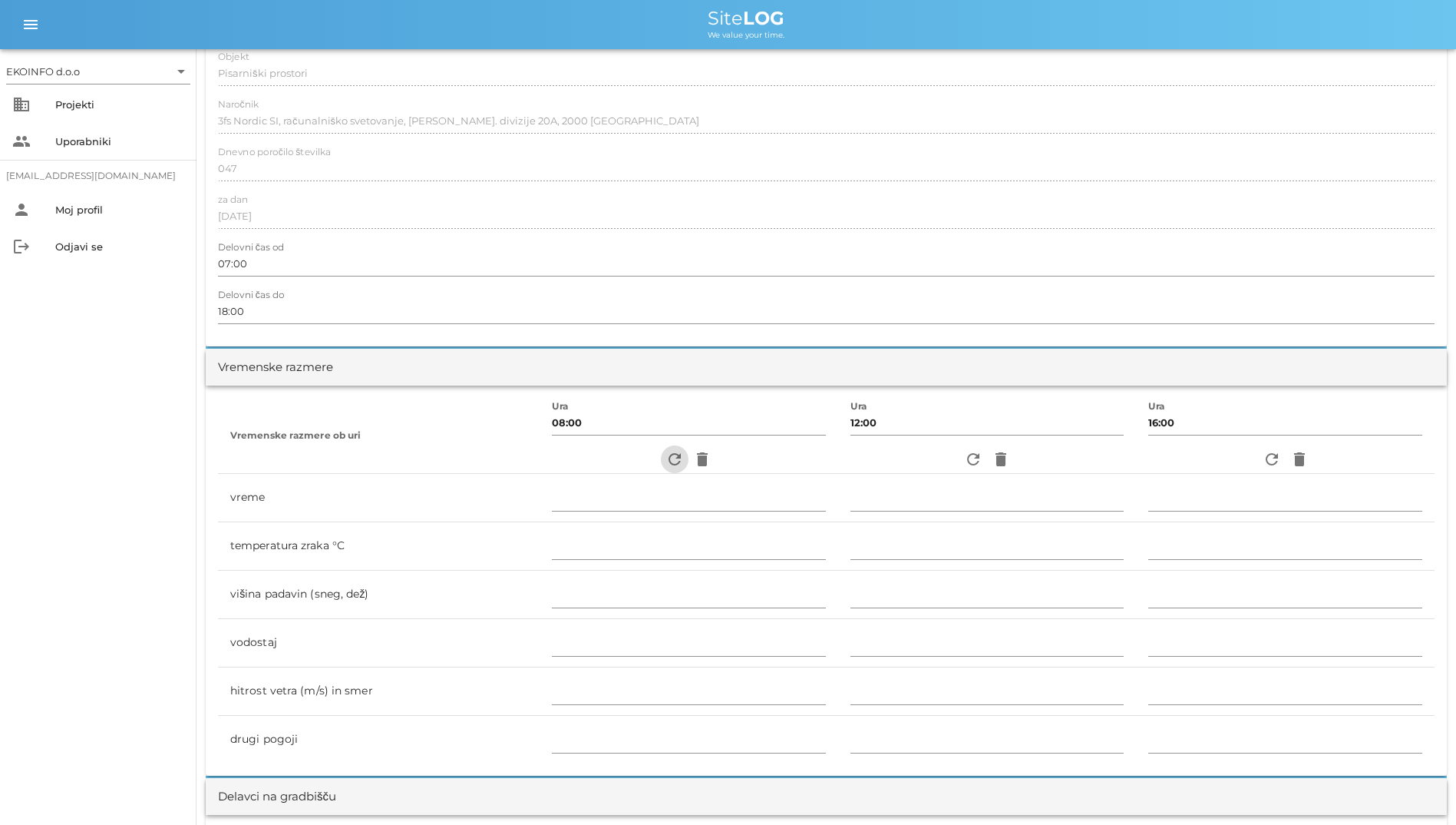
click at [666, 461] on icon "refresh" at bounding box center [675, 460] width 19 height 19
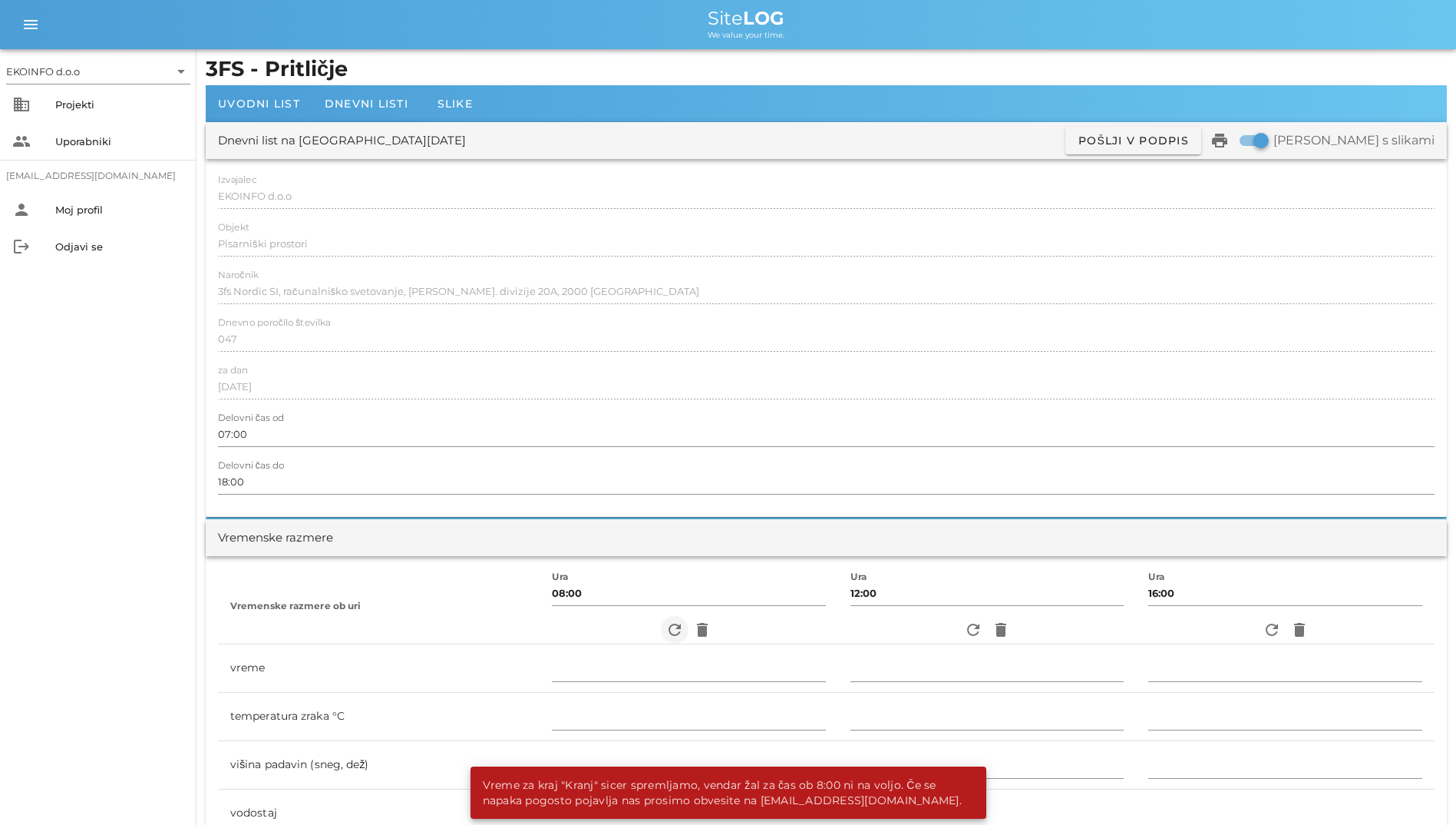
scroll to position [0, 0]
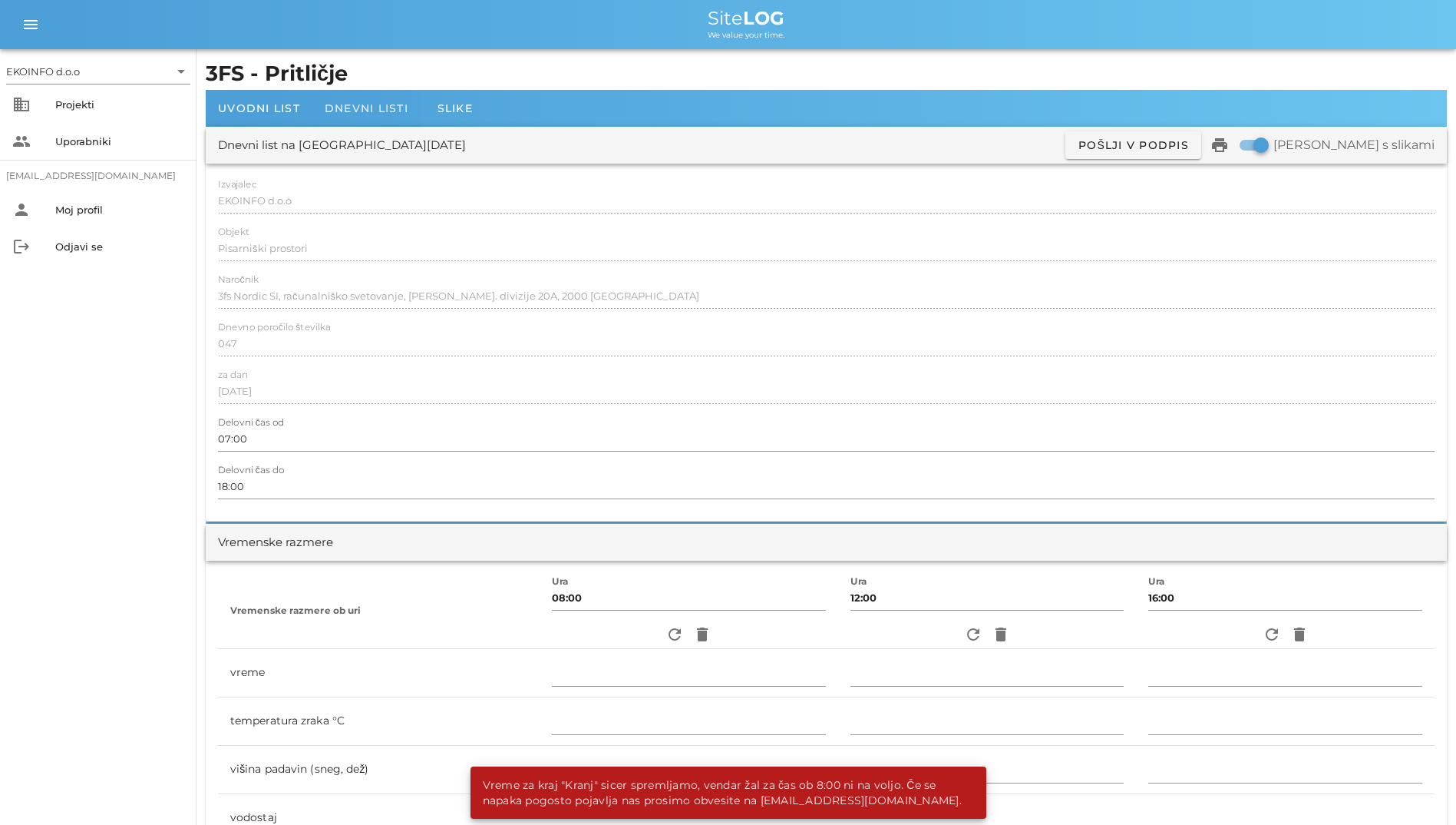
click at [373, 111] on span "Dnevni listi" at bounding box center [366, 108] width 84 height 14
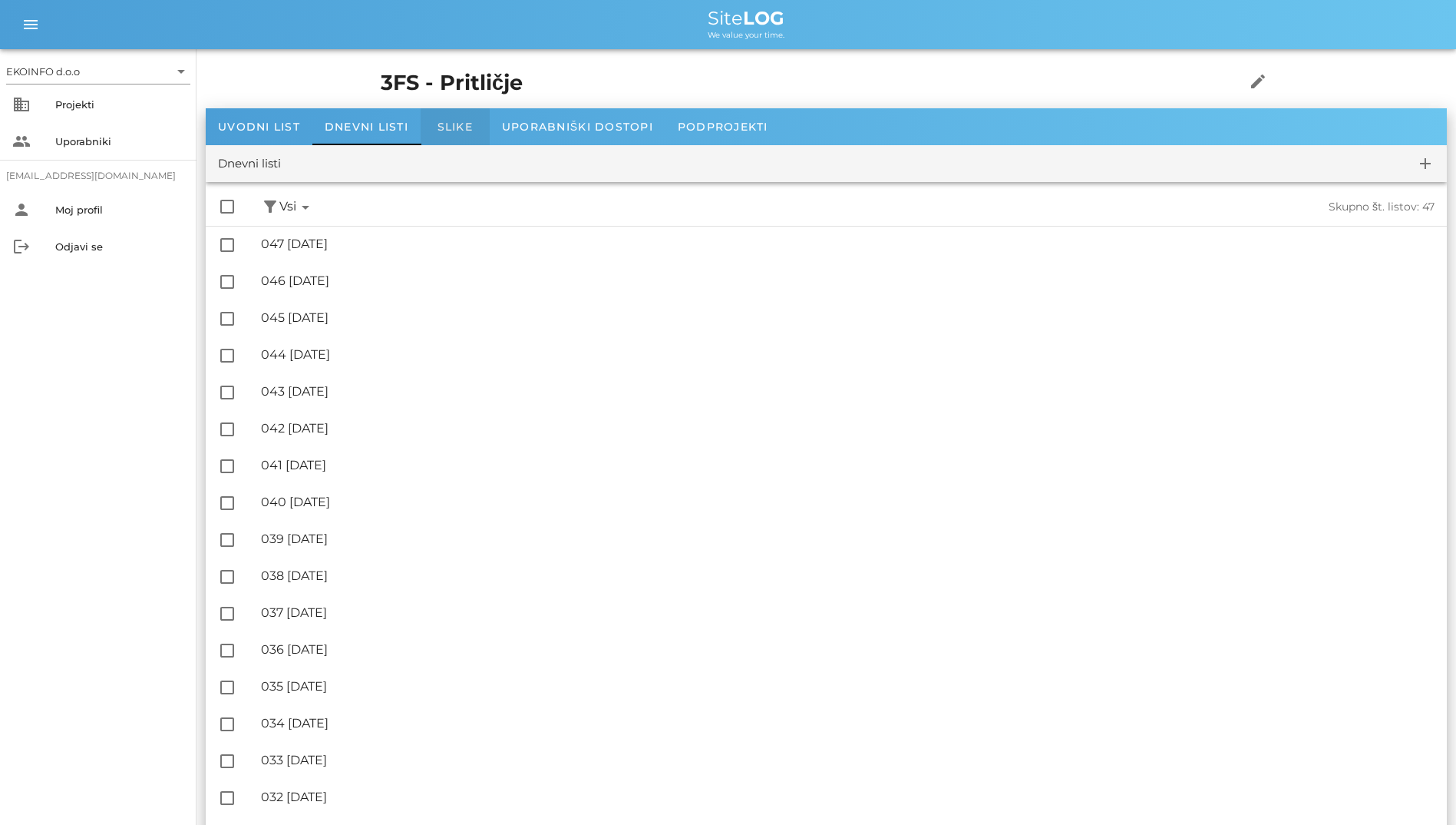
click at [454, 125] on span "Slike" at bounding box center [455, 127] width 35 height 14
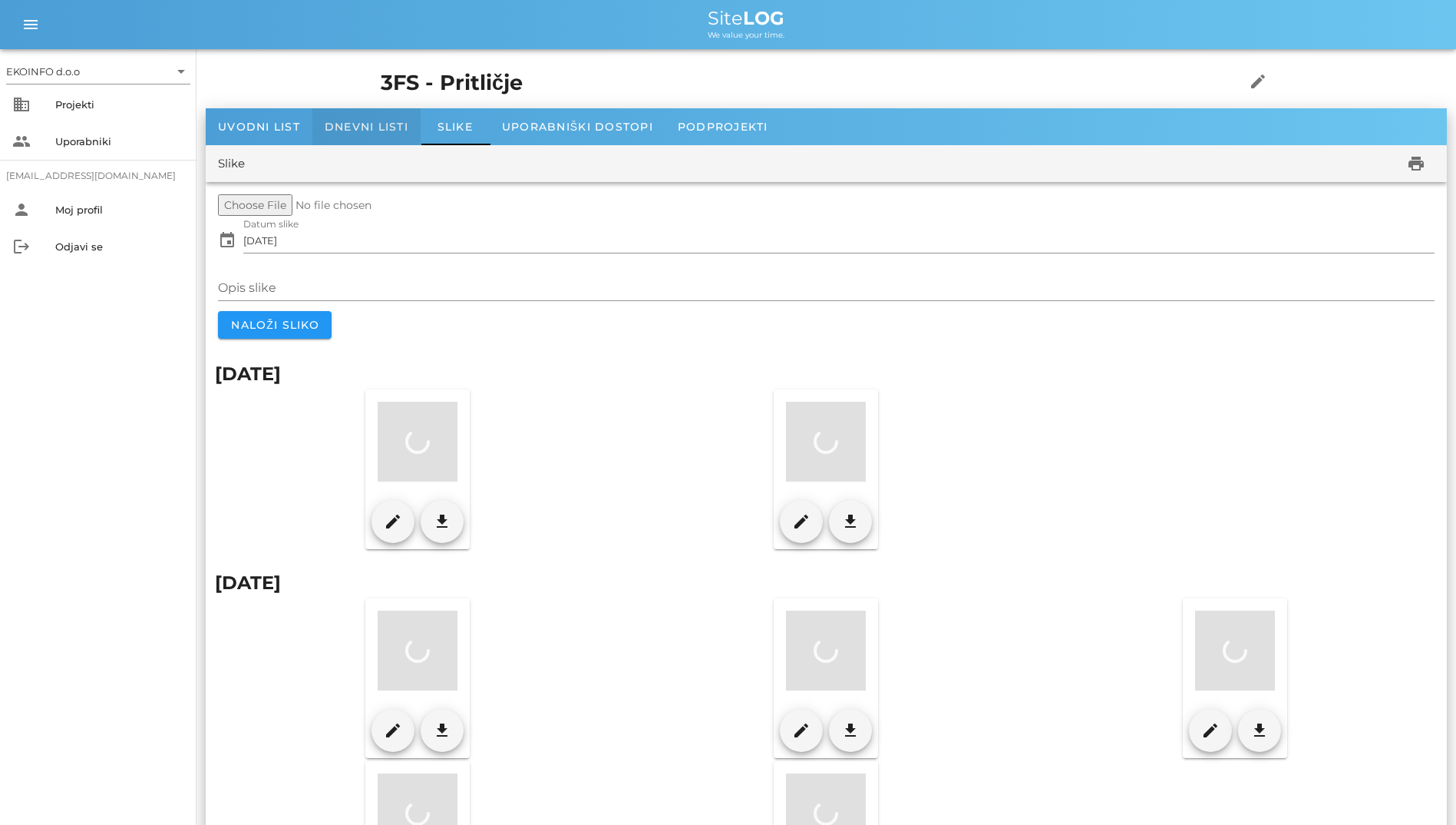
click at [372, 127] on span "Dnevni listi" at bounding box center [366, 127] width 84 height 14
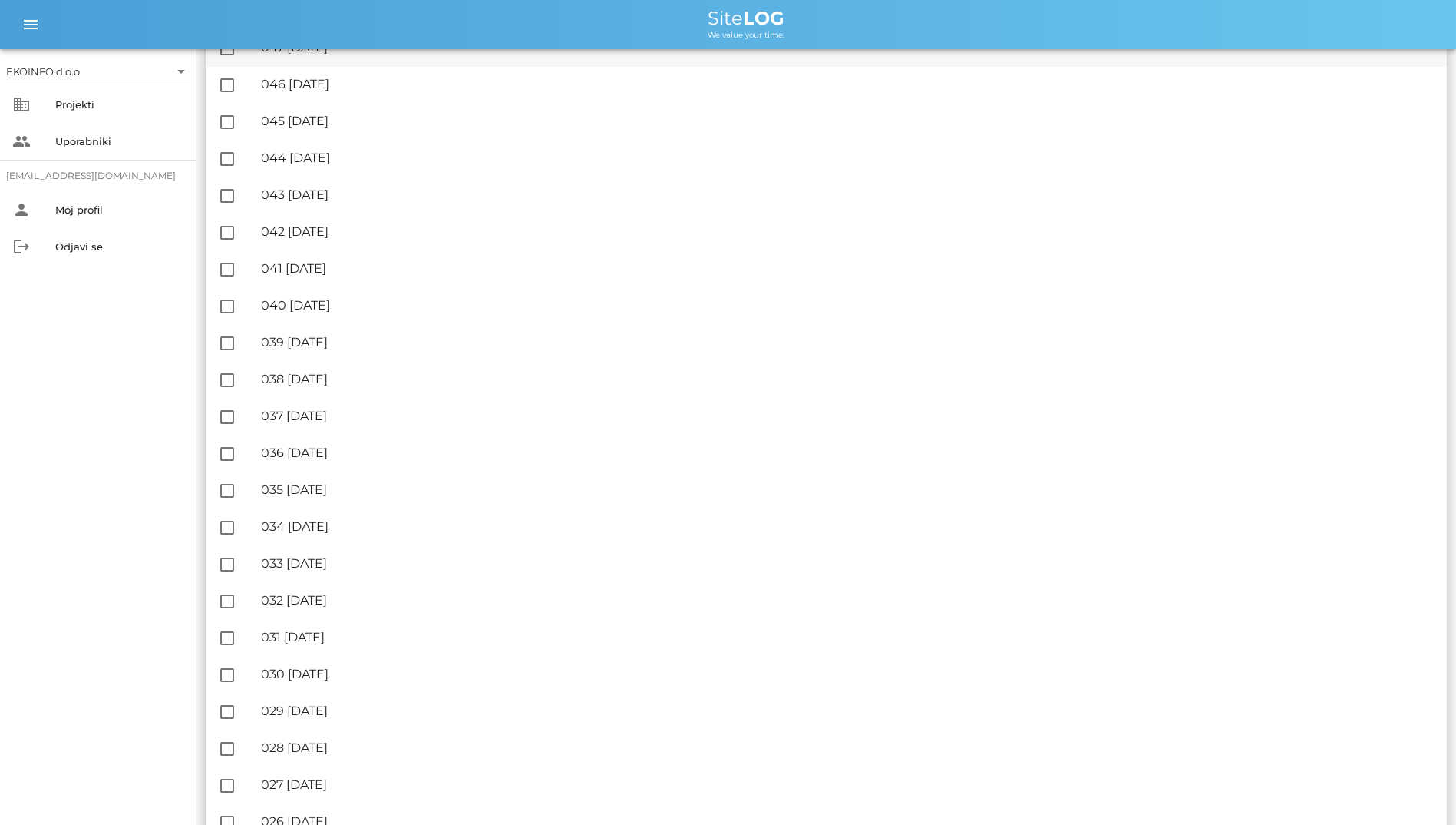
scroll to position [461, 0]
